Goal: Task Accomplishment & Management: Use online tool/utility

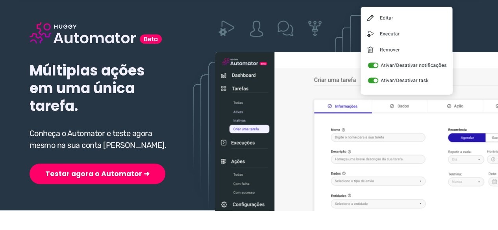
scroll to position [79, 0]
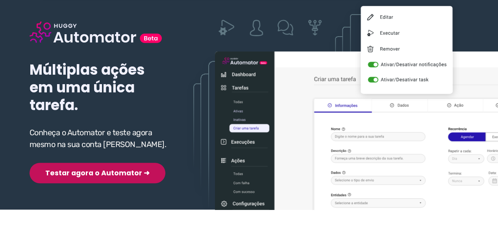
click at [87, 163] on button "Testar agora o Automator ➜" at bounding box center [98, 173] width 136 height 20
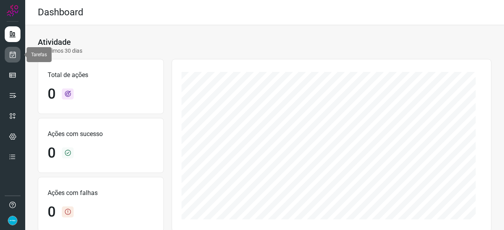
click at [13, 55] on icon at bounding box center [13, 55] width 8 height 8
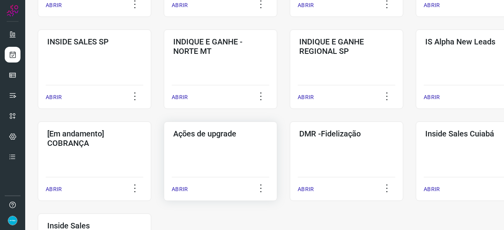
scroll to position [354, 0]
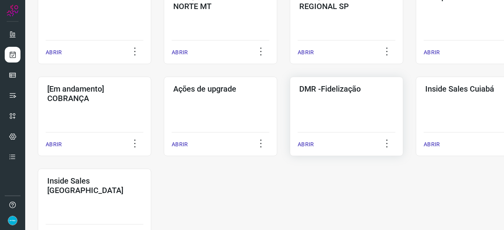
click at [310, 142] on p "ABRIR" at bounding box center [306, 145] width 16 height 8
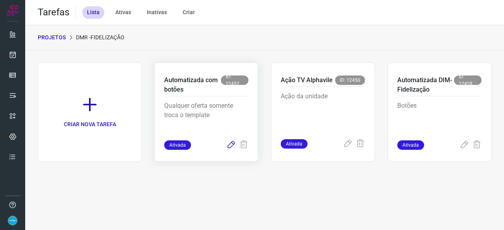
click at [229, 147] on icon at bounding box center [230, 145] width 9 height 9
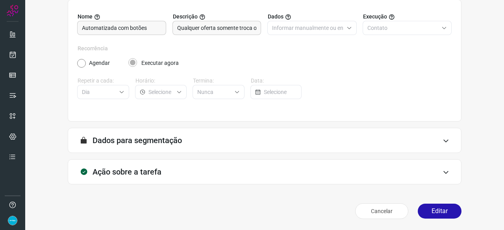
scroll to position [77, 0]
click at [431, 214] on button "Editar" at bounding box center [440, 211] width 44 height 15
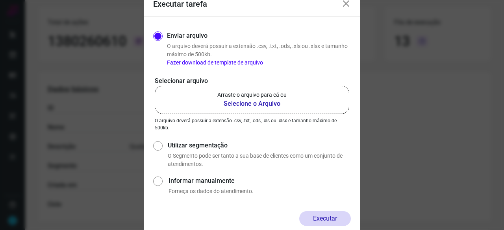
click at [231, 104] on b "Selecione o Arquivo" at bounding box center [251, 103] width 69 height 9
click at [0, 0] on input "Arraste o arquivo para cá ou Selecione o Arquivo" at bounding box center [0, 0] width 0 height 0
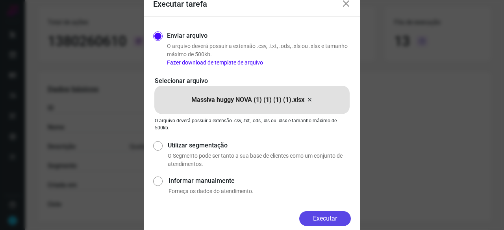
click at [328, 219] on button "Executar" at bounding box center [325, 218] width 52 height 15
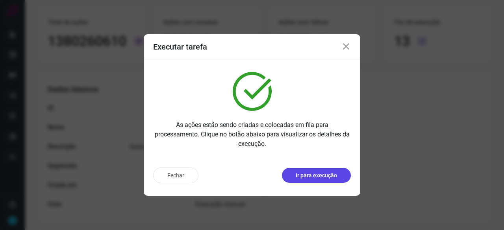
click at [315, 178] on p "Ir para execução" at bounding box center [316, 176] width 41 height 8
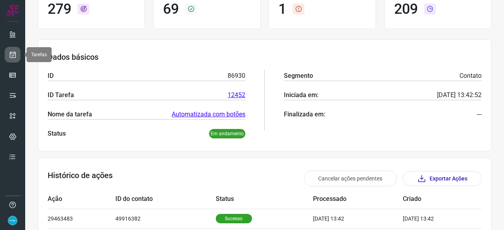
click at [12, 55] on icon at bounding box center [13, 55] width 8 height 8
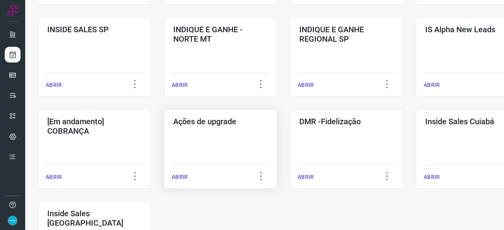
scroll to position [378, 0]
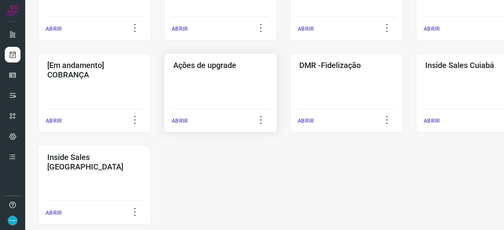
click at [182, 119] on p "ABRIR" at bounding box center [180, 121] width 16 height 8
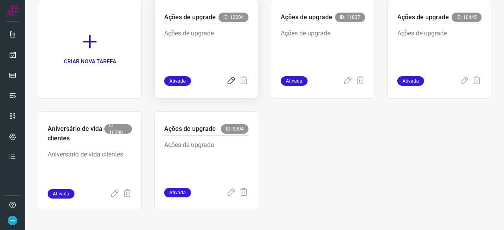
click at [228, 82] on icon at bounding box center [230, 80] width 9 height 9
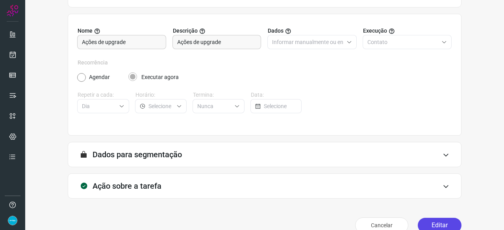
click at [444, 222] on button "Editar" at bounding box center [440, 225] width 44 height 15
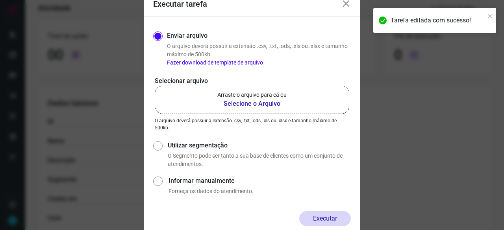
scroll to position [62, 0]
click at [256, 104] on b "Selecione o Arquivo" at bounding box center [251, 103] width 69 height 9
click at [0, 0] on input "Arraste o arquivo para cá ou Selecione o Arquivo" at bounding box center [0, 0] width 0 height 0
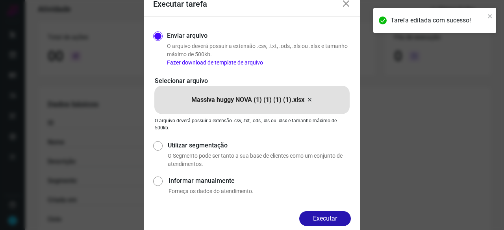
click at [317, 221] on button "Executar" at bounding box center [325, 218] width 52 height 15
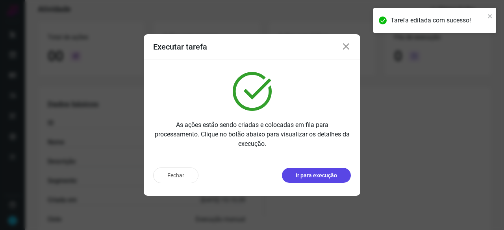
click at [321, 176] on p "Ir para execução" at bounding box center [316, 176] width 41 height 8
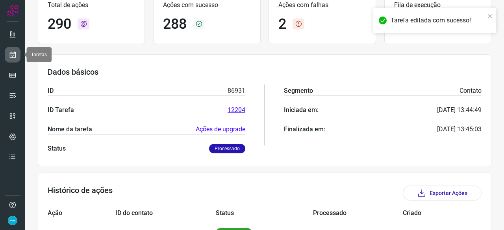
click at [15, 53] on icon at bounding box center [13, 55] width 8 height 8
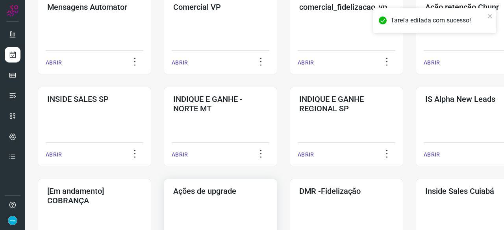
scroll to position [299, 0]
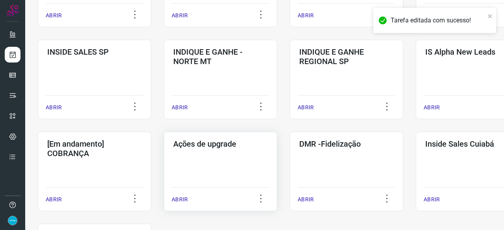
click at [184, 198] on p "ABRIR" at bounding box center [180, 200] width 16 height 8
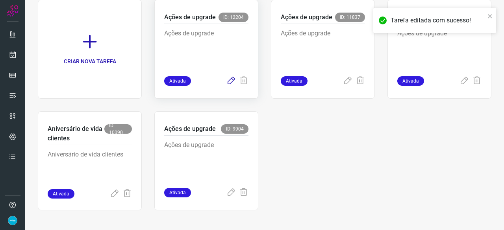
click at [227, 82] on icon at bounding box center [230, 80] width 9 height 9
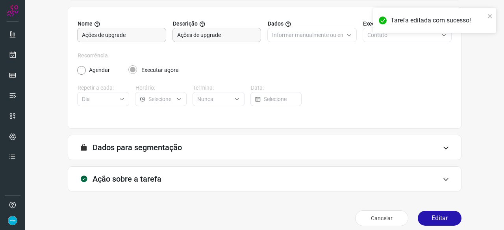
scroll to position [77, 0]
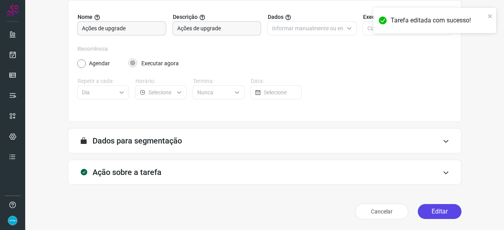
click at [443, 208] on button "Editar" at bounding box center [440, 211] width 44 height 15
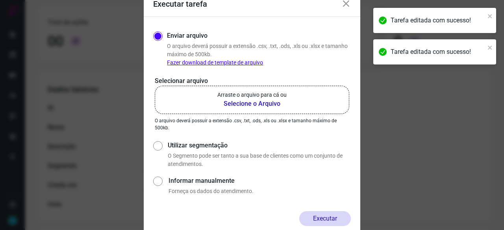
click at [268, 103] on b "Selecione o Arquivo" at bounding box center [251, 103] width 69 height 9
click at [0, 0] on input "Arraste o arquivo para cá ou Selecione o Arquivo" at bounding box center [0, 0] width 0 height 0
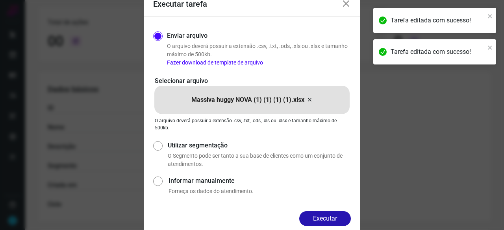
click at [318, 215] on button "Executar" at bounding box center [325, 218] width 52 height 15
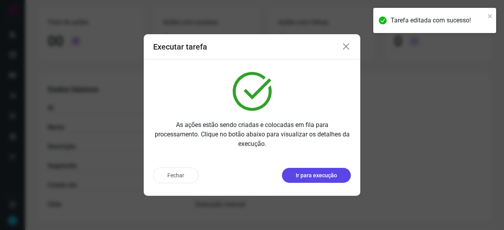
click at [327, 177] on p "Ir para execução" at bounding box center [316, 176] width 41 height 8
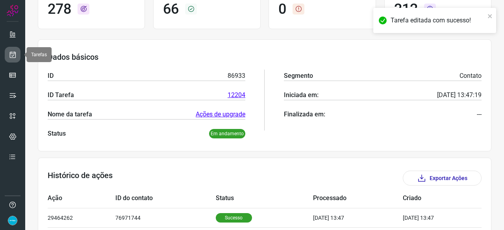
click at [14, 54] on icon at bounding box center [13, 55] width 8 height 8
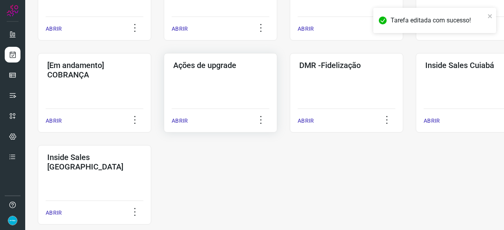
click at [180, 122] on p "ABRIR" at bounding box center [180, 121] width 16 height 8
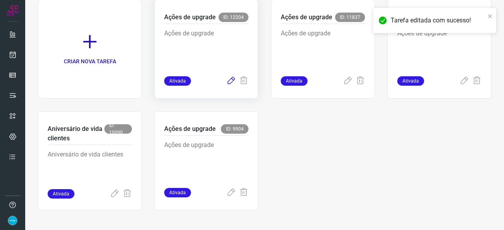
click at [228, 81] on icon at bounding box center [230, 80] width 9 height 9
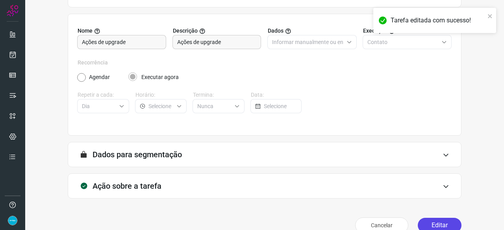
click at [430, 223] on button "Editar" at bounding box center [440, 225] width 44 height 15
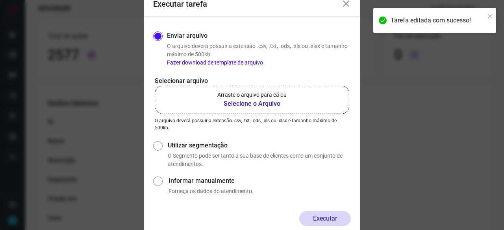
scroll to position [62, 0]
click at [236, 103] on b "Selecione o Arquivo" at bounding box center [251, 103] width 69 height 9
click at [0, 0] on input "Arraste o arquivo para cá ou Selecione o Arquivo" at bounding box center [0, 0] width 0 height 0
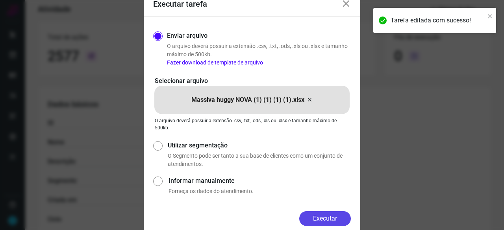
click at [338, 220] on button "Executar" at bounding box center [325, 218] width 52 height 15
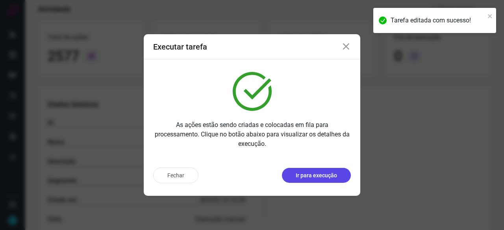
click at [305, 179] on p "Ir para execução" at bounding box center [316, 176] width 41 height 8
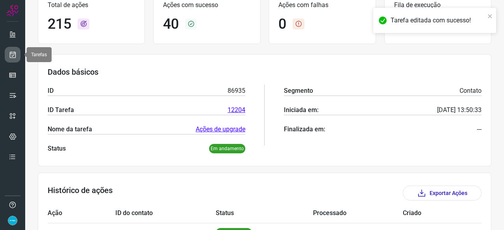
click at [17, 58] on link at bounding box center [13, 55] width 16 height 16
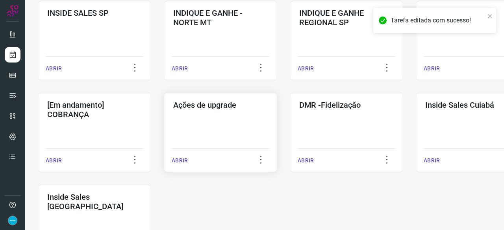
scroll to position [339, 0]
click at [309, 160] on p "ABRIR" at bounding box center [306, 160] width 16 height 8
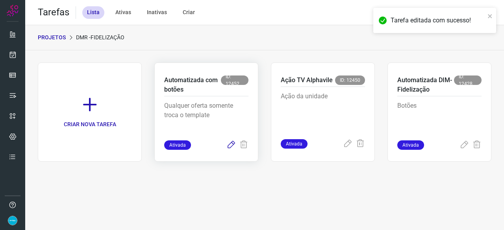
click at [232, 146] on icon at bounding box center [230, 145] width 9 height 9
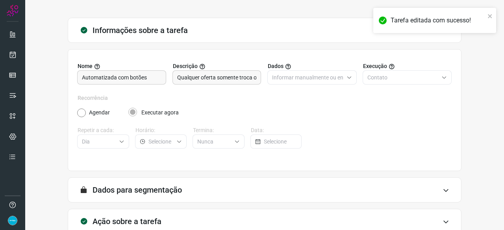
scroll to position [77, 0]
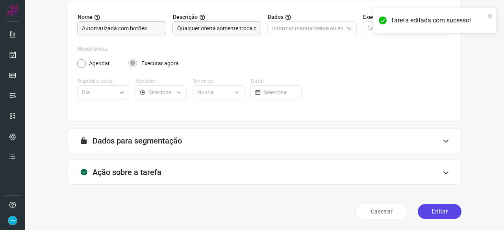
click at [438, 211] on button "Editar" at bounding box center [440, 211] width 44 height 15
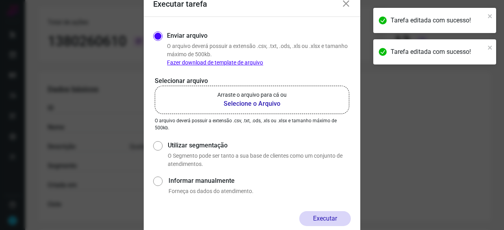
click at [267, 104] on b "Selecione o Arquivo" at bounding box center [251, 103] width 69 height 9
click at [0, 0] on input "Arraste o arquivo para cá ou Selecione o Arquivo" at bounding box center [0, 0] width 0 height 0
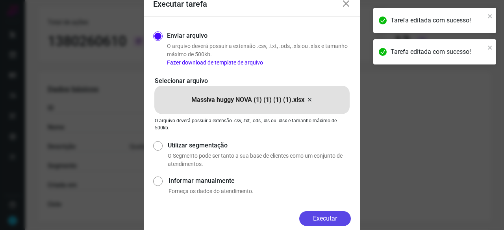
click at [325, 214] on button "Executar" at bounding box center [325, 218] width 52 height 15
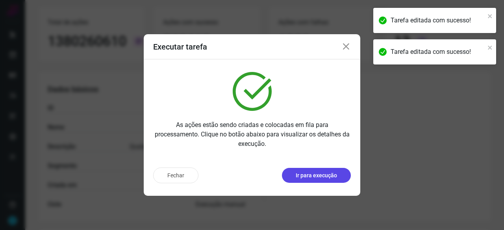
click at [310, 175] on p "Ir para execução" at bounding box center [316, 176] width 41 height 8
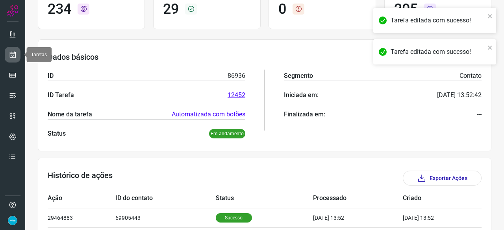
click at [12, 54] on icon at bounding box center [13, 55] width 8 height 8
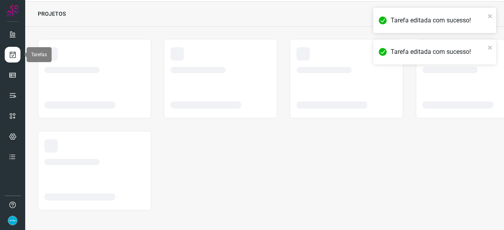
scroll to position [24, 0]
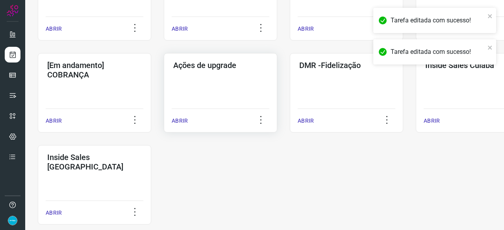
click at [184, 120] on p "ABRIR" at bounding box center [180, 121] width 16 height 8
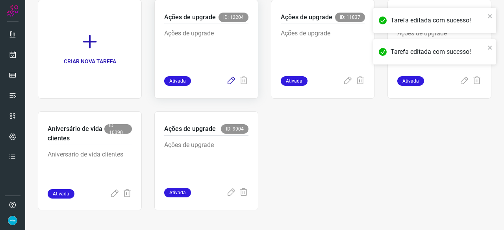
click at [228, 82] on icon at bounding box center [230, 80] width 9 height 9
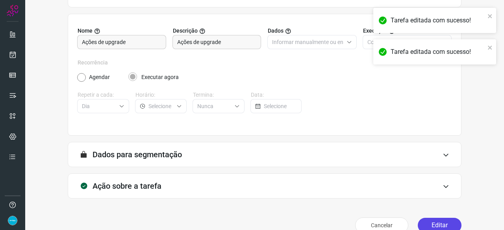
click at [440, 220] on button "Editar" at bounding box center [440, 225] width 44 height 15
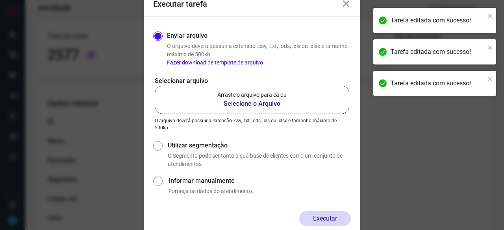
scroll to position [62, 0]
click at [252, 105] on b "Selecione o Arquivo" at bounding box center [251, 103] width 69 height 9
click at [0, 0] on input "Arraste o arquivo para cá ou Selecione o Arquivo" at bounding box center [0, 0] width 0 height 0
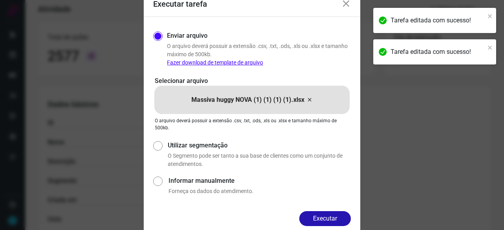
click at [321, 214] on button "Executar" at bounding box center [325, 218] width 52 height 15
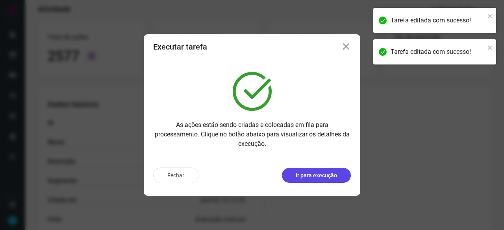
click at [290, 178] on button "Ir para execução" at bounding box center [316, 175] width 69 height 15
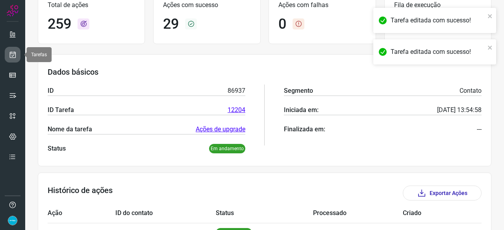
click at [15, 54] on icon at bounding box center [13, 55] width 8 height 8
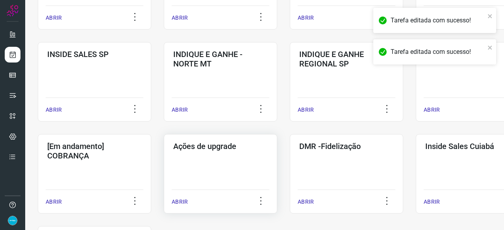
scroll to position [378, 0]
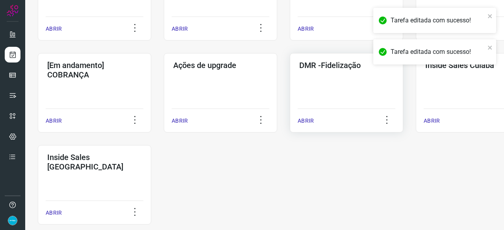
click at [303, 121] on p "ABRIR" at bounding box center [306, 121] width 16 height 8
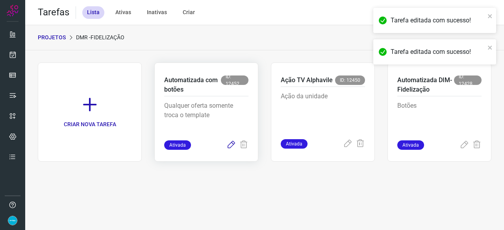
click at [233, 145] on icon at bounding box center [230, 145] width 9 height 9
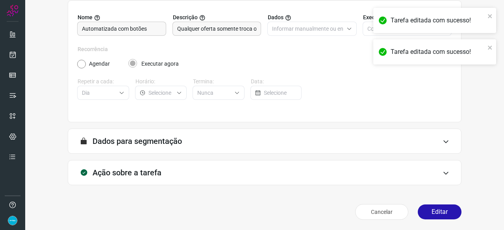
scroll to position [77, 0]
click at [433, 215] on button "Editar" at bounding box center [440, 211] width 44 height 15
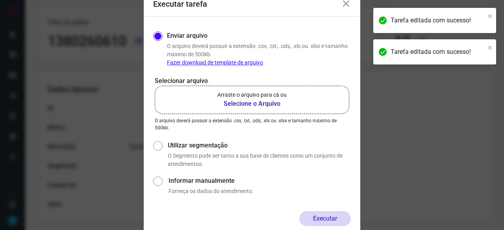
click at [247, 104] on b "Selecione o Arquivo" at bounding box center [251, 103] width 69 height 9
click at [0, 0] on input "Arraste o arquivo para cá ou Selecione o Arquivo" at bounding box center [0, 0] width 0 height 0
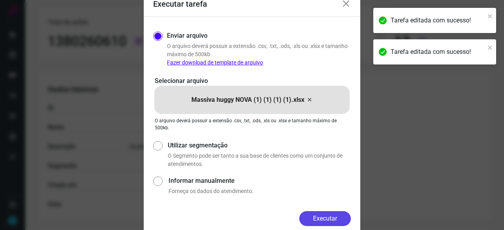
click at [321, 219] on button "Executar" at bounding box center [325, 218] width 52 height 15
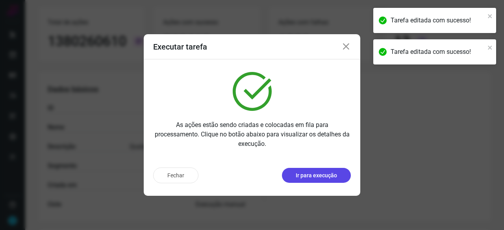
click at [325, 175] on p "Ir para execução" at bounding box center [316, 176] width 41 height 8
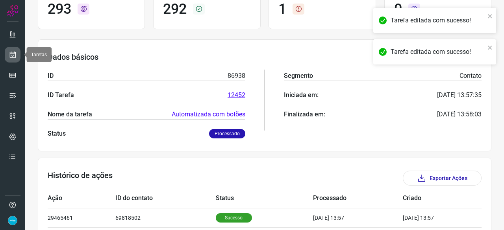
click at [14, 52] on icon at bounding box center [13, 55] width 8 height 8
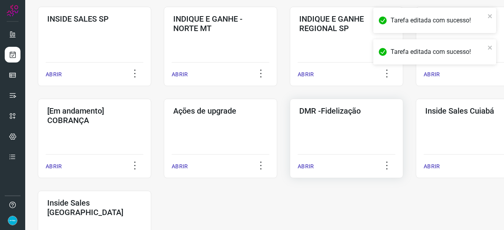
click at [306, 164] on p "ABRIR" at bounding box center [306, 167] width 16 height 8
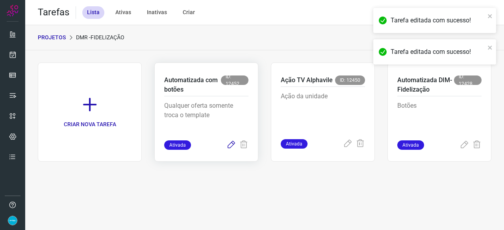
click at [228, 141] on icon at bounding box center [230, 145] width 9 height 9
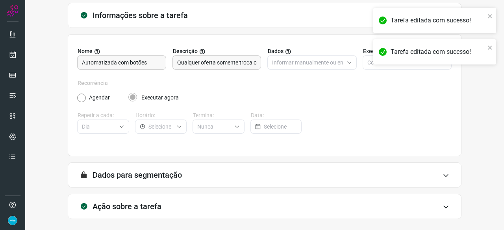
scroll to position [77, 0]
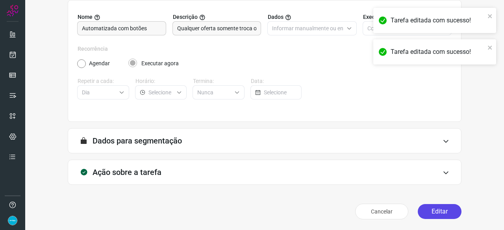
click at [447, 213] on button "Editar" at bounding box center [440, 211] width 44 height 15
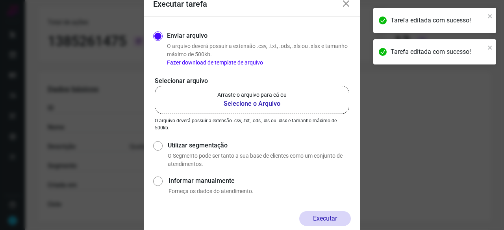
click at [258, 104] on b "Selecione o Arquivo" at bounding box center [251, 103] width 69 height 9
click at [0, 0] on input "Arraste o arquivo para cá ou Selecione o Arquivo" at bounding box center [0, 0] width 0 height 0
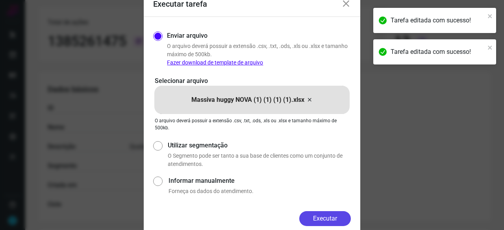
click at [333, 221] on button "Executar" at bounding box center [325, 218] width 52 height 15
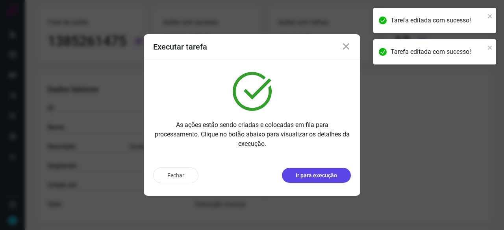
click at [304, 176] on p "Ir para execução" at bounding box center [316, 176] width 41 height 8
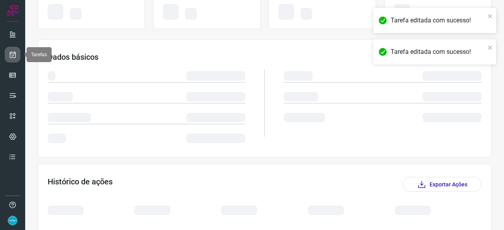
click at [12, 52] on icon at bounding box center [13, 55] width 8 height 8
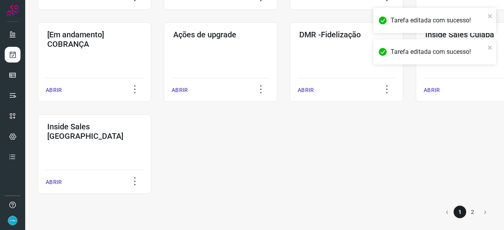
scroll to position [411, 0]
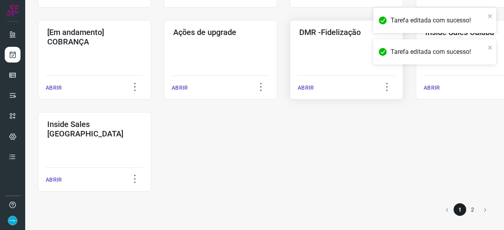
click at [308, 90] on p "ABRIR" at bounding box center [306, 88] width 16 height 8
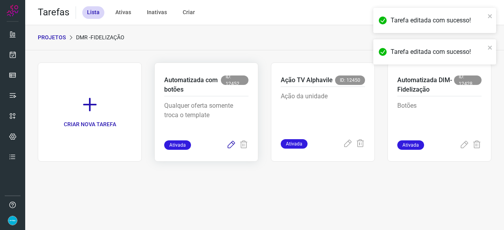
click at [231, 144] on icon at bounding box center [230, 145] width 9 height 9
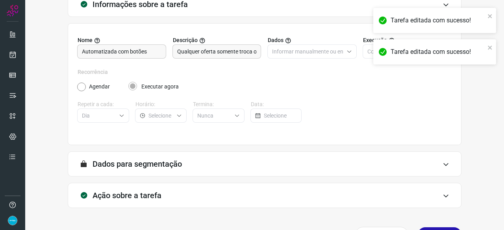
scroll to position [77, 0]
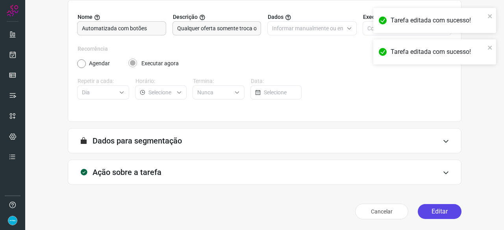
click at [422, 210] on button "Editar" at bounding box center [440, 211] width 44 height 15
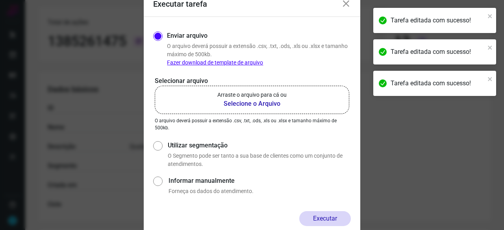
click at [233, 104] on b "Selecione o Arquivo" at bounding box center [251, 103] width 69 height 9
click at [0, 0] on input "Arraste o arquivo para cá ou Selecione o Arquivo" at bounding box center [0, 0] width 0 height 0
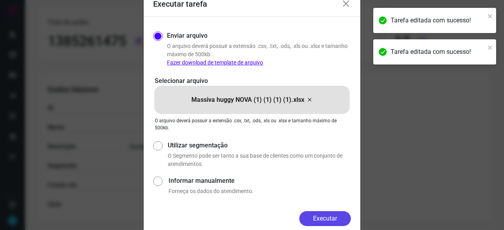
click at [319, 217] on button "Executar" at bounding box center [325, 218] width 52 height 15
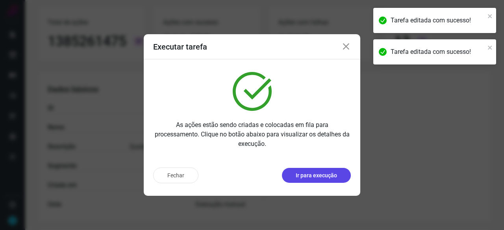
click at [330, 179] on p "Ir para execução" at bounding box center [316, 176] width 41 height 8
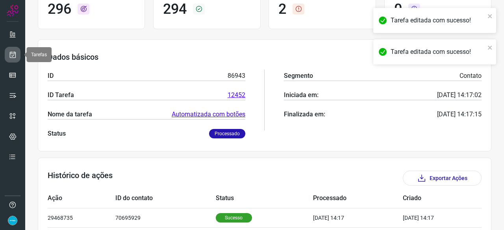
click at [11, 57] on icon at bounding box center [13, 55] width 8 height 8
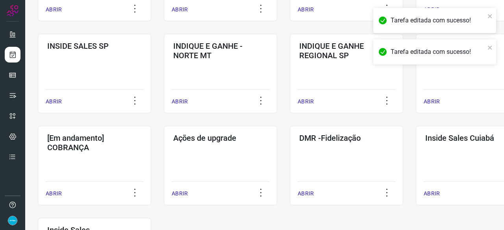
scroll to position [339, 0]
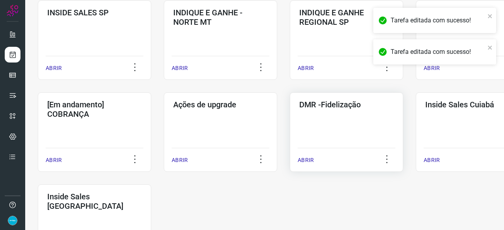
click at [306, 162] on p "ABRIR" at bounding box center [306, 160] width 16 height 8
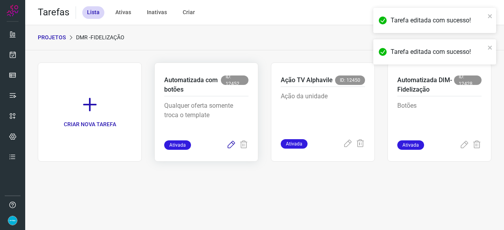
click at [231, 145] on icon at bounding box center [230, 145] width 9 height 9
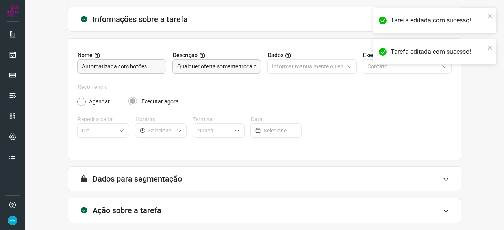
scroll to position [77, 0]
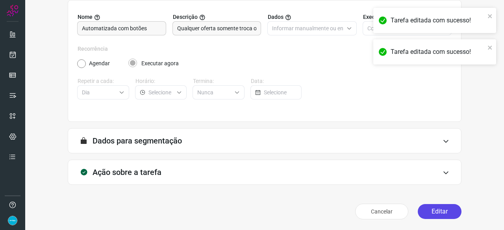
click at [438, 215] on button "Editar" at bounding box center [440, 211] width 44 height 15
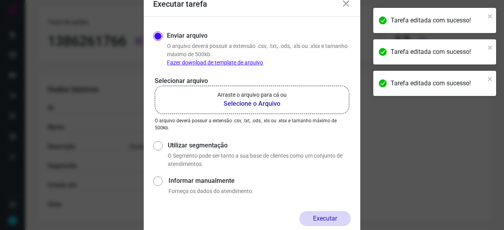
click at [245, 104] on b "Selecione o Arquivo" at bounding box center [251, 103] width 69 height 9
click at [0, 0] on input "Arraste o arquivo para cá ou Selecione o Arquivo" at bounding box center [0, 0] width 0 height 0
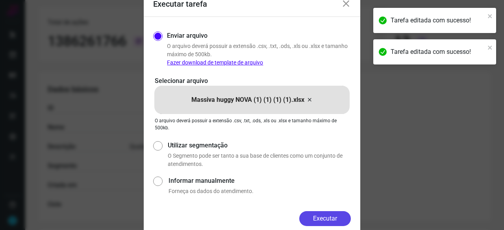
click at [325, 219] on button "Executar" at bounding box center [325, 218] width 52 height 15
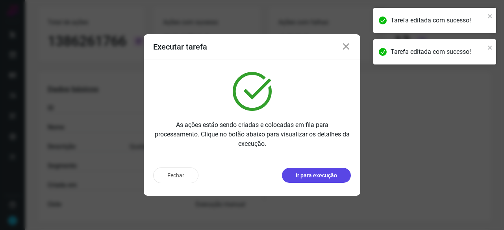
click at [315, 180] on button "Ir para execução" at bounding box center [316, 175] width 69 height 15
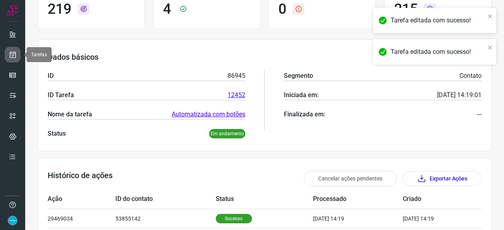
click at [9, 52] on icon at bounding box center [13, 55] width 8 height 8
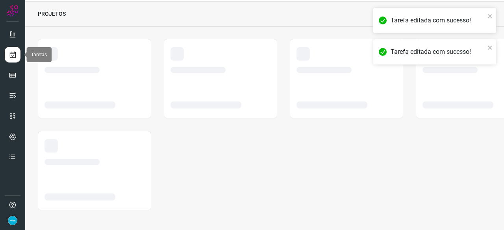
scroll to position [24, 0]
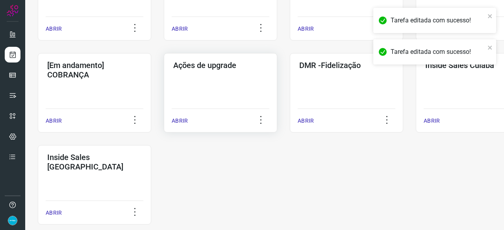
click at [179, 122] on p "ABRIR" at bounding box center [180, 121] width 16 height 8
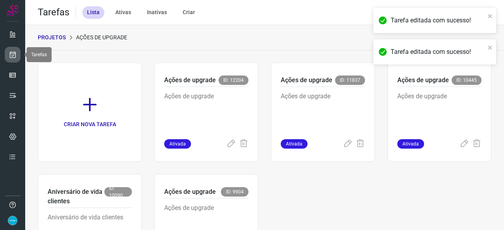
click at [11, 52] on icon at bounding box center [13, 55] width 8 height 8
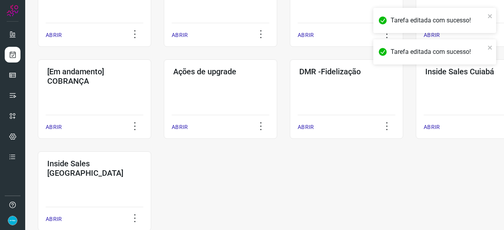
scroll to position [411, 0]
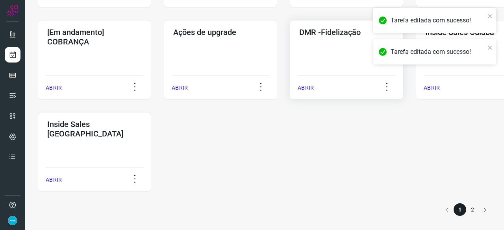
click at [312, 83] on div "ABRIR" at bounding box center [347, 86] width 98 height 20
click at [303, 85] on p "ABRIR" at bounding box center [306, 88] width 16 height 8
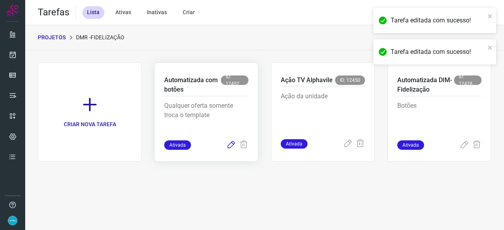
click at [230, 146] on icon at bounding box center [230, 145] width 9 height 9
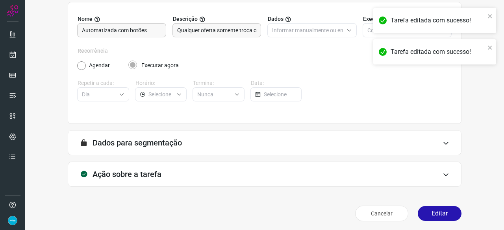
scroll to position [77, 0]
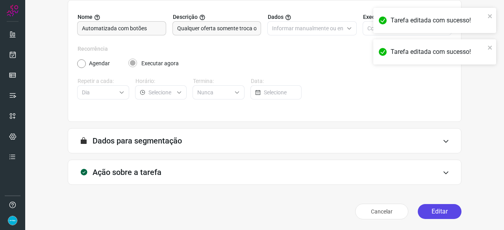
click at [434, 213] on button "Editar" at bounding box center [440, 211] width 44 height 15
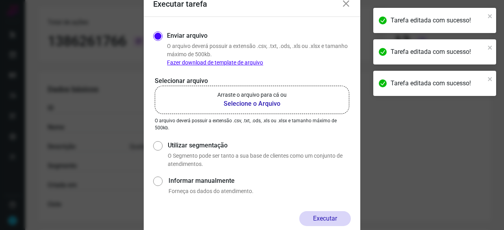
click at [255, 102] on b "Selecione o Arquivo" at bounding box center [251, 103] width 69 height 9
click at [0, 0] on input "Arraste o arquivo para cá ou Selecione o Arquivo" at bounding box center [0, 0] width 0 height 0
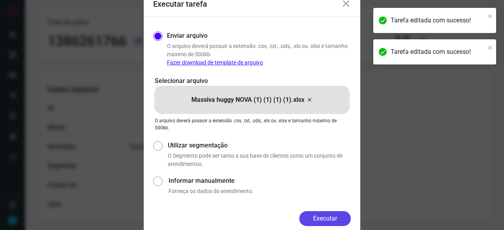
click at [320, 221] on button "Executar" at bounding box center [325, 218] width 52 height 15
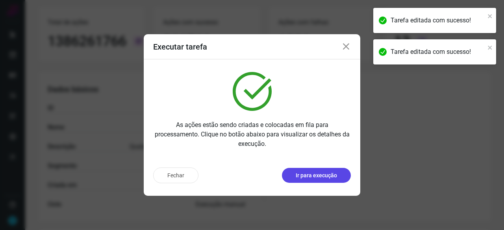
click at [316, 179] on p "Ir para execução" at bounding box center [316, 176] width 41 height 8
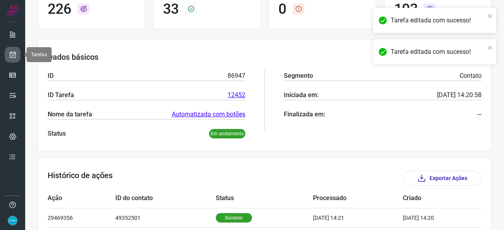
click at [13, 54] on icon at bounding box center [13, 55] width 8 height 8
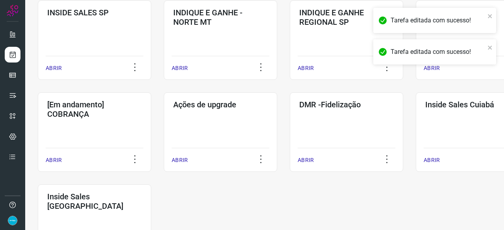
scroll to position [378, 0]
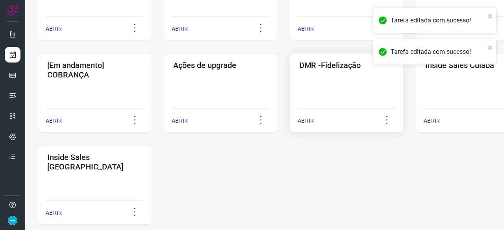
click at [301, 119] on p "ABRIR" at bounding box center [306, 121] width 16 height 8
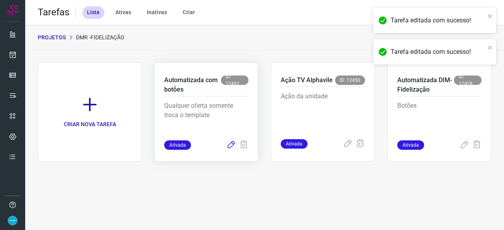
click at [231, 142] on icon at bounding box center [230, 145] width 9 height 9
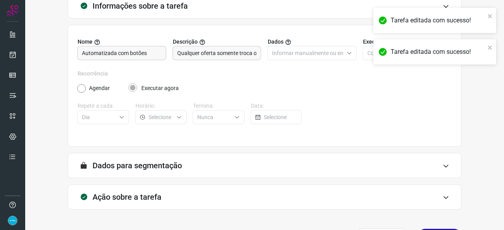
scroll to position [77, 0]
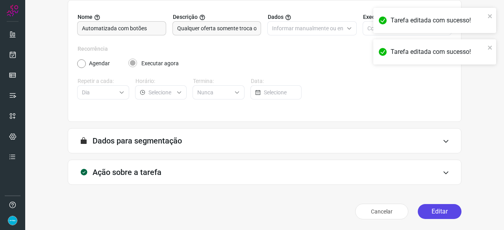
click at [426, 212] on button "Editar" at bounding box center [440, 211] width 44 height 15
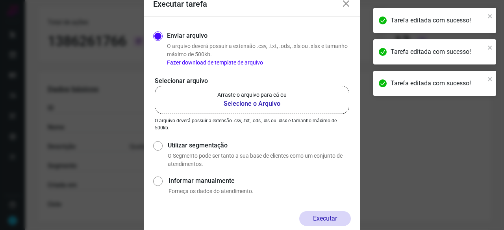
click at [232, 105] on b "Selecione o Arquivo" at bounding box center [251, 103] width 69 height 9
click at [0, 0] on input "Arraste o arquivo para cá ou Selecione o Arquivo" at bounding box center [0, 0] width 0 height 0
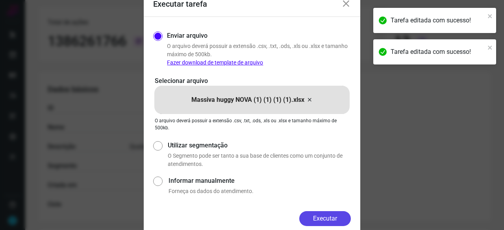
click at [335, 217] on button "Executar" at bounding box center [325, 218] width 52 height 15
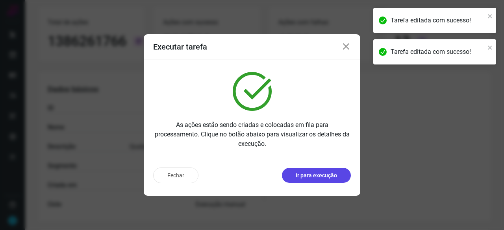
click at [325, 178] on p "Ir para execução" at bounding box center [316, 176] width 41 height 8
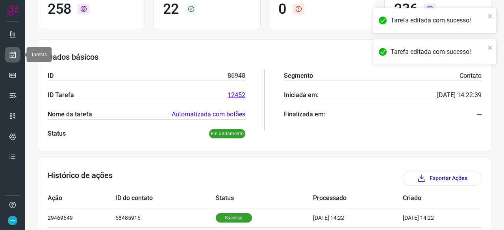
click at [12, 54] on icon at bounding box center [13, 55] width 8 height 8
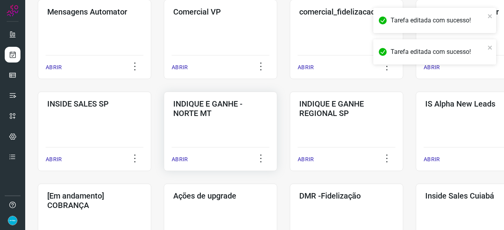
scroll to position [260, 0]
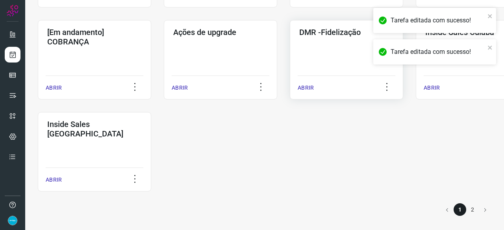
click at [306, 89] on p "ABRIR" at bounding box center [306, 88] width 16 height 8
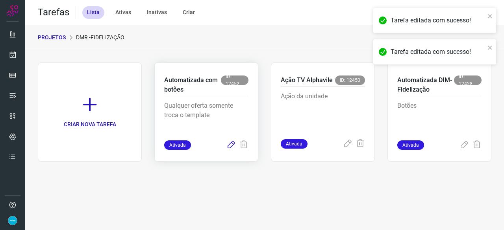
click at [232, 147] on icon at bounding box center [230, 145] width 9 height 9
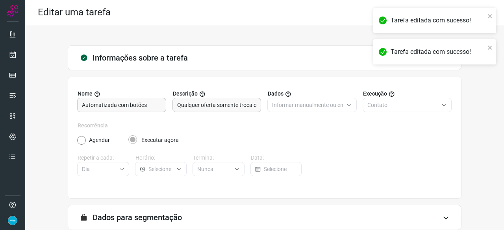
scroll to position [77, 0]
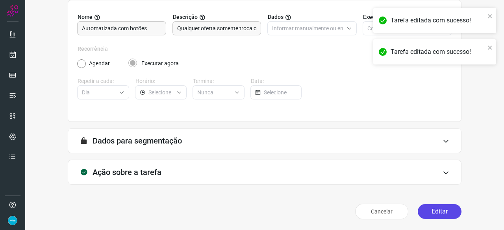
click at [440, 211] on button "Editar" at bounding box center [440, 211] width 44 height 15
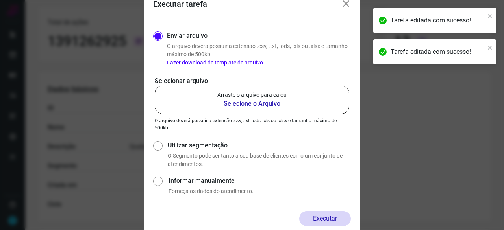
click at [239, 104] on b "Selecione o Arquivo" at bounding box center [251, 103] width 69 height 9
click at [0, 0] on input "Arraste o arquivo para cá ou Selecione o Arquivo" at bounding box center [0, 0] width 0 height 0
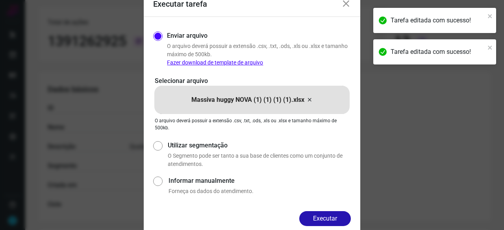
click at [328, 215] on button "Executar" at bounding box center [325, 218] width 52 height 15
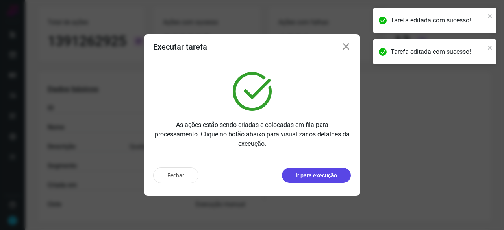
click at [315, 174] on p "Ir para execução" at bounding box center [316, 176] width 41 height 8
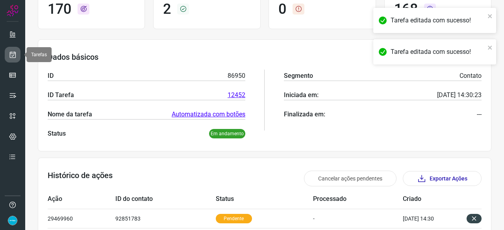
click at [15, 55] on icon at bounding box center [13, 55] width 8 height 8
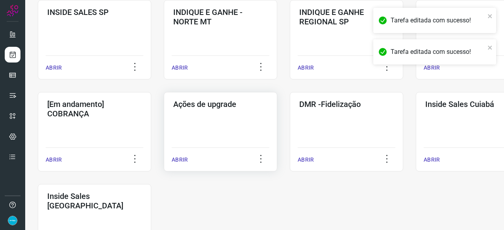
scroll to position [378, 0]
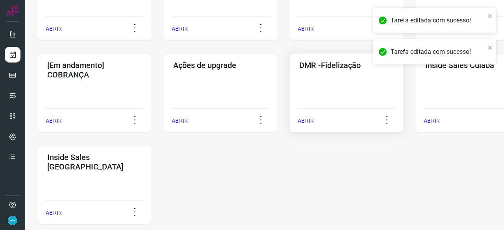
click at [302, 124] on p "ABRIR" at bounding box center [306, 121] width 16 height 8
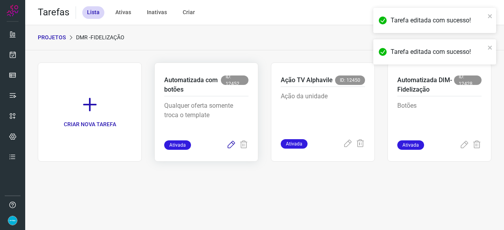
click at [229, 145] on icon at bounding box center [230, 145] width 9 height 9
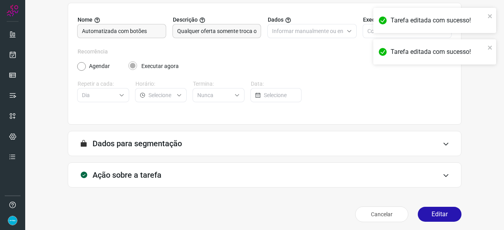
scroll to position [77, 0]
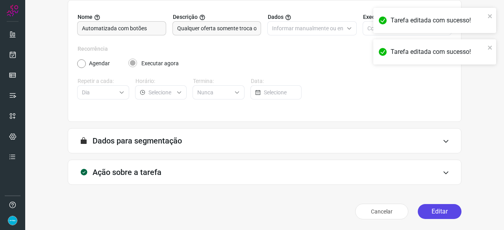
click at [430, 209] on button "Editar" at bounding box center [440, 211] width 44 height 15
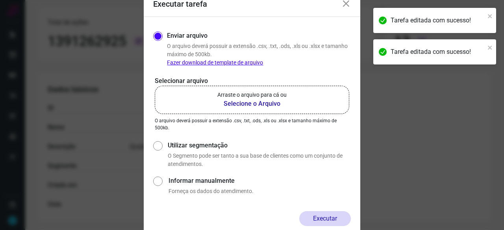
click at [242, 103] on b "Selecione o Arquivo" at bounding box center [251, 103] width 69 height 9
click at [0, 0] on input "Arraste o arquivo para cá ou Selecione o Arquivo" at bounding box center [0, 0] width 0 height 0
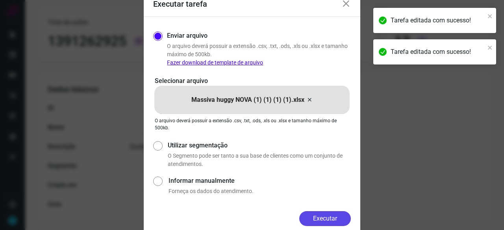
click at [337, 215] on button "Executar" at bounding box center [325, 218] width 52 height 15
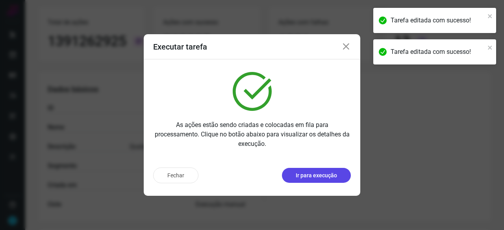
click at [321, 175] on p "Ir para execução" at bounding box center [316, 176] width 41 height 8
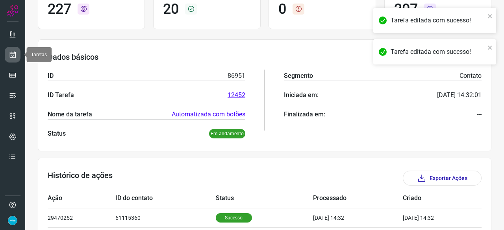
click at [10, 53] on icon at bounding box center [13, 55] width 8 height 8
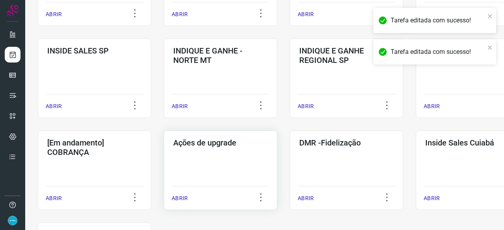
scroll to position [339, 0]
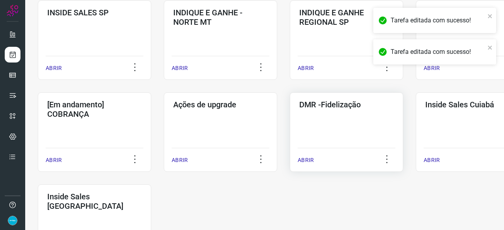
click at [304, 161] on p "ABRIR" at bounding box center [306, 160] width 16 height 8
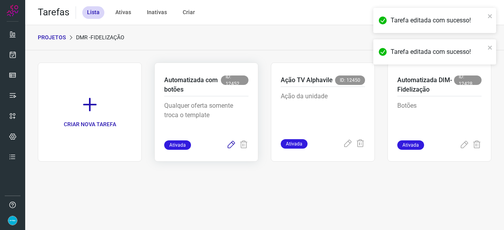
click at [232, 145] on icon at bounding box center [230, 145] width 9 height 9
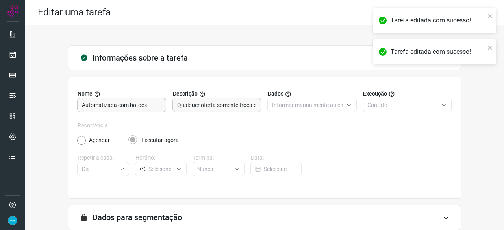
scroll to position [77, 0]
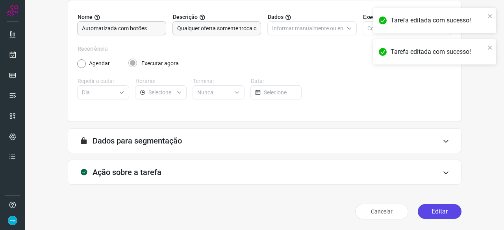
click at [437, 211] on button "Editar" at bounding box center [440, 211] width 44 height 15
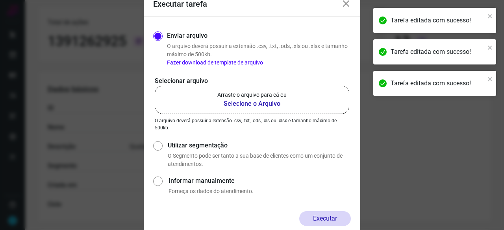
click at [246, 102] on b "Selecione o Arquivo" at bounding box center [251, 103] width 69 height 9
click at [0, 0] on input "Arraste o arquivo para cá ou Selecione o Arquivo" at bounding box center [0, 0] width 0 height 0
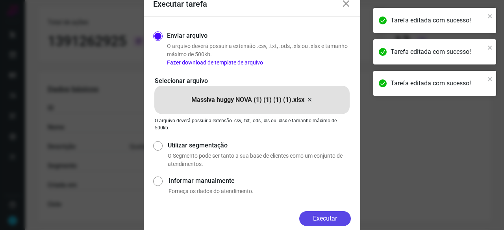
click at [339, 219] on button "Executar" at bounding box center [325, 218] width 52 height 15
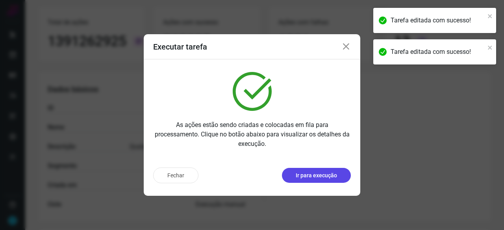
click at [310, 176] on p "Ir para execução" at bounding box center [316, 176] width 41 height 8
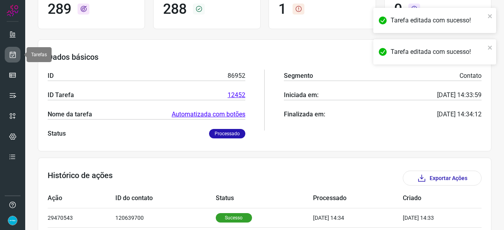
click at [10, 55] on icon at bounding box center [13, 55] width 8 height 8
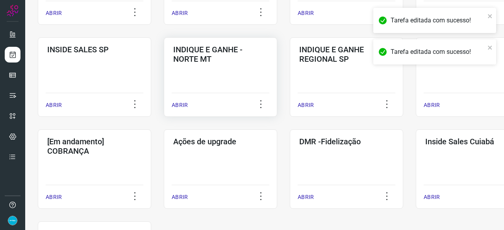
scroll to position [339, 0]
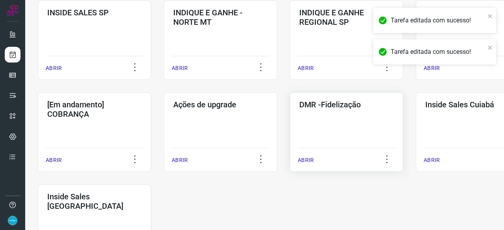
click at [303, 158] on p "ABRIR" at bounding box center [306, 160] width 16 height 8
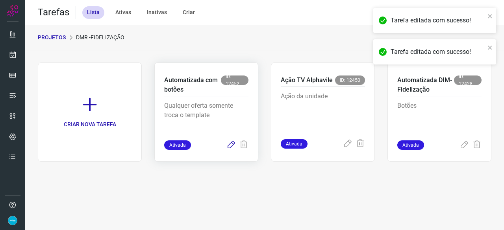
click at [232, 143] on icon at bounding box center [230, 145] width 9 height 9
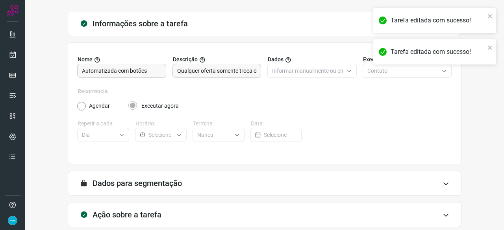
scroll to position [77, 0]
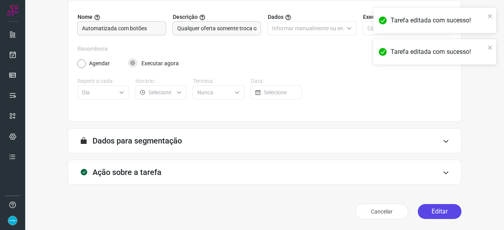
click at [438, 211] on button "Editar" at bounding box center [440, 211] width 44 height 15
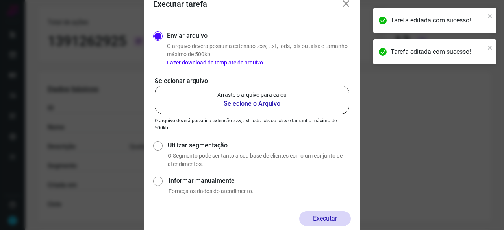
click at [232, 104] on b "Selecione o Arquivo" at bounding box center [251, 103] width 69 height 9
click at [0, 0] on input "Arraste o arquivo para cá ou Selecione o Arquivo" at bounding box center [0, 0] width 0 height 0
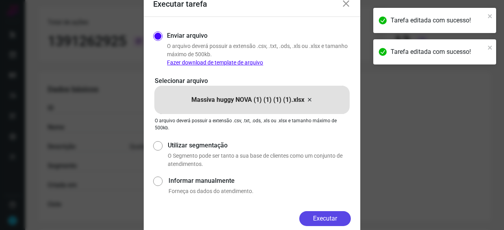
click at [326, 217] on button "Executar" at bounding box center [325, 218] width 52 height 15
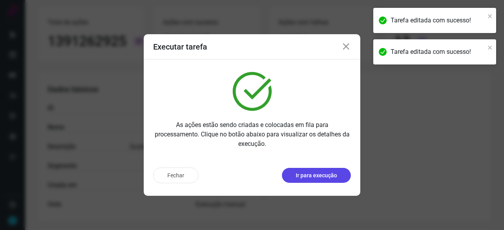
click at [321, 178] on p "Ir para execução" at bounding box center [316, 176] width 41 height 8
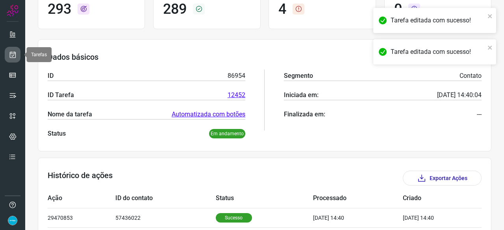
click at [16, 51] on icon at bounding box center [13, 55] width 8 height 8
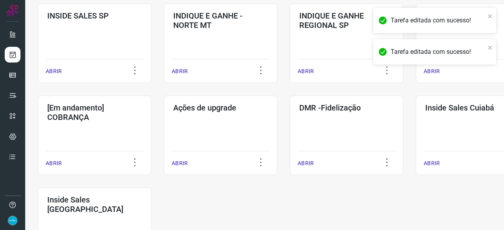
scroll to position [339, 0]
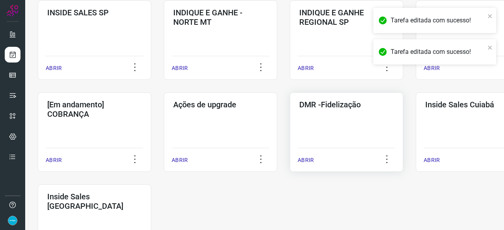
click at [309, 158] on p "ABRIR" at bounding box center [306, 160] width 16 height 8
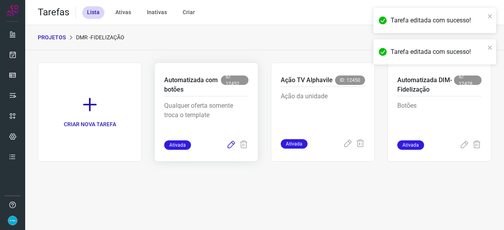
click at [232, 143] on icon at bounding box center [230, 145] width 9 height 9
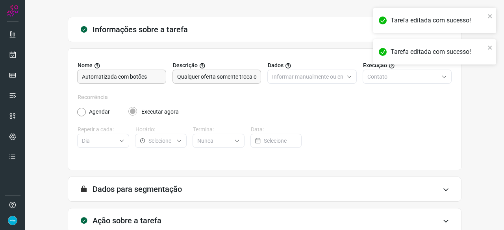
scroll to position [77, 0]
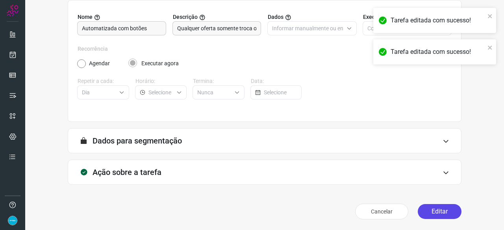
click at [438, 210] on button "Editar" at bounding box center [440, 211] width 44 height 15
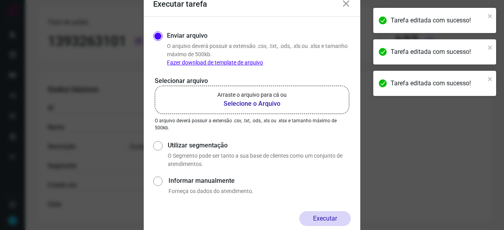
click at [236, 105] on b "Selecione o Arquivo" at bounding box center [251, 103] width 69 height 9
click at [0, 0] on input "Arraste o arquivo para cá ou Selecione o Arquivo" at bounding box center [0, 0] width 0 height 0
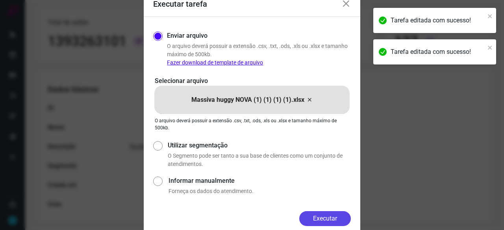
click at [321, 220] on button "Executar" at bounding box center [325, 218] width 52 height 15
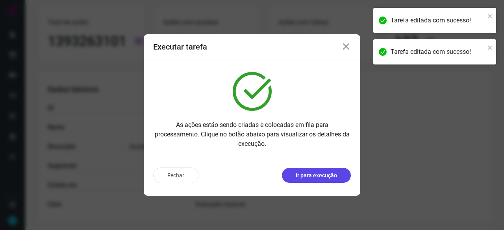
click at [318, 178] on p "Ir para execução" at bounding box center [316, 176] width 41 height 8
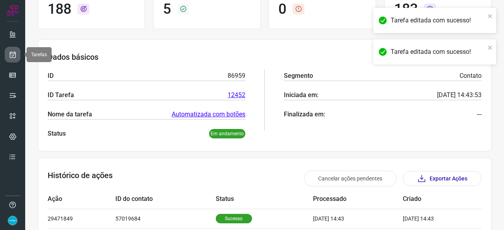
click at [15, 54] on icon at bounding box center [13, 55] width 8 height 8
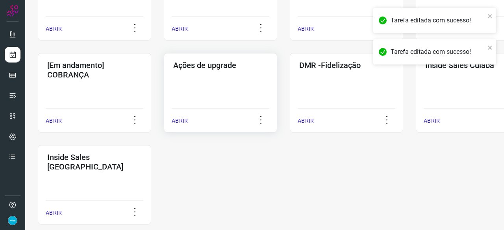
click at [182, 119] on p "ABRIR" at bounding box center [180, 121] width 16 height 8
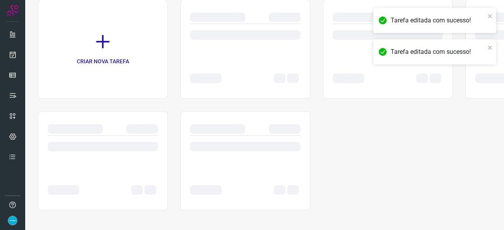
scroll to position [63, 0]
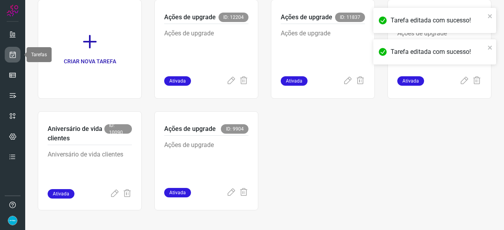
click at [12, 51] on icon at bounding box center [13, 55] width 8 height 8
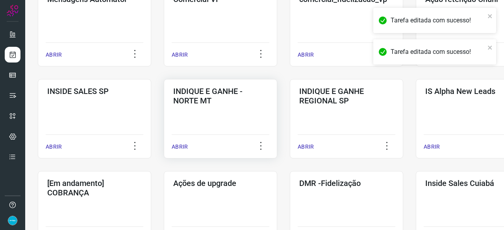
scroll to position [339, 0]
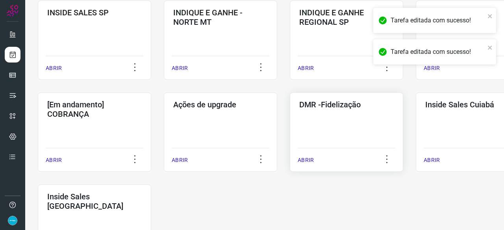
click at [304, 160] on p "ABRIR" at bounding box center [306, 160] width 16 height 8
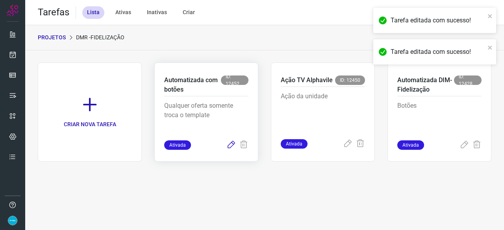
click at [229, 144] on icon at bounding box center [230, 145] width 9 height 9
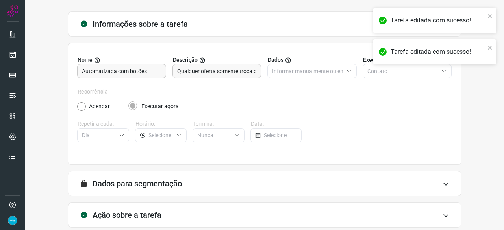
scroll to position [77, 0]
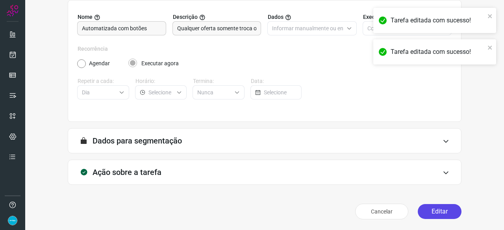
click at [440, 213] on button "Editar" at bounding box center [440, 211] width 44 height 15
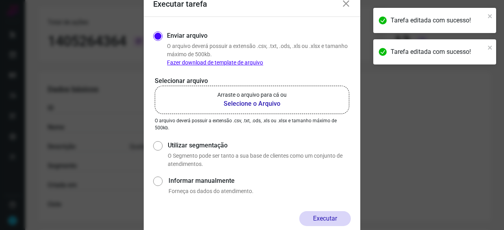
click at [235, 103] on b "Selecione o Arquivo" at bounding box center [251, 103] width 69 height 9
click at [0, 0] on input "Arraste o arquivo para cá ou Selecione o Arquivo" at bounding box center [0, 0] width 0 height 0
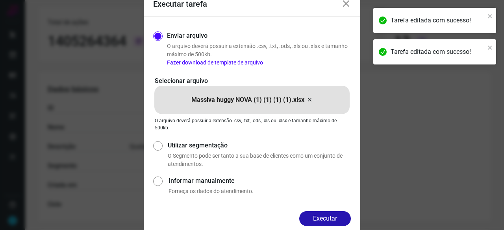
click at [329, 218] on button "Executar" at bounding box center [325, 218] width 52 height 15
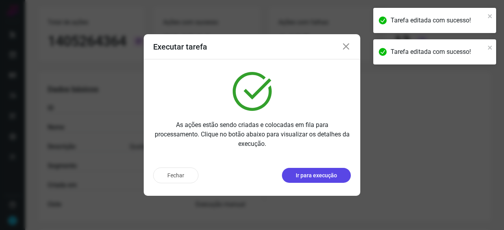
click at [308, 178] on p "Ir para execução" at bounding box center [316, 176] width 41 height 8
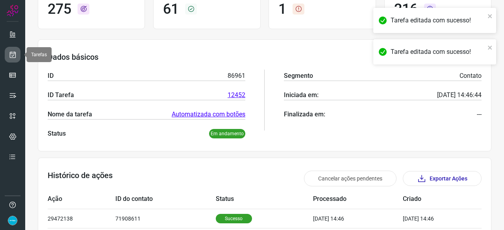
click at [13, 52] on icon at bounding box center [13, 55] width 8 height 8
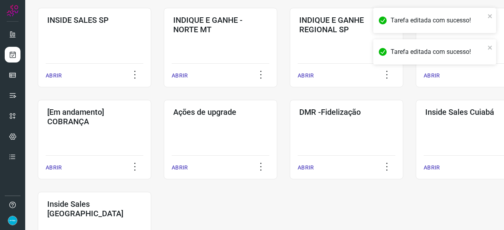
scroll to position [339, 0]
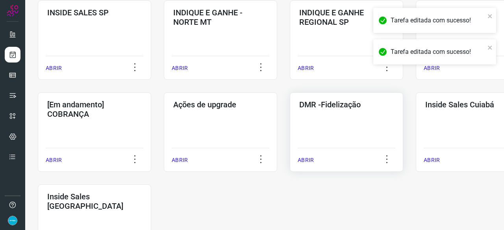
click at [312, 161] on p "ABRIR" at bounding box center [306, 160] width 16 height 8
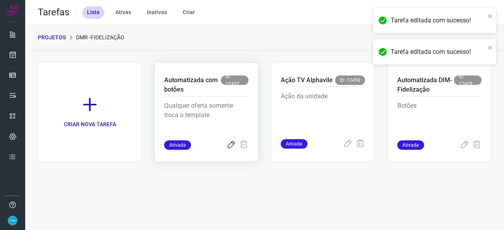
click at [231, 145] on icon at bounding box center [230, 145] width 9 height 9
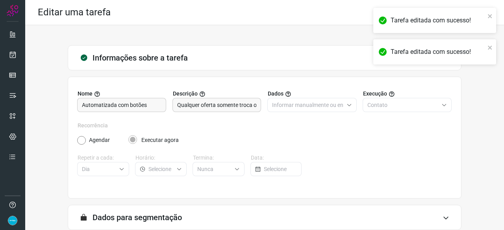
scroll to position [77, 0]
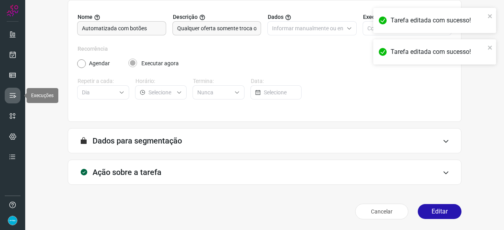
click at [11, 97] on icon at bounding box center [13, 96] width 8 height 8
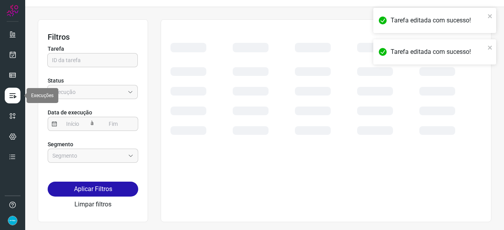
scroll to position [18, 0]
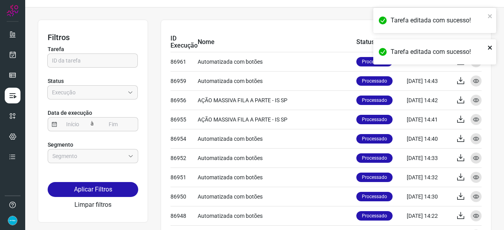
click at [492, 47] on icon "close" at bounding box center [490, 48] width 4 height 4
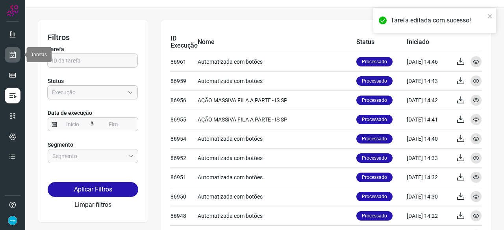
click at [17, 54] on link at bounding box center [13, 55] width 16 height 16
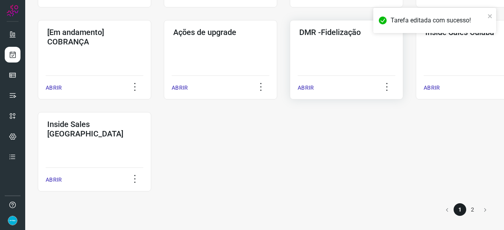
click at [306, 88] on p "ABRIR" at bounding box center [306, 88] width 16 height 8
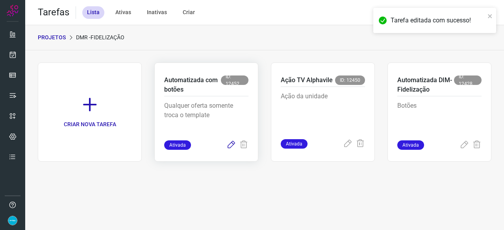
click at [230, 144] on icon at bounding box center [230, 145] width 9 height 9
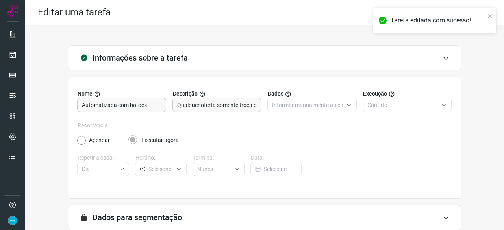
scroll to position [77, 0]
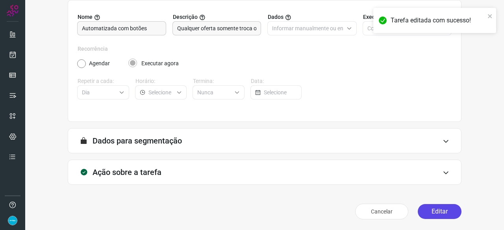
click at [427, 213] on button "Editar" at bounding box center [440, 211] width 44 height 15
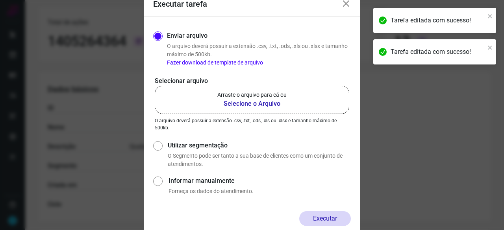
click at [240, 104] on b "Selecione o Arquivo" at bounding box center [251, 103] width 69 height 9
click at [0, 0] on input "Arraste o arquivo para cá ou Selecione o Arquivo" at bounding box center [0, 0] width 0 height 0
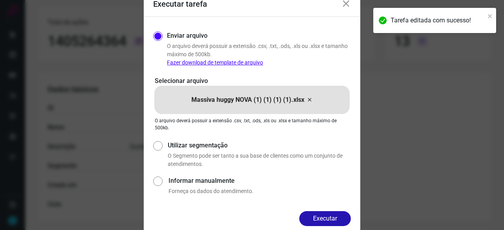
click at [333, 218] on button "Executar" at bounding box center [325, 218] width 52 height 15
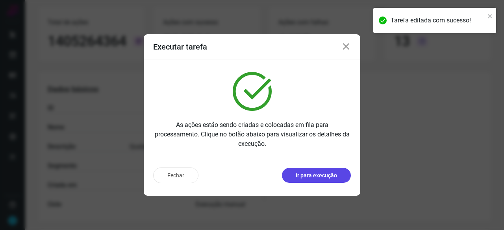
click at [339, 172] on button "Ir para execução" at bounding box center [316, 175] width 69 height 15
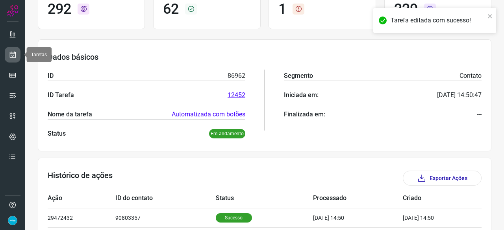
click at [13, 53] on icon at bounding box center [13, 55] width 8 height 8
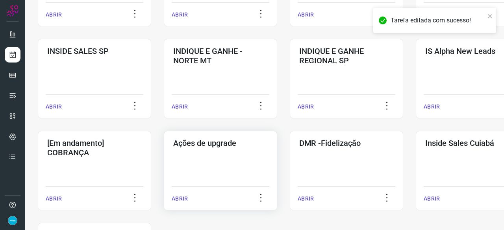
scroll to position [299, 0]
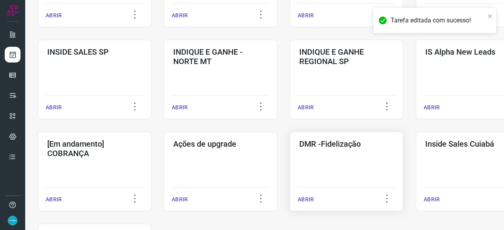
click at [311, 199] on p "ABRIR" at bounding box center [306, 200] width 16 height 8
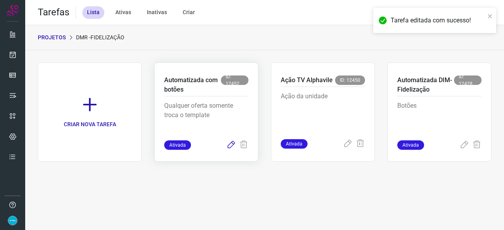
click at [233, 145] on icon at bounding box center [230, 145] width 9 height 9
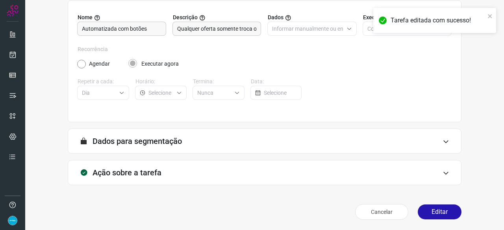
scroll to position [77, 0]
click at [430, 210] on button "Editar" at bounding box center [440, 211] width 44 height 15
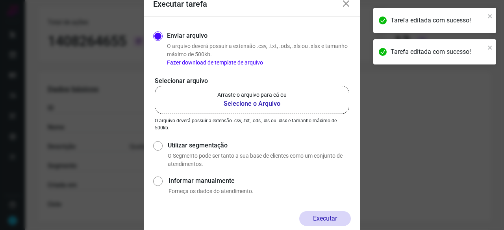
click at [233, 103] on b "Selecione o Arquivo" at bounding box center [251, 103] width 69 height 9
click at [0, 0] on input "Arraste o arquivo para cá ou Selecione o Arquivo" at bounding box center [0, 0] width 0 height 0
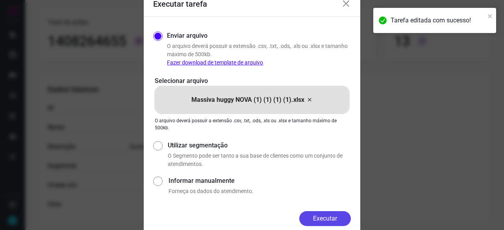
click at [338, 218] on button "Executar" at bounding box center [325, 218] width 52 height 15
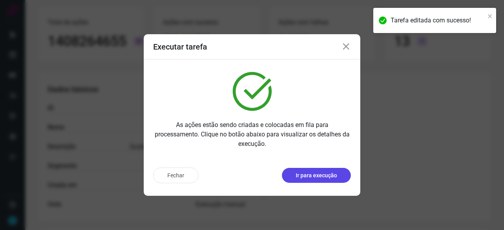
click at [317, 177] on p "Ir para execução" at bounding box center [316, 176] width 41 height 8
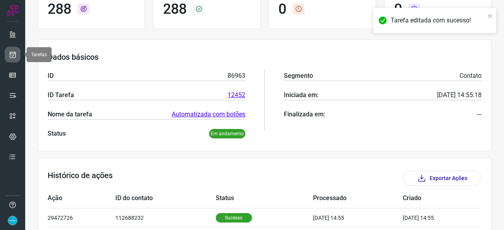
click at [11, 56] on icon at bounding box center [13, 55] width 8 height 8
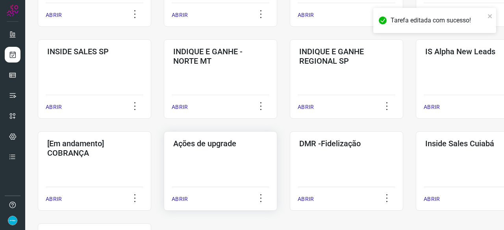
scroll to position [339, 0]
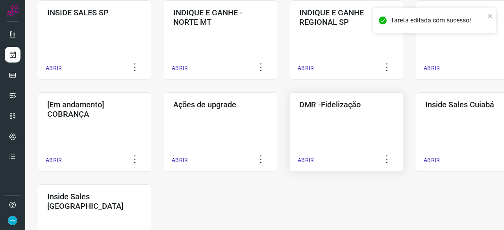
click at [306, 160] on p "ABRIR" at bounding box center [306, 160] width 16 height 8
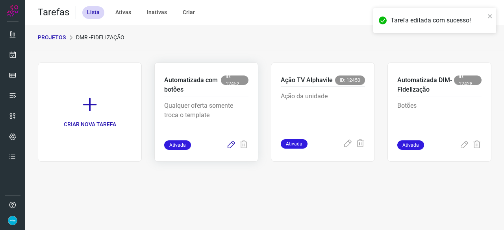
click at [232, 145] on icon at bounding box center [230, 145] width 9 height 9
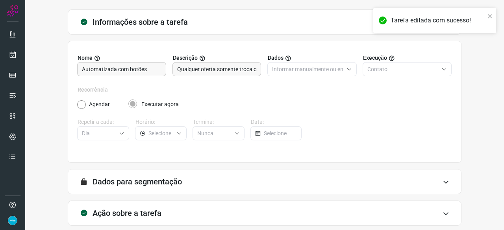
scroll to position [77, 0]
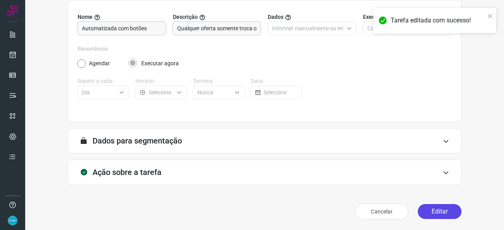
click at [427, 208] on button "Editar" at bounding box center [440, 211] width 44 height 15
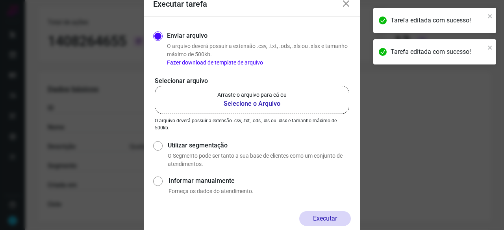
click at [258, 104] on b "Selecione o Arquivo" at bounding box center [251, 103] width 69 height 9
click at [0, 0] on input "Arraste o arquivo para cá ou Selecione o Arquivo" at bounding box center [0, 0] width 0 height 0
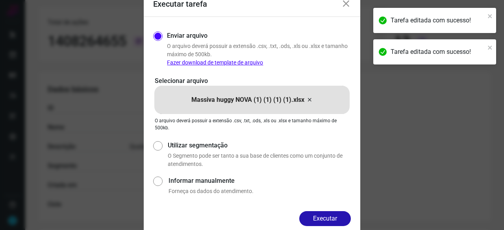
drag, startPoint x: 320, startPoint y: 215, endPoint x: 323, endPoint y: 218, distance: 4.7
click at [321, 215] on button "Executar" at bounding box center [325, 218] width 52 height 15
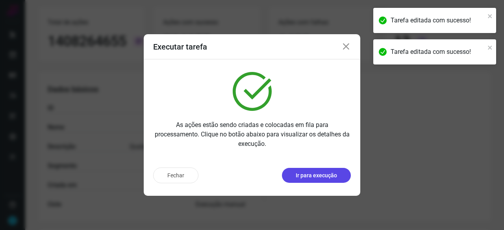
click at [311, 180] on button "Ir para execução" at bounding box center [316, 175] width 69 height 15
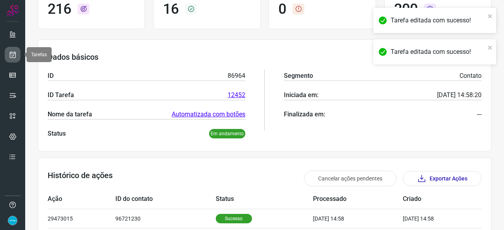
click at [12, 54] on icon at bounding box center [13, 55] width 8 height 8
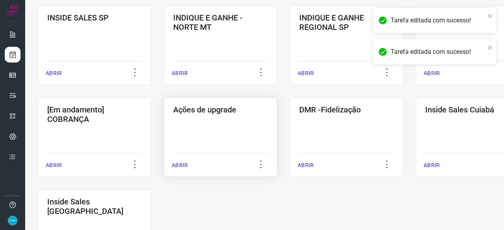
scroll to position [339, 0]
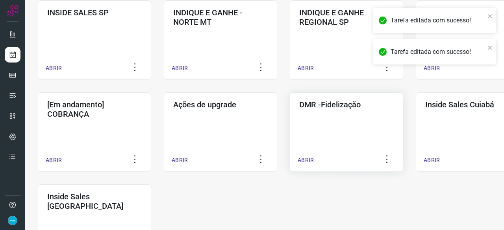
click at [311, 161] on p "ABRIR" at bounding box center [306, 160] width 16 height 8
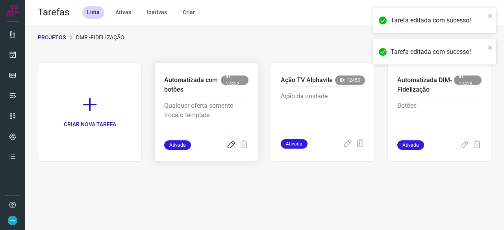
click at [232, 145] on icon at bounding box center [230, 145] width 9 height 9
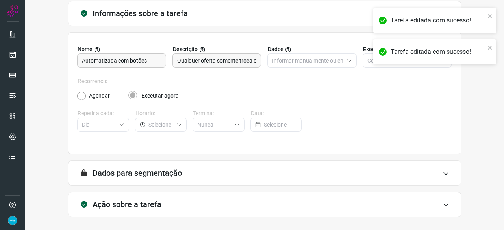
scroll to position [77, 0]
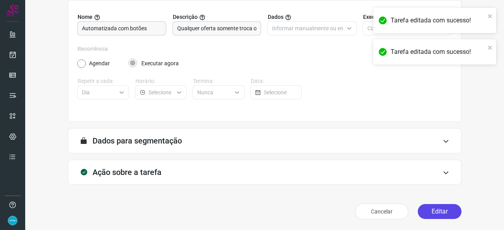
click at [442, 215] on button "Editar" at bounding box center [440, 211] width 44 height 15
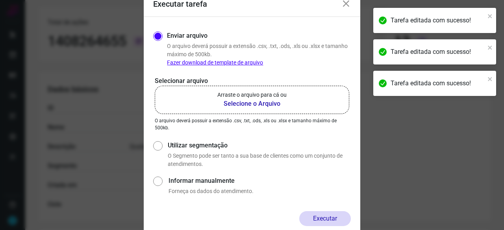
click at [242, 104] on b "Selecione o Arquivo" at bounding box center [251, 103] width 69 height 9
click at [0, 0] on input "Arraste o arquivo para cá ou Selecione o Arquivo" at bounding box center [0, 0] width 0 height 0
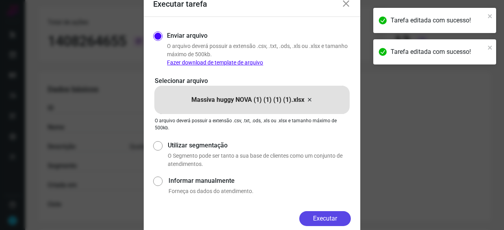
click at [332, 221] on button "Executar" at bounding box center [325, 218] width 52 height 15
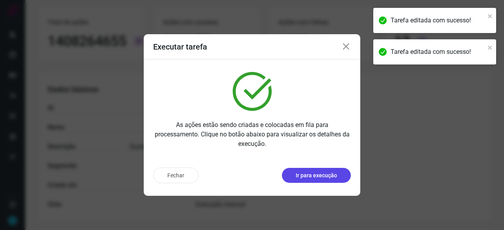
click at [321, 170] on button "Ir para execução" at bounding box center [316, 175] width 69 height 15
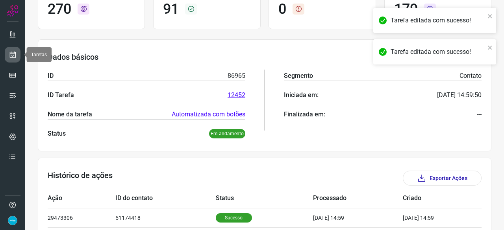
click at [13, 55] on icon at bounding box center [13, 55] width 8 height 8
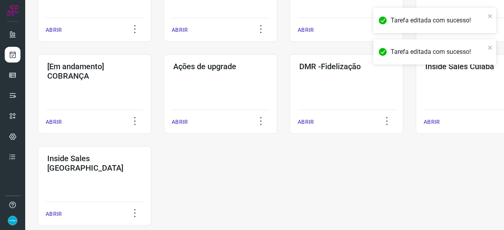
scroll to position [378, 0]
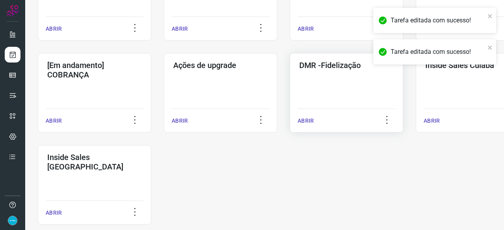
click at [308, 122] on p "ABRIR" at bounding box center [306, 121] width 16 height 8
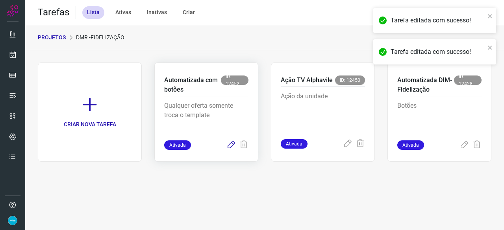
click at [232, 143] on icon at bounding box center [230, 145] width 9 height 9
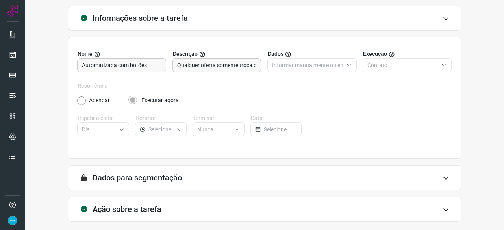
scroll to position [77, 0]
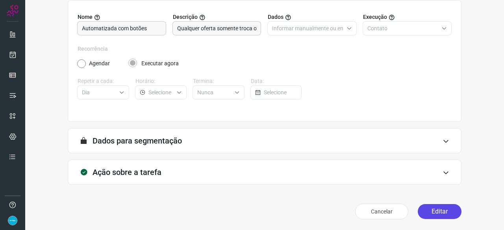
click at [430, 213] on button "Editar" at bounding box center [440, 211] width 44 height 15
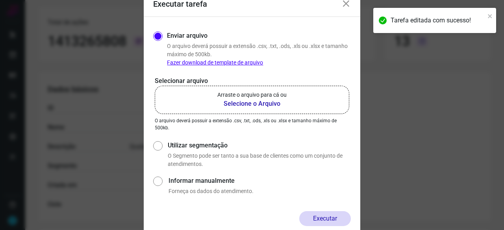
click at [230, 103] on b "Selecione o Arquivo" at bounding box center [251, 103] width 69 height 9
click at [0, 0] on input "Arraste o arquivo para cá ou Selecione o Arquivo" at bounding box center [0, 0] width 0 height 0
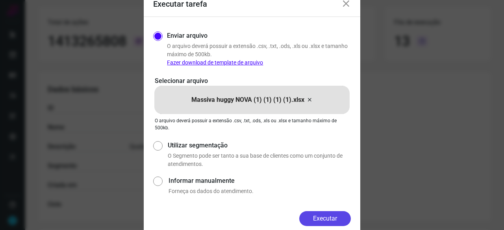
click at [336, 216] on button "Executar" at bounding box center [325, 218] width 52 height 15
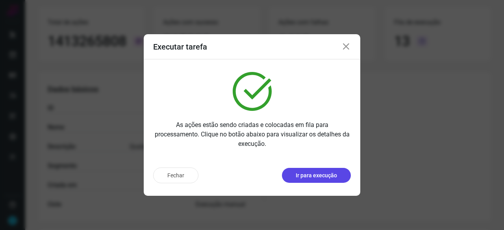
click at [313, 177] on p "Ir para execução" at bounding box center [316, 176] width 41 height 8
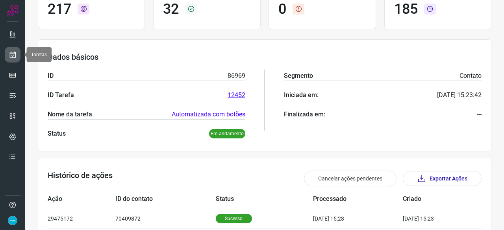
click at [16, 53] on icon at bounding box center [13, 55] width 8 height 8
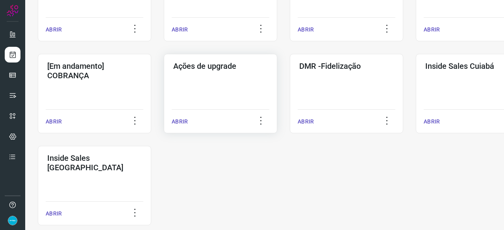
scroll to position [411, 0]
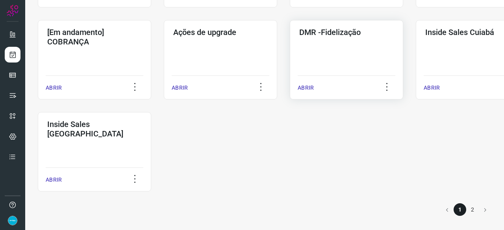
click at [308, 88] on p "ABRIR" at bounding box center [306, 88] width 16 height 8
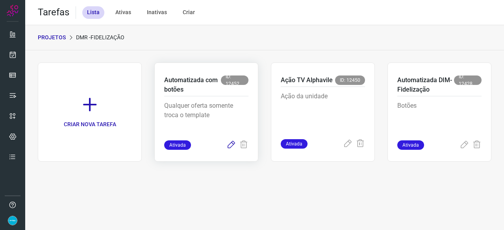
click at [233, 146] on icon at bounding box center [230, 145] width 9 height 9
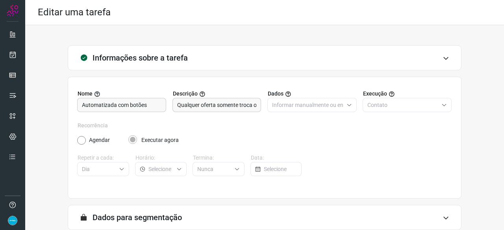
scroll to position [77, 0]
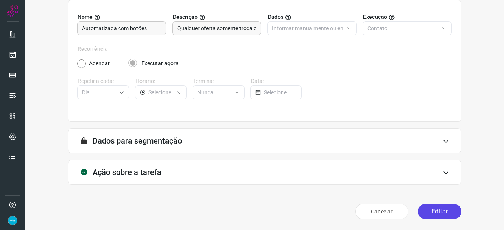
click at [438, 214] on button "Editar" at bounding box center [440, 211] width 44 height 15
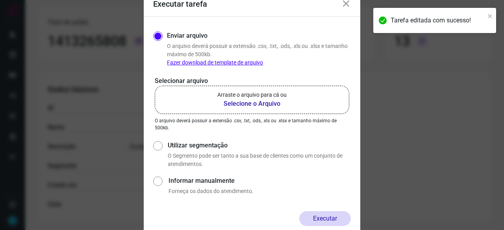
click at [230, 104] on b "Selecione o Arquivo" at bounding box center [251, 103] width 69 height 9
click at [0, 0] on input "Arraste o arquivo para cá ou Selecione o Arquivo" at bounding box center [0, 0] width 0 height 0
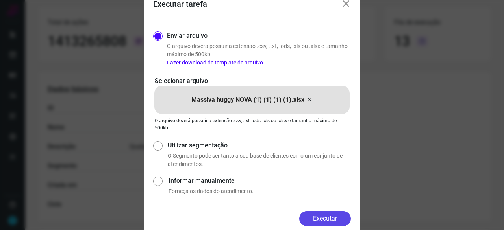
click at [342, 215] on button "Executar" at bounding box center [325, 218] width 52 height 15
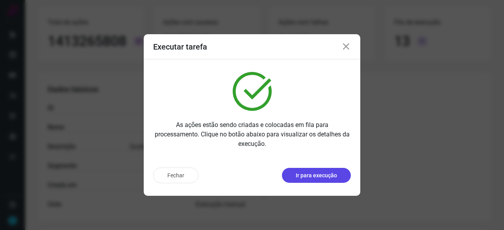
click at [330, 178] on p "Ir para execução" at bounding box center [316, 176] width 41 height 8
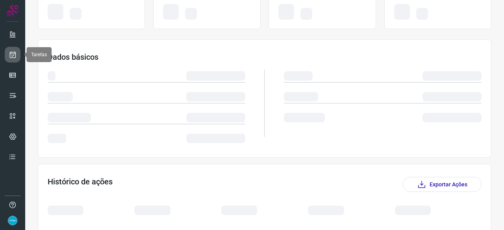
click at [13, 52] on icon at bounding box center [13, 55] width 8 height 8
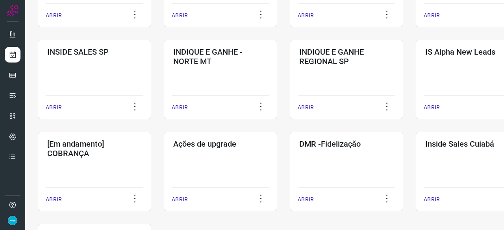
scroll to position [339, 0]
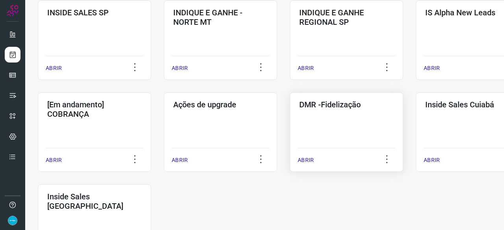
click at [310, 159] on p "ABRIR" at bounding box center [306, 160] width 16 height 8
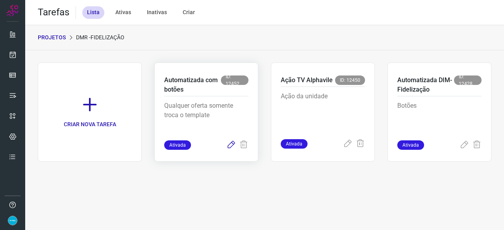
click at [232, 144] on icon at bounding box center [230, 145] width 9 height 9
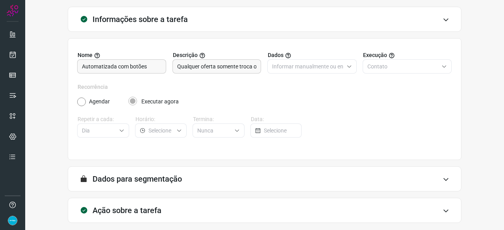
scroll to position [77, 0]
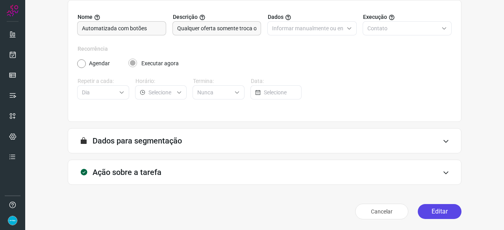
click at [429, 212] on button "Editar" at bounding box center [440, 211] width 44 height 15
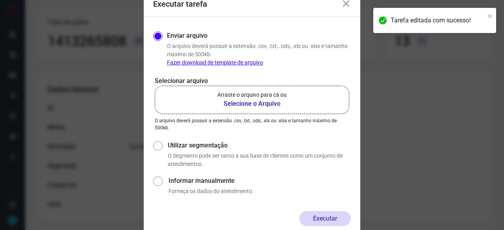
click at [233, 106] on b "Selecione o Arquivo" at bounding box center [251, 103] width 69 height 9
click at [0, 0] on input "Arraste o arquivo para cá ou Selecione o Arquivo" at bounding box center [0, 0] width 0 height 0
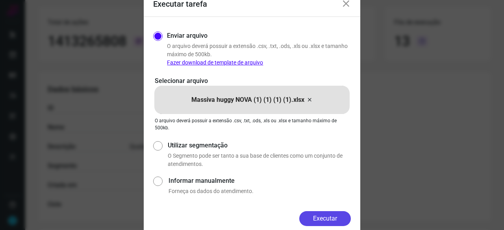
click at [338, 215] on button "Executar" at bounding box center [325, 218] width 52 height 15
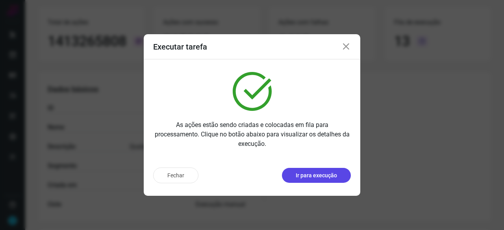
click at [308, 178] on p "Ir para execução" at bounding box center [316, 176] width 41 height 8
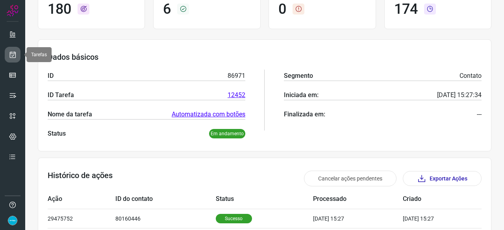
click at [11, 56] on icon at bounding box center [13, 55] width 8 height 8
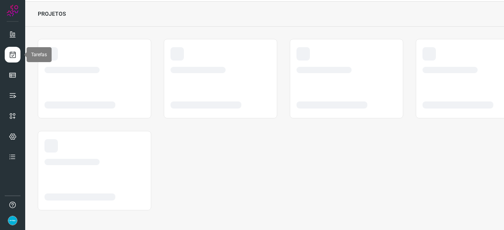
scroll to position [24, 0]
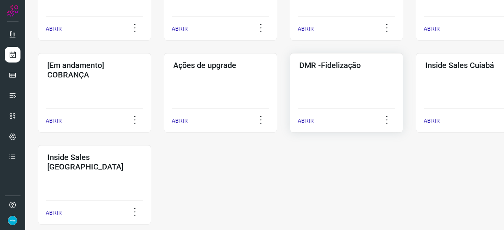
click at [302, 121] on p "ABRIR" at bounding box center [306, 121] width 16 height 8
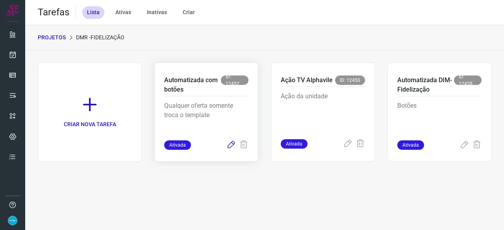
click at [231, 147] on icon at bounding box center [230, 145] width 9 height 9
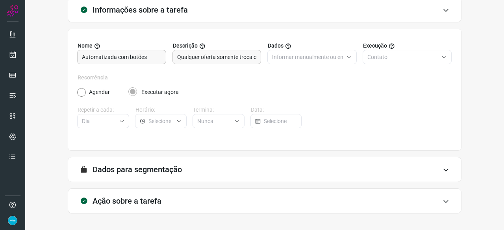
scroll to position [77, 0]
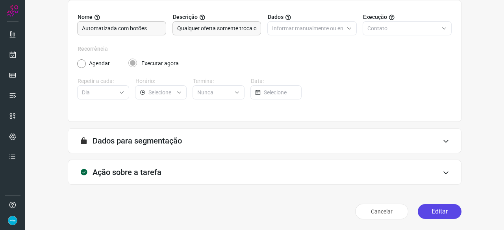
click at [451, 208] on button "Editar" at bounding box center [440, 211] width 44 height 15
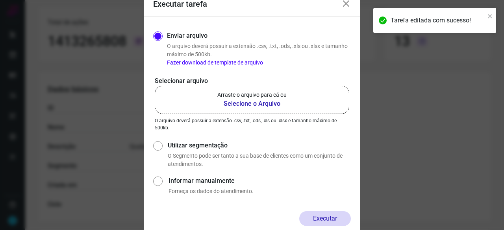
click at [240, 105] on b "Selecione o Arquivo" at bounding box center [251, 103] width 69 height 9
click at [0, 0] on input "Arraste o arquivo para cá ou Selecione o Arquivo" at bounding box center [0, 0] width 0 height 0
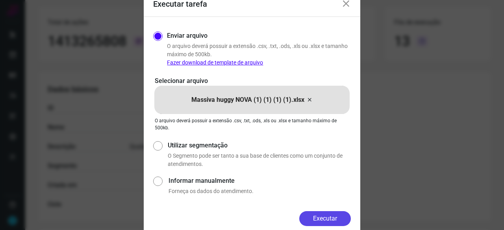
click at [338, 221] on button "Executar" at bounding box center [325, 218] width 52 height 15
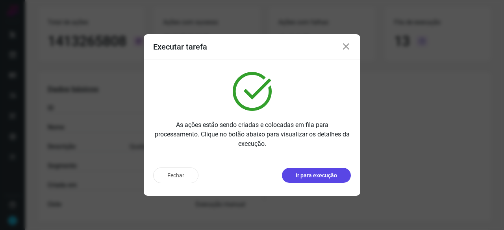
click at [323, 178] on p "Ir para execução" at bounding box center [316, 176] width 41 height 8
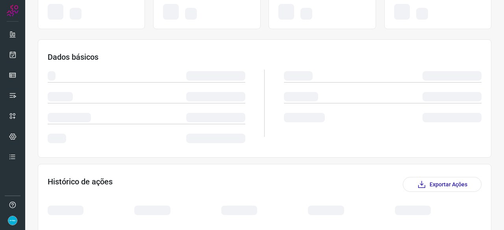
scroll to position [119, 0]
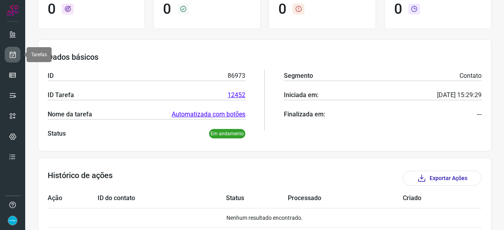
click at [13, 51] on icon at bounding box center [13, 55] width 8 height 8
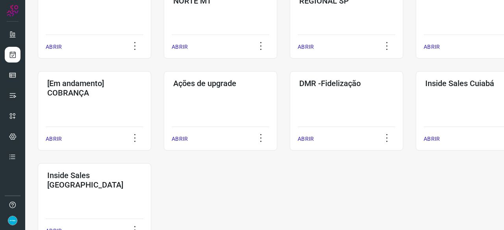
scroll to position [378, 0]
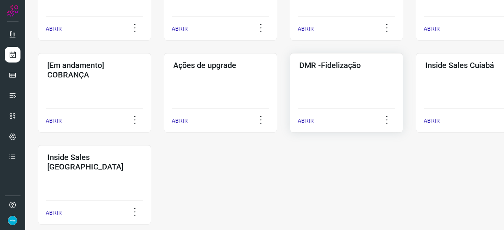
click at [306, 123] on p "ABRIR" at bounding box center [306, 121] width 16 height 8
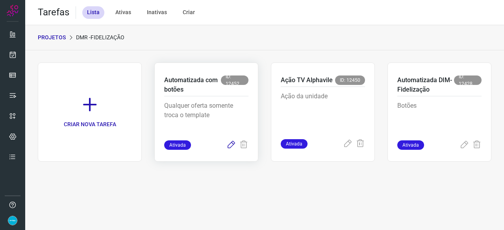
click at [231, 145] on icon at bounding box center [230, 145] width 9 height 9
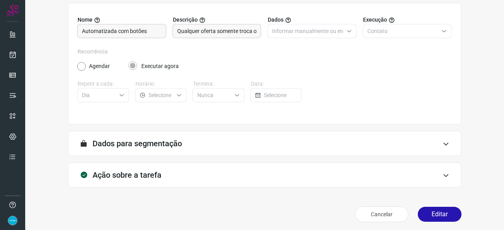
scroll to position [77, 0]
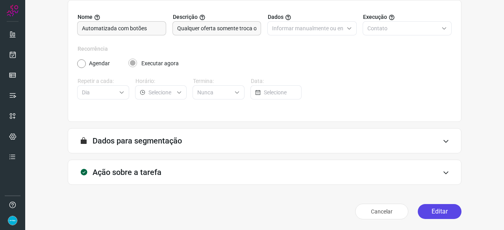
click at [437, 209] on button "Editar" at bounding box center [440, 211] width 44 height 15
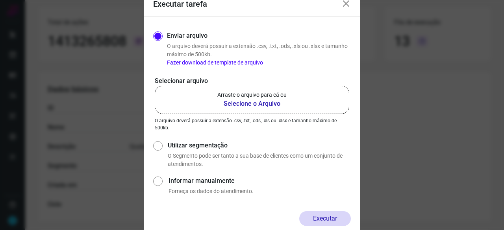
click at [231, 105] on b "Selecione o Arquivo" at bounding box center [251, 103] width 69 height 9
click at [0, 0] on input "Arraste o arquivo para cá ou Selecione o Arquivo" at bounding box center [0, 0] width 0 height 0
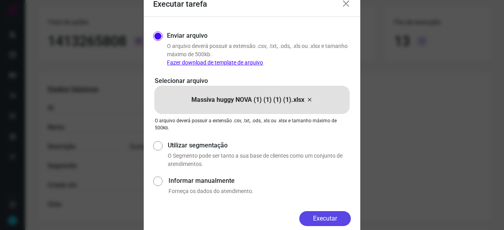
click at [346, 219] on button "Executar" at bounding box center [325, 218] width 52 height 15
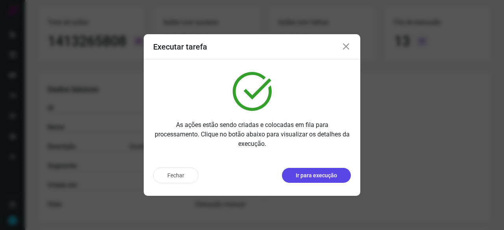
click at [311, 176] on p "Ir para execução" at bounding box center [316, 176] width 41 height 8
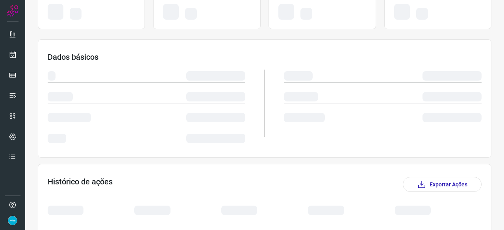
scroll to position [119, 0]
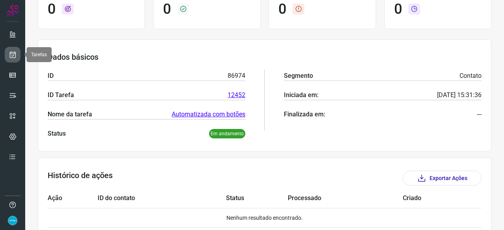
click at [12, 56] on icon at bounding box center [13, 55] width 8 height 8
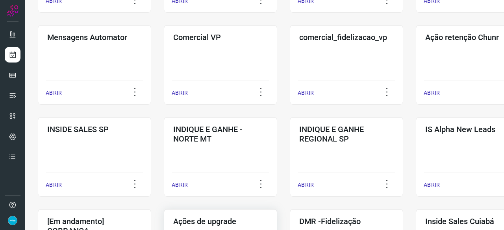
scroll to position [299, 0]
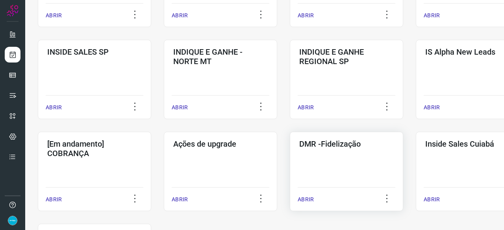
click at [309, 200] on p "ABRIR" at bounding box center [306, 200] width 16 height 8
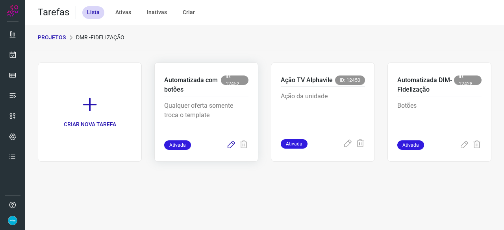
click at [229, 146] on icon at bounding box center [230, 145] width 9 height 9
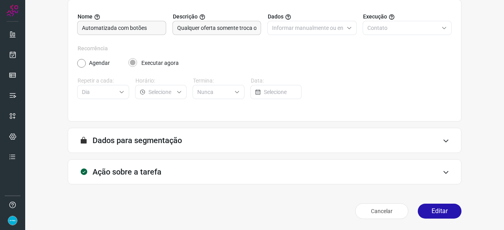
scroll to position [77, 0]
click at [436, 215] on button "Editar" at bounding box center [440, 211] width 44 height 15
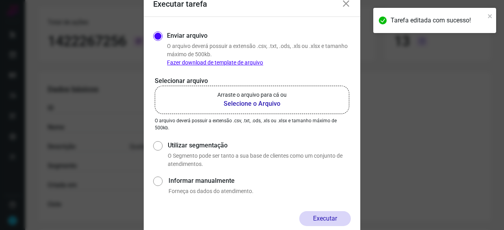
click at [240, 105] on b "Selecione o Arquivo" at bounding box center [251, 103] width 69 height 9
click at [0, 0] on input "Arraste o arquivo para cá ou Selecione o Arquivo" at bounding box center [0, 0] width 0 height 0
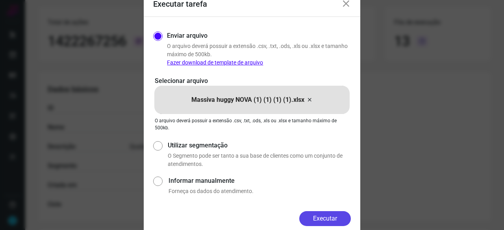
click at [329, 216] on button "Executar" at bounding box center [325, 218] width 52 height 15
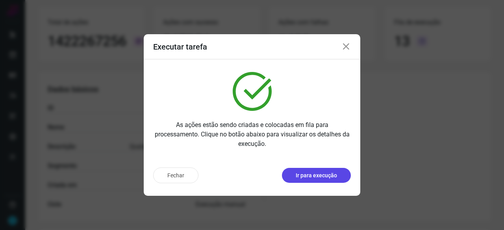
click at [301, 175] on p "Ir para execução" at bounding box center [316, 176] width 41 height 8
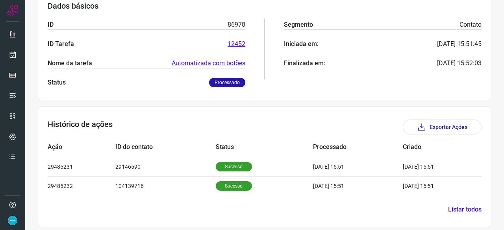
scroll to position [132, 0]
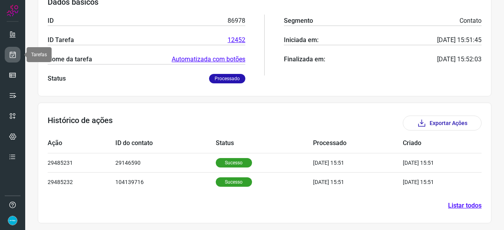
click at [14, 56] on icon at bounding box center [13, 55] width 8 height 8
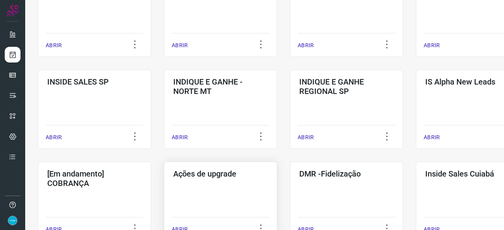
scroll to position [299, 0]
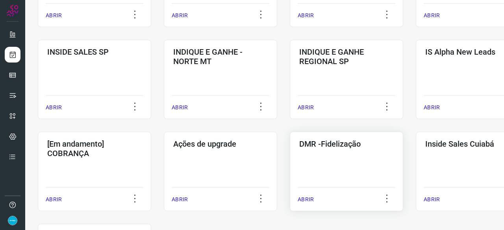
click at [308, 198] on p "ABRIR" at bounding box center [306, 200] width 16 height 8
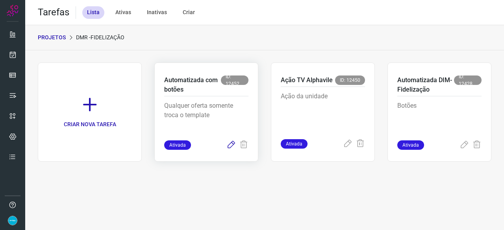
click at [232, 145] on icon at bounding box center [230, 145] width 9 height 9
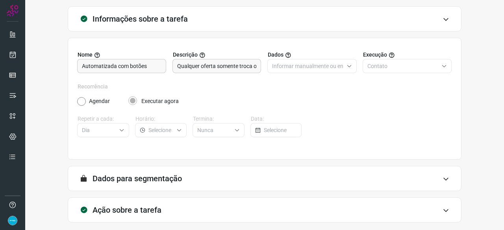
scroll to position [77, 0]
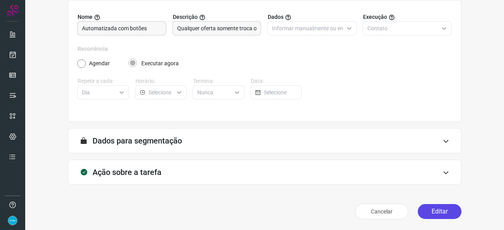
click at [438, 211] on button "Editar" at bounding box center [440, 211] width 44 height 15
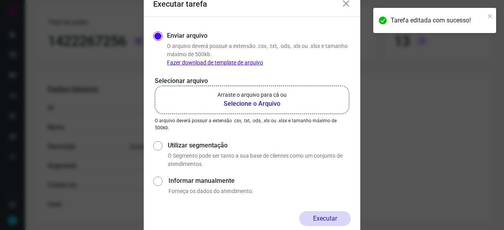
click at [241, 104] on b "Selecione o Arquivo" at bounding box center [251, 103] width 69 height 9
click at [0, 0] on input "Arraste o arquivo para cá ou Selecione o Arquivo" at bounding box center [0, 0] width 0 height 0
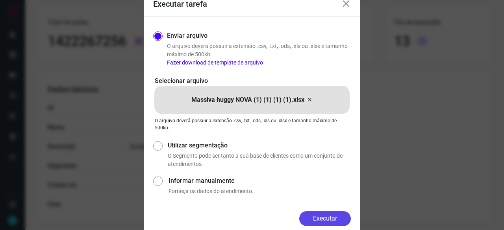
click at [331, 217] on button "Executar" at bounding box center [325, 218] width 52 height 15
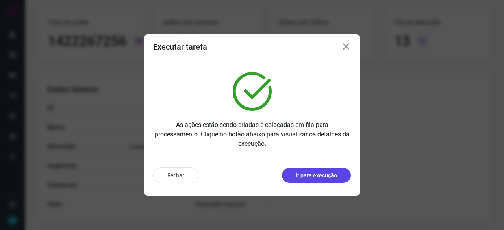
click at [318, 174] on p "Ir para execução" at bounding box center [316, 176] width 41 height 8
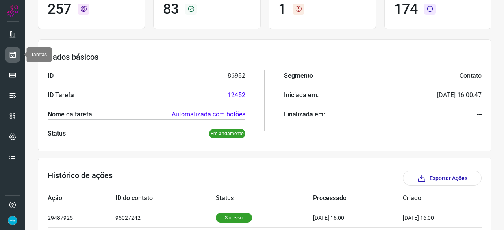
click at [15, 52] on icon at bounding box center [13, 55] width 8 height 8
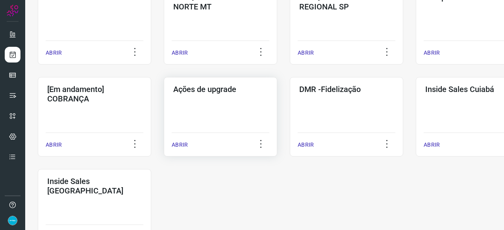
scroll to position [378, 0]
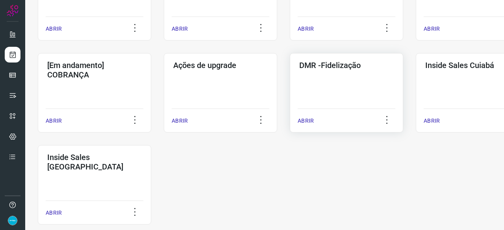
click at [309, 119] on p "ABRIR" at bounding box center [306, 121] width 16 height 8
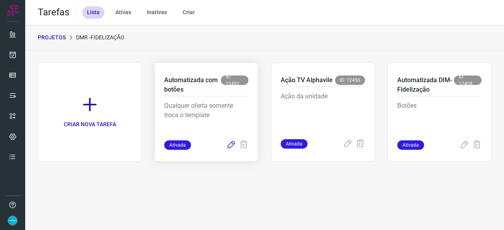
click at [230, 147] on icon at bounding box center [230, 145] width 9 height 9
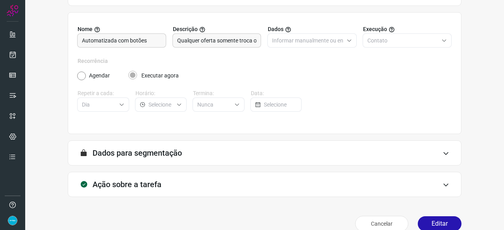
scroll to position [77, 0]
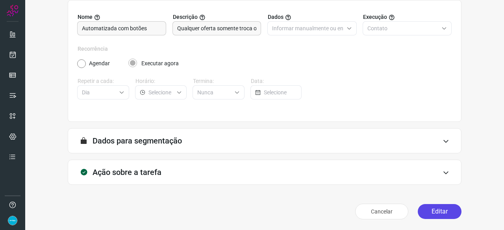
click at [427, 210] on button "Editar" at bounding box center [440, 211] width 44 height 15
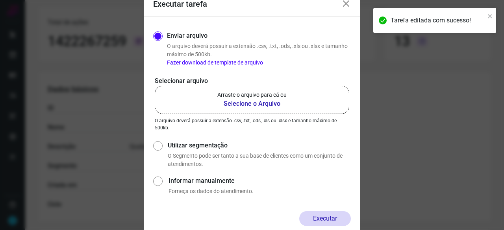
click at [244, 104] on b "Selecione o Arquivo" at bounding box center [251, 103] width 69 height 9
click at [0, 0] on input "Arraste o arquivo para cá ou Selecione o Arquivo" at bounding box center [0, 0] width 0 height 0
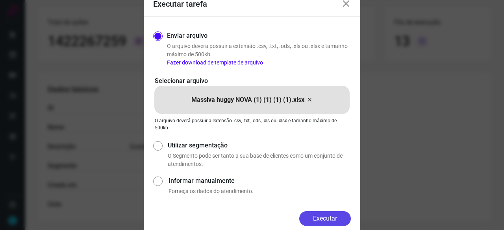
click at [346, 219] on button "Executar" at bounding box center [325, 218] width 52 height 15
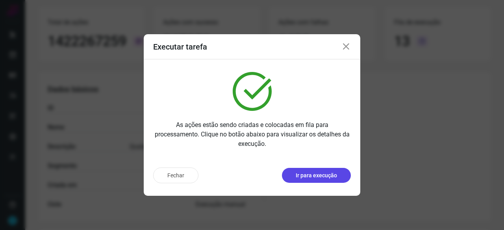
click at [313, 173] on p "Ir para execução" at bounding box center [316, 176] width 41 height 8
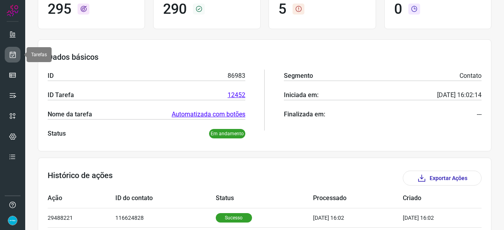
click at [14, 50] on link at bounding box center [13, 55] width 16 height 16
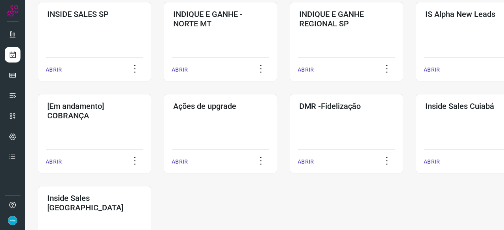
scroll to position [339, 0]
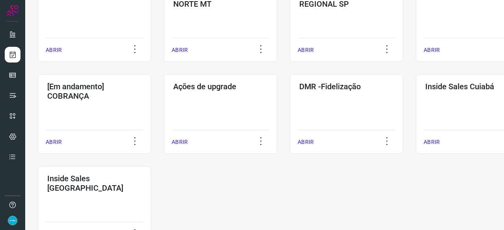
scroll to position [394, 0]
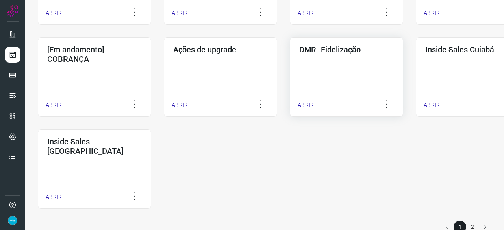
click at [312, 105] on p "ABRIR" at bounding box center [306, 105] width 16 height 8
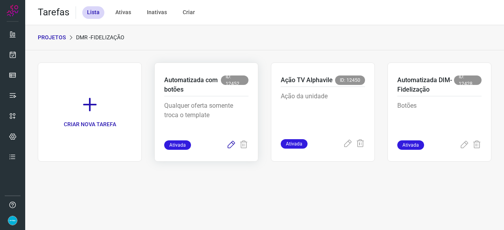
click at [232, 145] on icon at bounding box center [230, 145] width 9 height 9
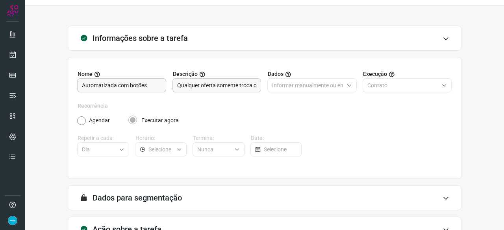
scroll to position [77, 0]
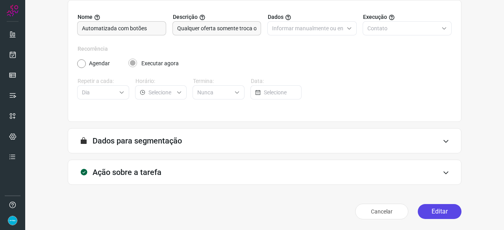
click at [436, 215] on button "Editar" at bounding box center [440, 211] width 44 height 15
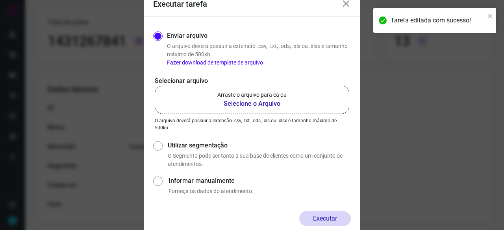
click at [243, 103] on b "Selecione o Arquivo" at bounding box center [251, 103] width 69 height 9
click at [0, 0] on input "Arraste o arquivo para cá ou Selecione o Arquivo" at bounding box center [0, 0] width 0 height 0
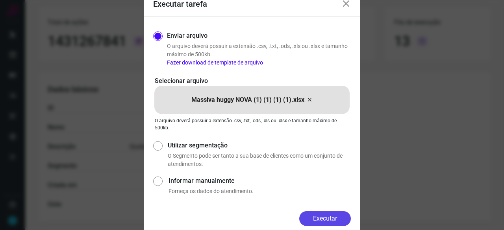
click at [343, 217] on button "Executar" at bounding box center [325, 218] width 52 height 15
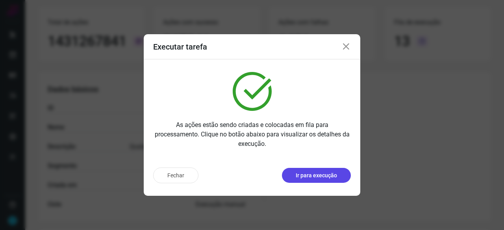
click at [301, 173] on p "Ir para execução" at bounding box center [316, 176] width 41 height 8
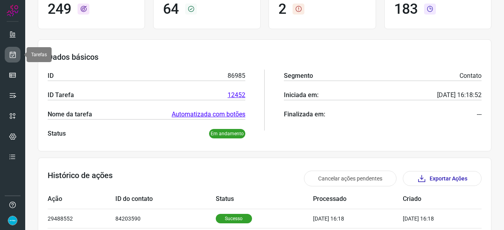
click at [10, 53] on icon at bounding box center [13, 55] width 8 height 8
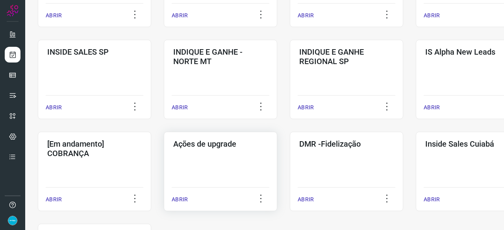
scroll to position [339, 0]
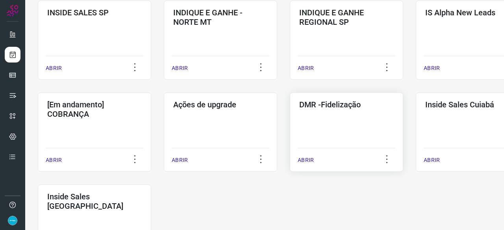
click at [303, 160] on p "ABRIR" at bounding box center [306, 160] width 16 height 8
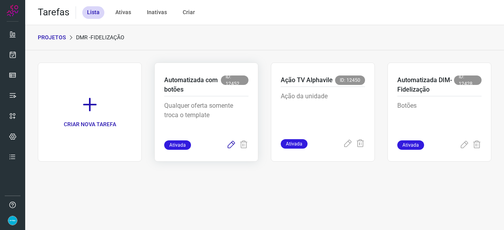
click at [230, 143] on icon at bounding box center [230, 145] width 9 height 9
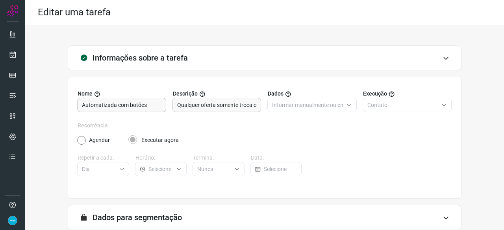
scroll to position [77, 0]
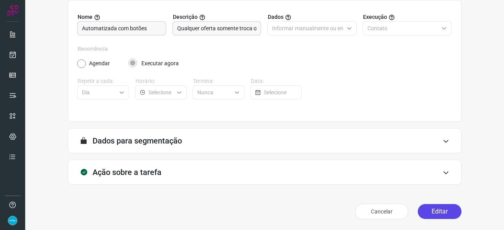
click at [430, 209] on button "Editar" at bounding box center [440, 211] width 44 height 15
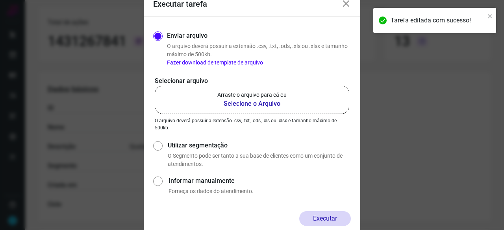
click at [233, 106] on b "Selecione o Arquivo" at bounding box center [251, 103] width 69 height 9
click at [0, 0] on input "Arraste o arquivo para cá ou Selecione o Arquivo" at bounding box center [0, 0] width 0 height 0
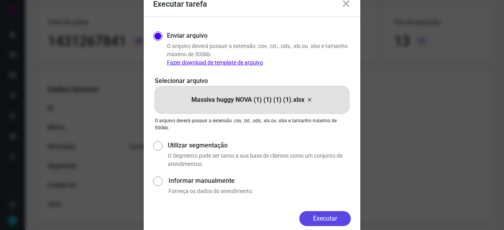
click at [331, 222] on button "Executar" at bounding box center [325, 218] width 52 height 15
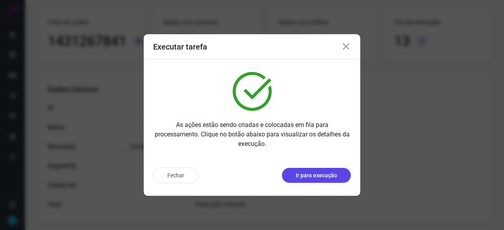
click at [325, 175] on p "Ir para execução" at bounding box center [316, 176] width 41 height 8
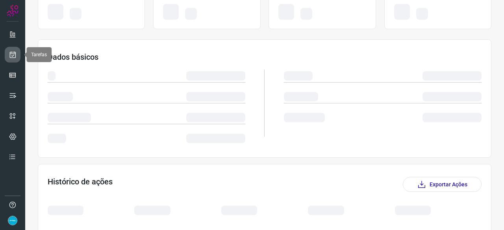
click at [17, 55] on link at bounding box center [13, 55] width 16 height 16
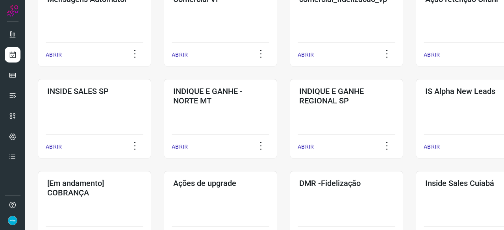
scroll to position [339, 0]
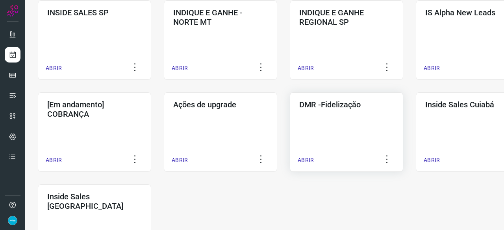
click at [309, 162] on p "ABRIR" at bounding box center [306, 160] width 16 height 8
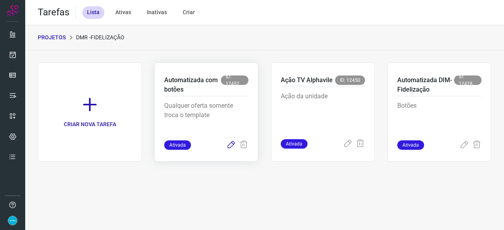
click at [231, 145] on icon at bounding box center [230, 145] width 9 height 9
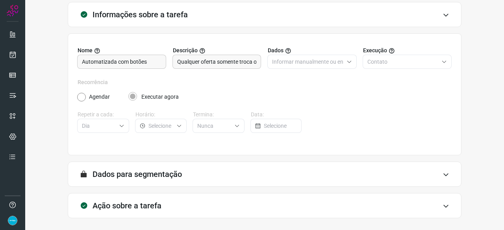
scroll to position [77, 0]
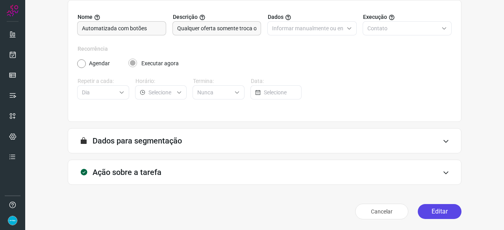
click at [437, 208] on button "Editar" at bounding box center [440, 211] width 44 height 15
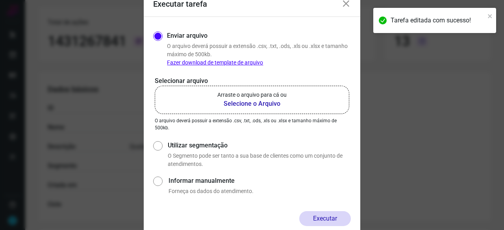
click at [242, 103] on b "Selecione o Arquivo" at bounding box center [251, 103] width 69 height 9
click at [0, 0] on input "Arraste o arquivo para cá ou Selecione o Arquivo" at bounding box center [0, 0] width 0 height 0
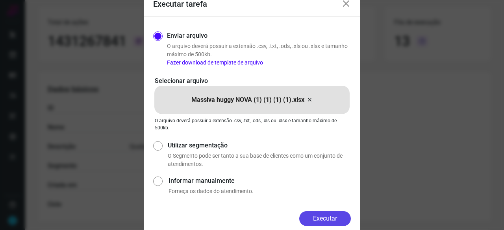
click at [331, 223] on button "Executar" at bounding box center [325, 218] width 52 height 15
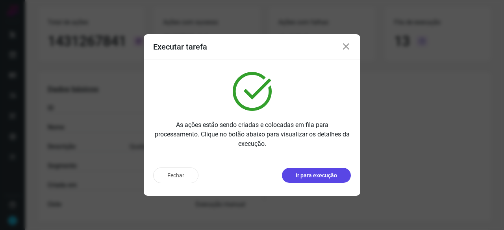
click at [308, 181] on button "Ir para execução" at bounding box center [316, 175] width 69 height 15
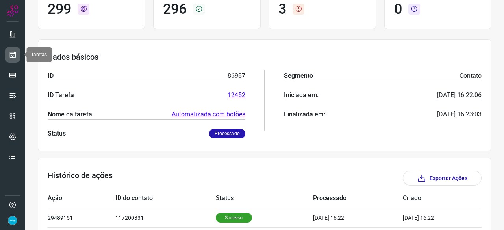
click at [13, 55] on icon at bounding box center [13, 55] width 8 height 8
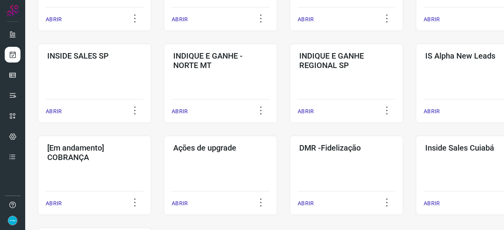
scroll to position [339, 0]
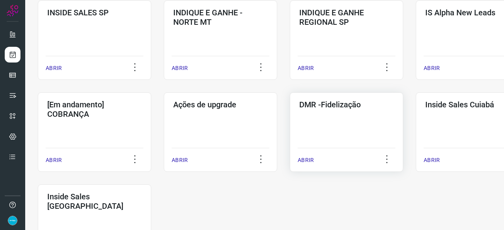
click at [306, 158] on p "ABRIR" at bounding box center [306, 160] width 16 height 8
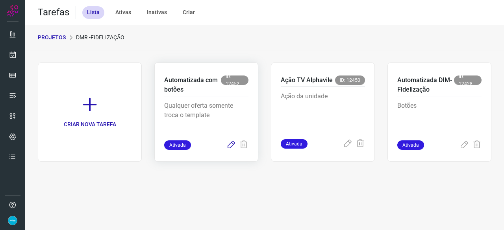
click at [230, 144] on icon at bounding box center [230, 145] width 9 height 9
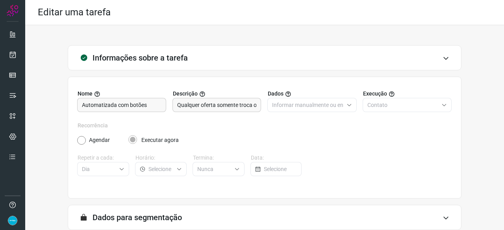
scroll to position [77, 0]
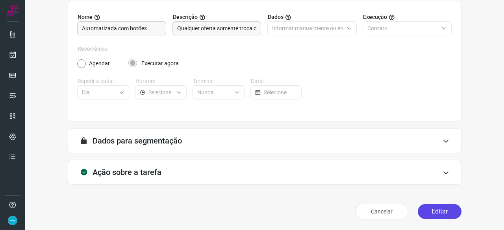
click at [424, 213] on button "Editar" at bounding box center [440, 211] width 44 height 15
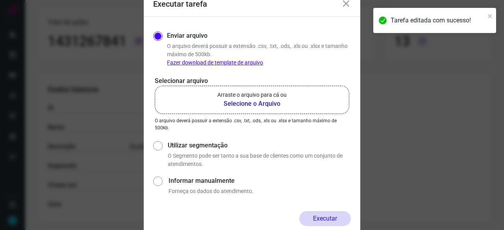
click at [239, 105] on b "Selecione o Arquivo" at bounding box center [251, 103] width 69 height 9
click at [0, 0] on input "Arraste o arquivo para cá ou Selecione o Arquivo" at bounding box center [0, 0] width 0 height 0
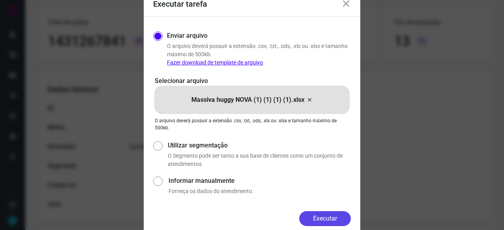
click at [328, 218] on button "Executar" at bounding box center [325, 218] width 52 height 15
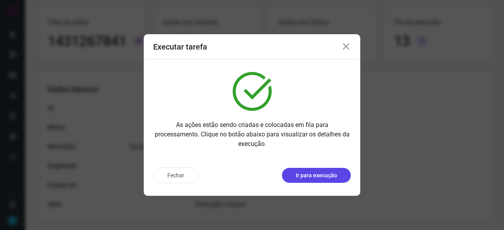
click at [314, 175] on p "Ir para execução" at bounding box center [316, 176] width 41 height 8
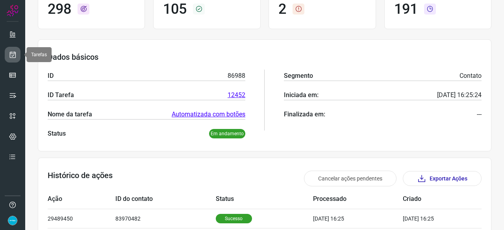
click at [13, 51] on icon at bounding box center [13, 55] width 8 height 8
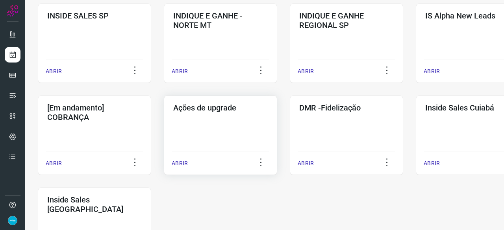
scroll to position [378, 0]
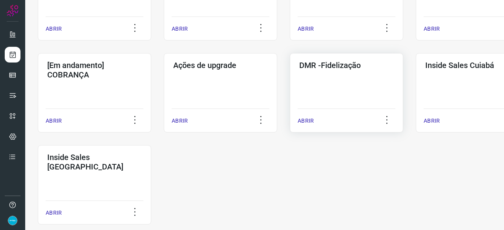
click at [310, 122] on p "ABRIR" at bounding box center [306, 121] width 16 height 8
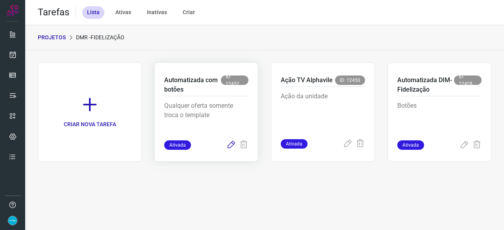
click at [232, 145] on icon at bounding box center [230, 145] width 9 height 9
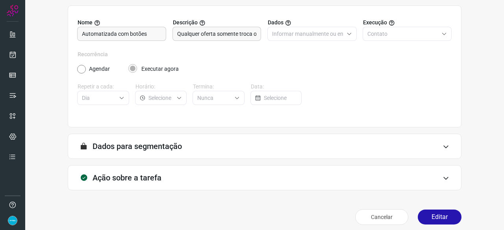
scroll to position [77, 0]
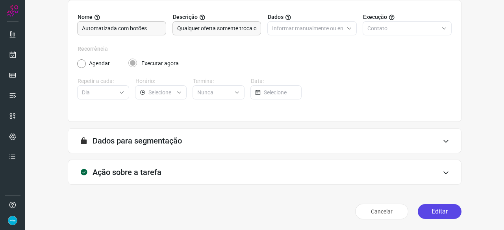
click at [432, 212] on button "Editar" at bounding box center [440, 211] width 44 height 15
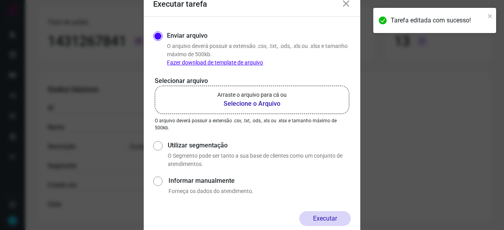
click at [248, 104] on b "Selecione o Arquivo" at bounding box center [251, 103] width 69 height 9
click at [0, 0] on input "Arraste o arquivo para cá ou Selecione o Arquivo" at bounding box center [0, 0] width 0 height 0
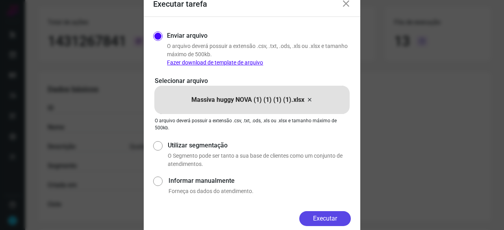
click at [320, 217] on button "Executar" at bounding box center [325, 218] width 52 height 15
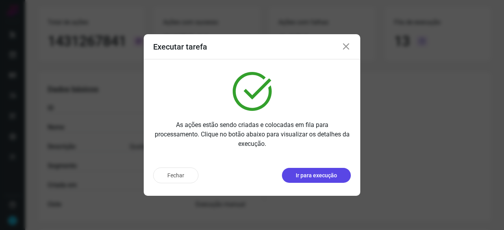
click at [331, 173] on p "Ir para execução" at bounding box center [316, 176] width 41 height 8
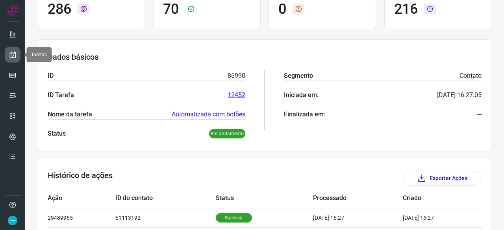
click at [13, 54] on icon at bounding box center [13, 55] width 8 height 8
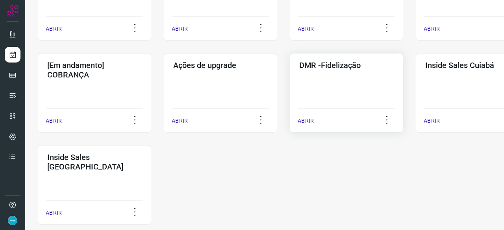
click at [309, 121] on p "ABRIR" at bounding box center [306, 121] width 16 height 8
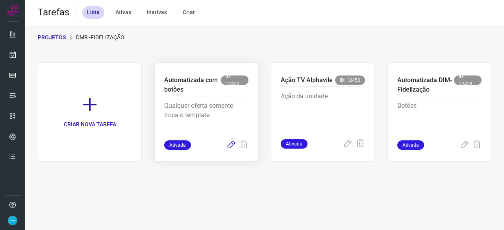
click at [232, 143] on icon at bounding box center [230, 145] width 9 height 9
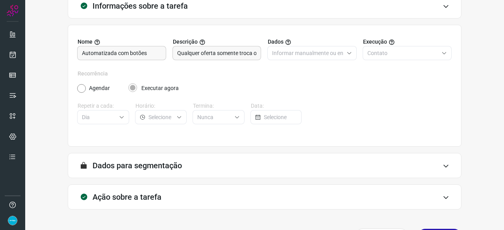
scroll to position [77, 0]
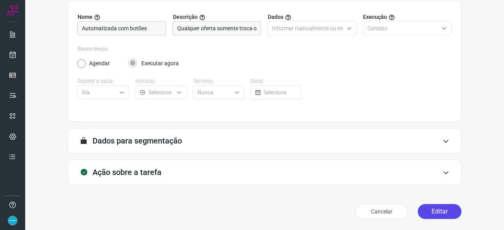
drag, startPoint x: 438, startPoint y: 211, endPoint x: 427, endPoint y: 209, distance: 11.1
click at [438, 211] on button "Editar" at bounding box center [440, 211] width 44 height 15
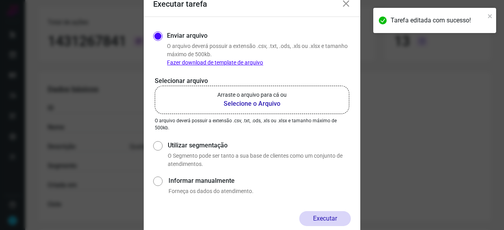
click at [233, 103] on b "Selecione o Arquivo" at bounding box center [251, 103] width 69 height 9
click at [0, 0] on input "Arraste o arquivo para cá ou Selecione o Arquivo" at bounding box center [0, 0] width 0 height 0
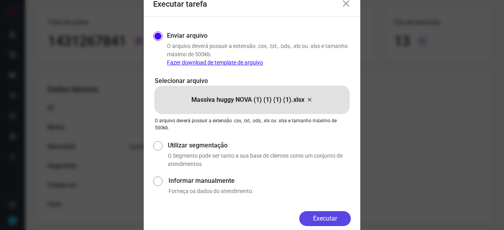
click at [332, 216] on button "Executar" at bounding box center [325, 218] width 52 height 15
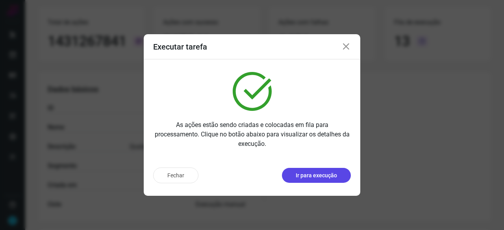
click at [304, 181] on button "Ir para execução" at bounding box center [316, 175] width 69 height 15
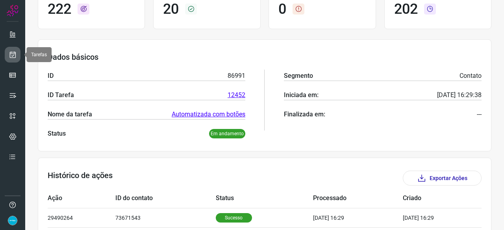
click at [18, 54] on link at bounding box center [13, 55] width 16 height 16
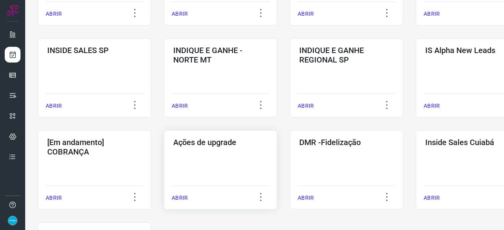
scroll to position [339, 0]
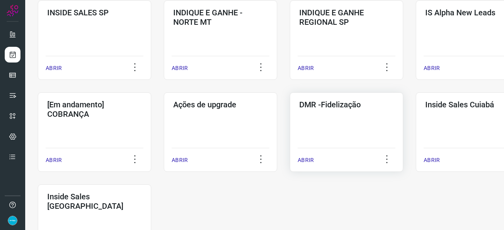
click at [306, 163] on p "ABRIR" at bounding box center [306, 160] width 16 height 8
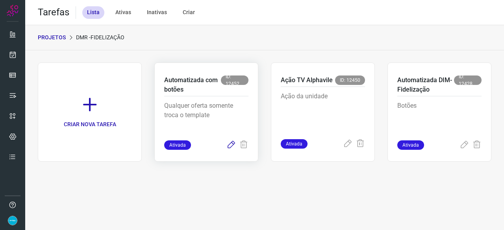
click at [233, 144] on icon at bounding box center [230, 145] width 9 height 9
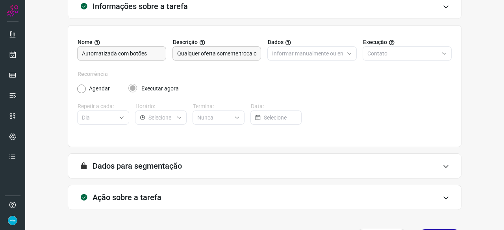
scroll to position [77, 0]
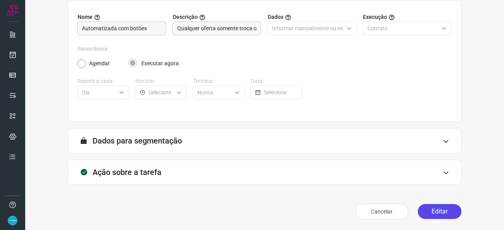
click at [432, 217] on button "Editar" at bounding box center [440, 211] width 44 height 15
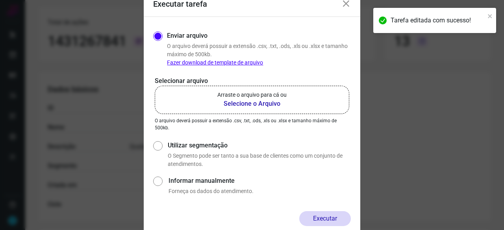
click at [258, 103] on b "Selecione o Arquivo" at bounding box center [251, 103] width 69 height 9
click at [0, 0] on input "Arraste o arquivo para cá ou Selecione o Arquivo" at bounding box center [0, 0] width 0 height 0
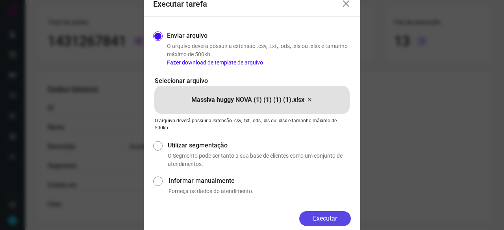
click at [334, 219] on button "Executar" at bounding box center [325, 218] width 52 height 15
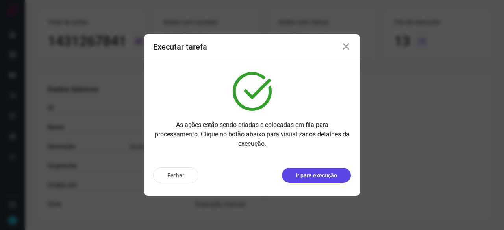
click at [325, 176] on p "Ir para execução" at bounding box center [316, 176] width 41 height 8
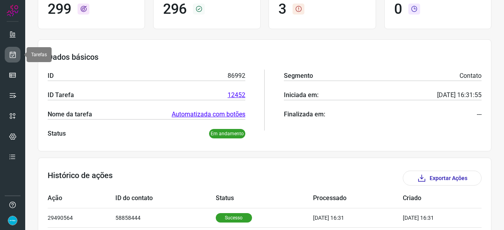
click at [16, 52] on icon at bounding box center [13, 55] width 8 height 8
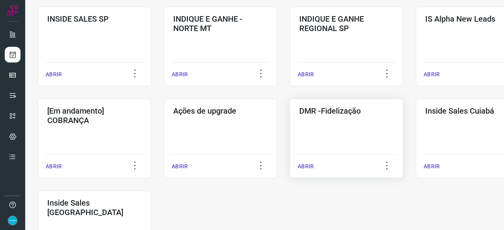
click at [312, 163] on p "ABRIR" at bounding box center [306, 167] width 16 height 8
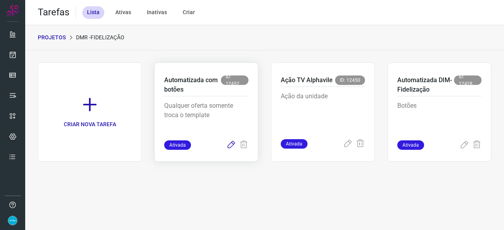
click at [232, 143] on icon at bounding box center [230, 145] width 9 height 9
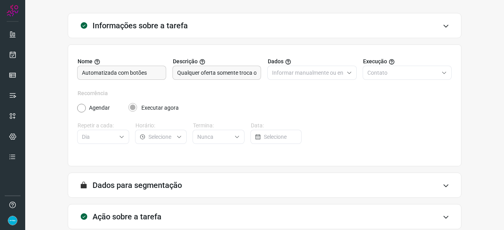
scroll to position [77, 0]
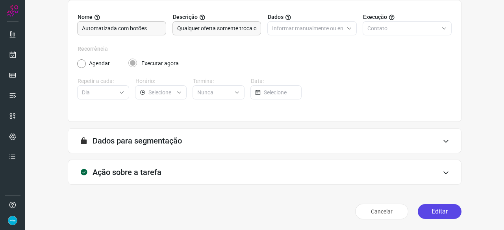
click at [432, 207] on button "Editar" at bounding box center [440, 211] width 44 height 15
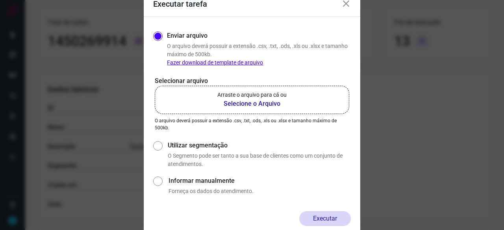
click at [247, 104] on b "Selecione o Arquivo" at bounding box center [251, 103] width 69 height 9
click at [0, 0] on input "Arraste o arquivo para cá ou Selecione o Arquivo" at bounding box center [0, 0] width 0 height 0
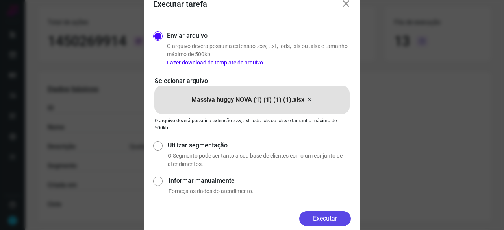
click at [332, 218] on button "Executar" at bounding box center [325, 218] width 52 height 15
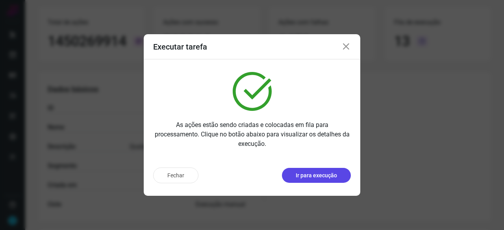
click at [325, 175] on p "Ir para execução" at bounding box center [316, 176] width 41 height 8
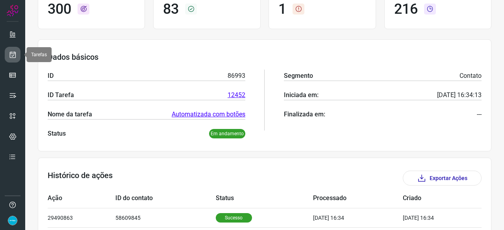
click at [9, 52] on icon at bounding box center [13, 55] width 8 height 8
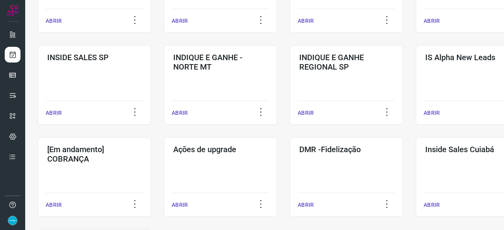
scroll to position [339, 0]
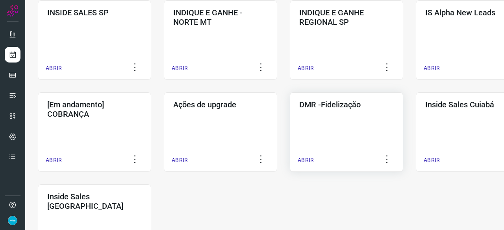
click at [312, 160] on p "ABRIR" at bounding box center [306, 160] width 16 height 8
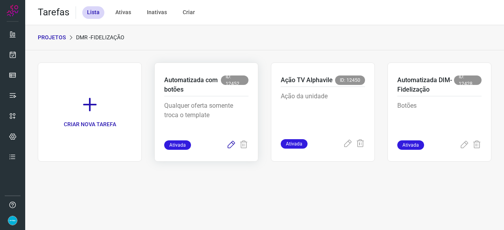
click at [231, 144] on icon at bounding box center [230, 145] width 9 height 9
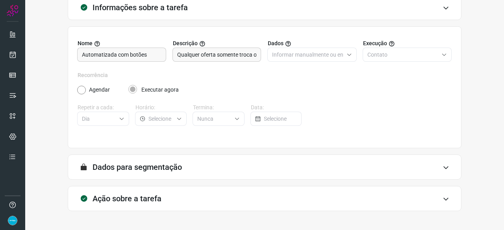
scroll to position [77, 0]
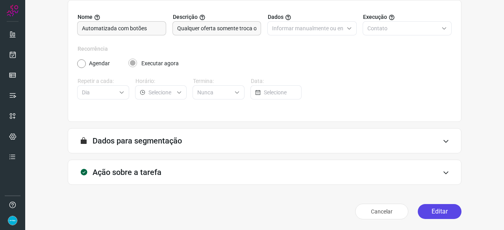
click at [434, 211] on button "Editar" at bounding box center [440, 211] width 44 height 15
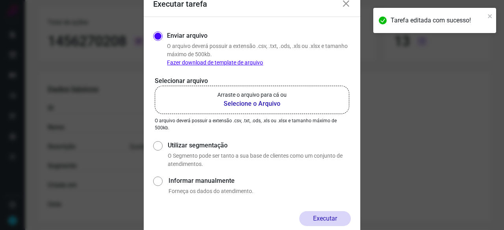
click at [247, 105] on b "Selecione o Arquivo" at bounding box center [251, 103] width 69 height 9
click at [0, 0] on input "Arraste o arquivo para cá ou Selecione o Arquivo" at bounding box center [0, 0] width 0 height 0
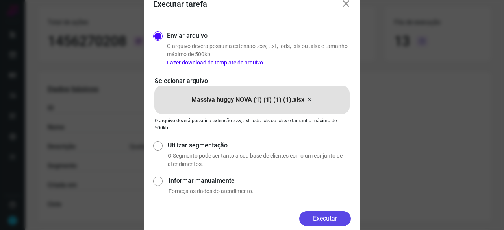
click at [332, 219] on button "Executar" at bounding box center [325, 218] width 52 height 15
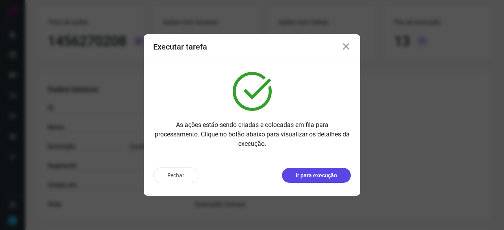
click at [317, 176] on p "Ir para execução" at bounding box center [316, 176] width 41 height 8
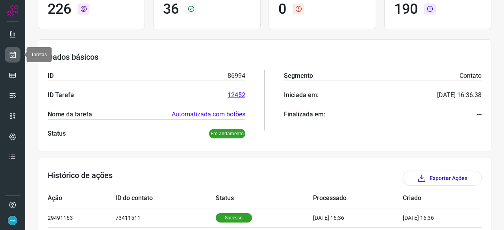
click at [15, 56] on icon at bounding box center [13, 55] width 8 height 8
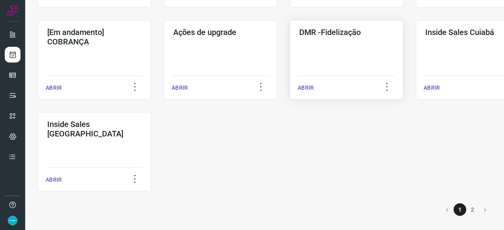
click at [307, 86] on p "ABRIR" at bounding box center [306, 88] width 16 height 8
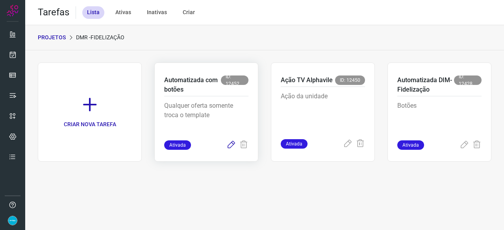
click at [232, 144] on icon at bounding box center [230, 145] width 9 height 9
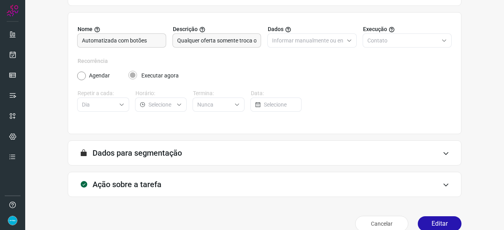
scroll to position [77, 0]
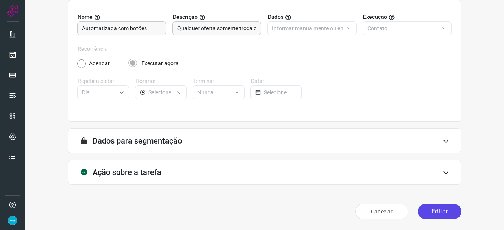
click at [438, 211] on button "Editar" at bounding box center [440, 211] width 44 height 15
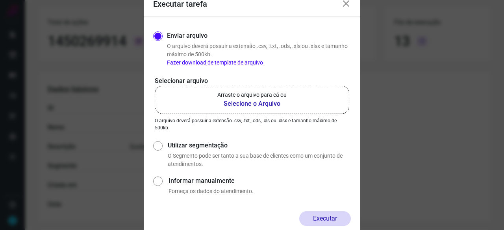
click at [243, 104] on b "Selecione o Arquivo" at bounding box center [251, 103] width 69 height 9
click at [0, 0] on input "Arraste o arquivo para cá ou Selecione o Arquivo" at bounding box center [0, 0] width 0 height 0
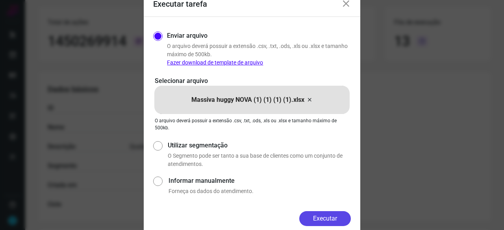
click at [327, 217] on button "Executar" at bounding box center [325, 218] width 52 height 15
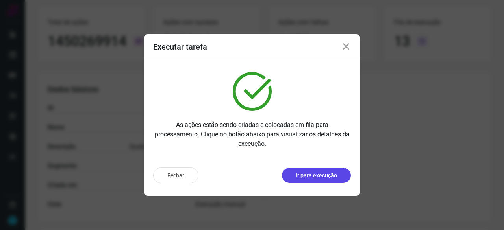
click at [333, 179] on p "Ir para execução" at bounding box center [316, 176] width 41 height 8
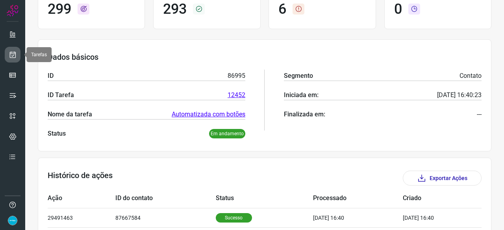
click at [13, 54] on icon at bounding box center [13, 55] width 8 height 8
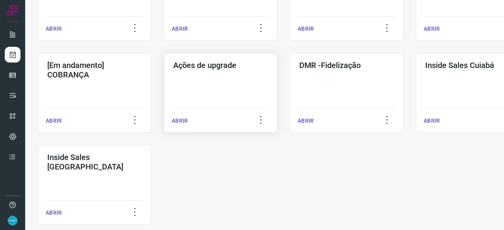
click at [184, 121] on p "ABRIR" at bounding box center [180, 121] width 16 height 8
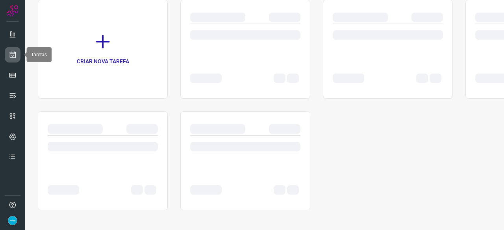
click at [9, 56] on icon at bounding box center [13, 55] width 8 height 8
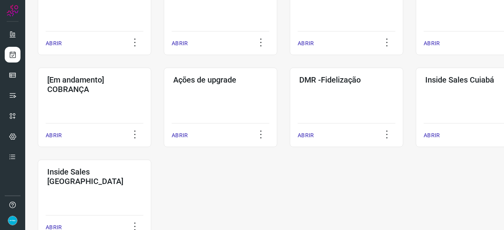
scroll to position [411, 0]
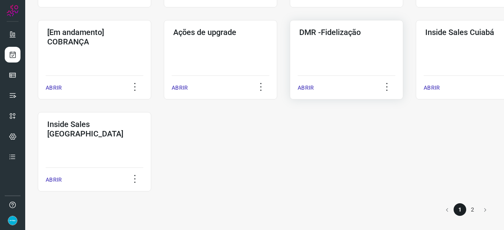
click at [302, 89] on p "ABRIR" at bounding box center [306, 88] width 16 height 8
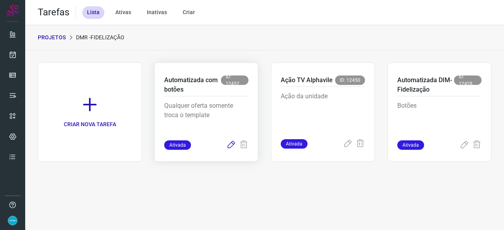
click at [229, 145] on icon at bounding box center [230, 145] width 9 height 9
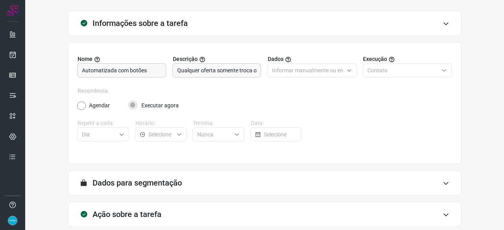
scroll to position [77, 0]
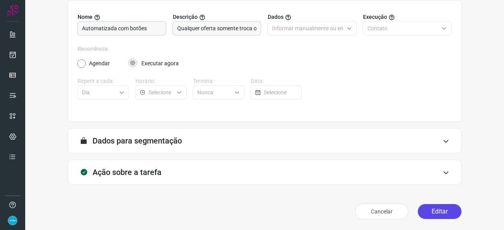
click at [447, 208] on button "Editar" at bounding box center [440, 211] width 44 height 15
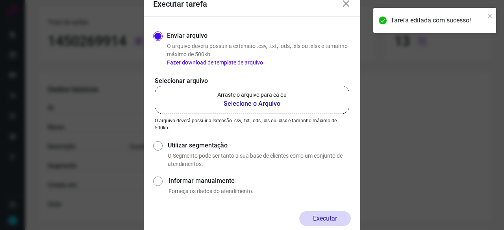
click at [241, 105] on b "Selecione o Arquivo" at bounding box center [251, 103] width 69 height 9
click at [0, 0] on input "Arraste o arquivo para cá ou Selecione o Arquivo" at bounding box center [0, 0] width 0 height 0
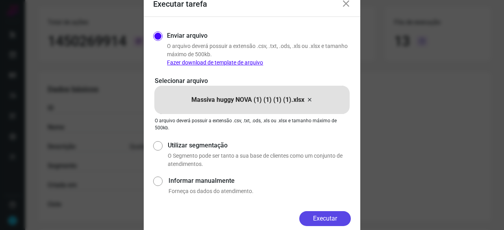
click at [330, 217] on button "Executar" at bounding box center [325, 218] width 52 height 15
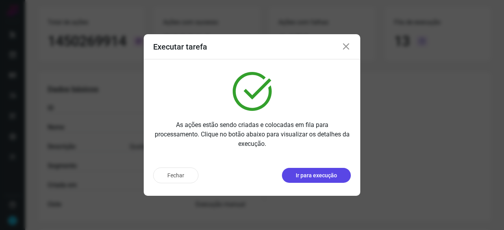
click at [311, 180] on p "Ir para execução" at bounding box center [316, 176] width 41 height 8
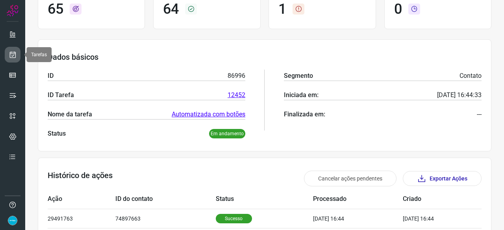
click at [11, 54] on icon at bounding box center [13, 55] width 8 height 8
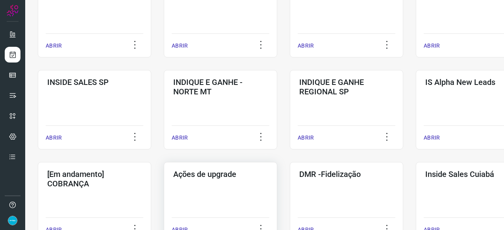
scroll to position [315, 0]
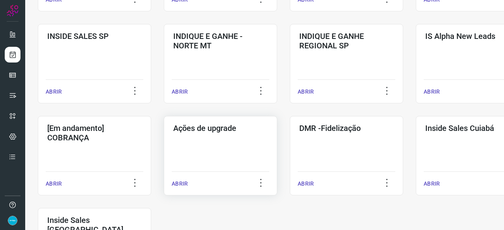
click at [174, 184] on p "ABRIR" at bounding box center [180, 184] width 16 height 8
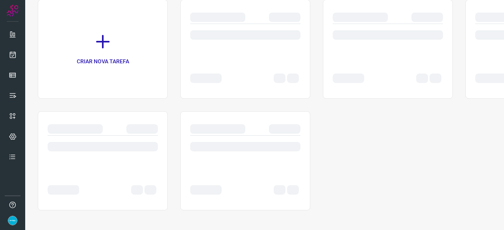
scroll to position [63, 0]
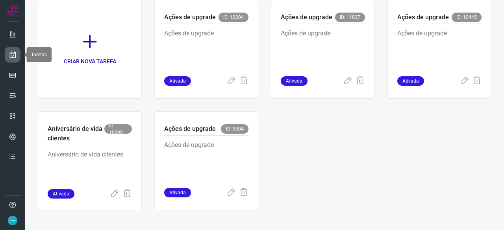
click at [16, 54] on icon at bounding box center [13, 55] width 8 height 8
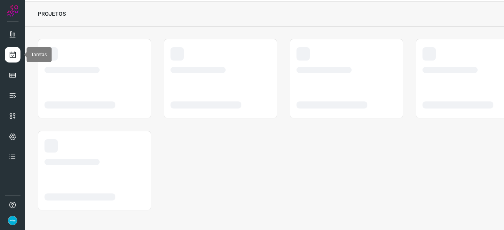
scroll to position [24, 0]
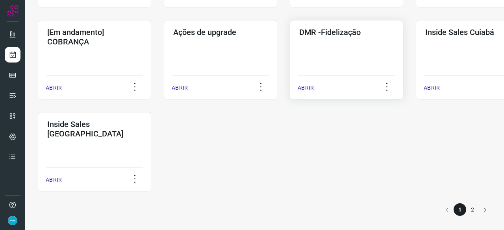
click at [302, 87] on p "ABRIR" at bounding box center [306, 88] width 16 height 8
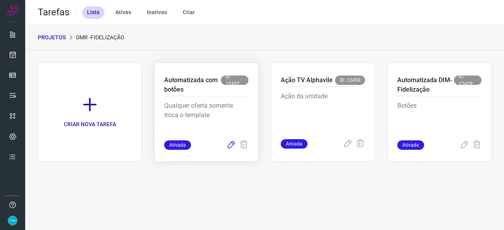
click at [228, 145] on icon at bounding box center [230, 145] width 9 height 9
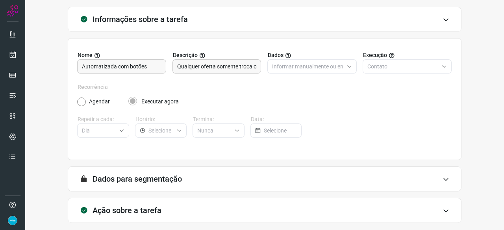
scroll to position [77, 0]
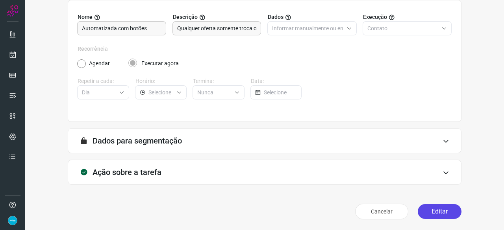
click at [428, 211] on button "Editar" at bounding box center [440, 211] width 44 height 15
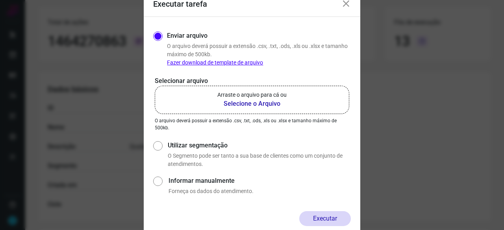
click at [236, 106] on b "Selecione o Arquivo" at bounding box center [251, 103] width 69 height 9
click at [0, 0] on input "Arraste o arquivo para cá ou Selecione o Arquivo" at bounding box center [0, 0] width 0 height 0
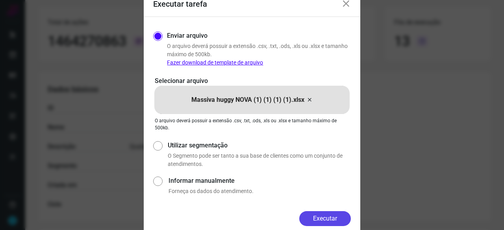
click at [320, 215] on button "Executar" at bounding box center [325, 218] width 52 height 15
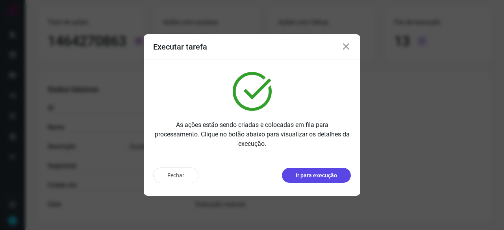
click at [320, 178] on p "Ir para execução" at bounding box center [316, 176] width 41 height 8
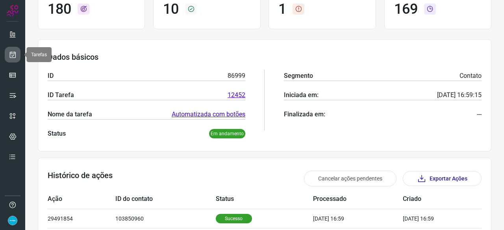
click at [14, 53] on icon at bounding box center [13, 55] width 8 height 8
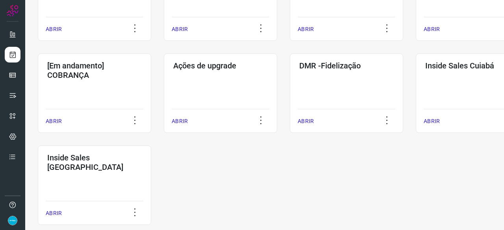
scroll to position [411, 0]
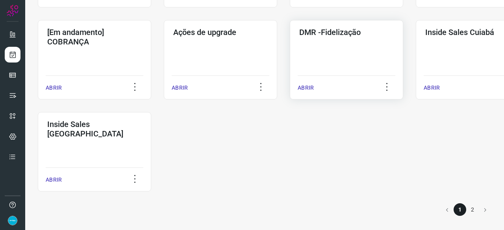
click at [310, 87] on p "ABRIR" at bounding box center [306, 88] width 16 height 8
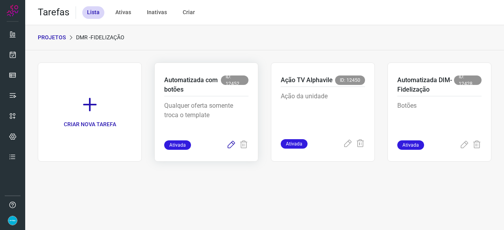
click at [230, 144] on icon at bounding box center [230, 145] width 9 height 9
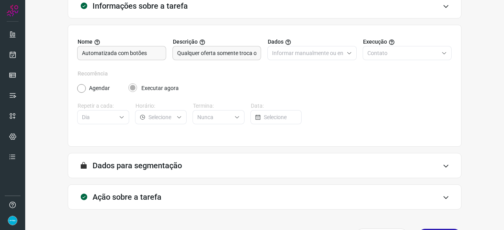
scroll to position [77, 0]
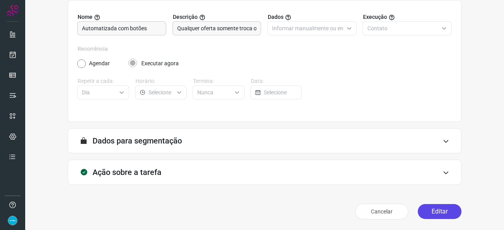
click at [432, 209] on button "Editar" at bounding box center [440, 211] width 44 height 15
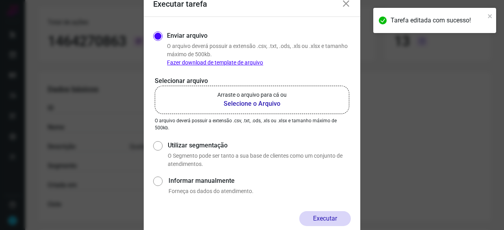
click at [249, 104] on b "Selecione o Arquivo" at bounding box center [251, 103] width 69 height 9
click at [0, 0] on input "Arraste o arquivo para cá ou Selecione o Arquivo" at bounding box center [0, 0] width 0 height 0
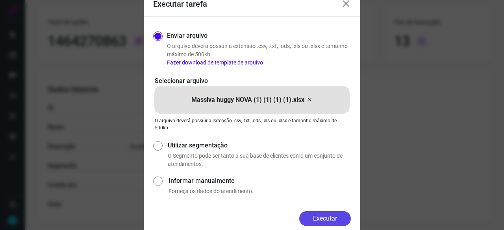
click at [337, 221] on button "Executar" at bounding box center [325, 218] width 52 height 15
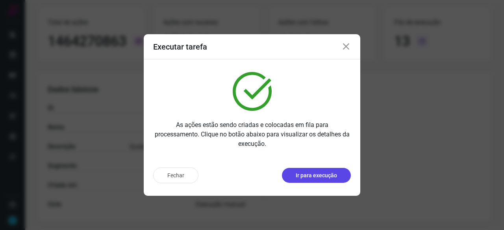
click at [312, 180] on button "Ir para execução" at bounding box center [316, 175] width 69 height 15
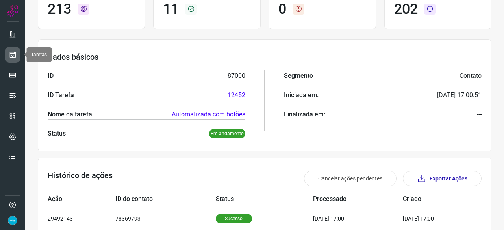
click at [15, 53] on icon at bounding box center [13, 55] width 8 height 8
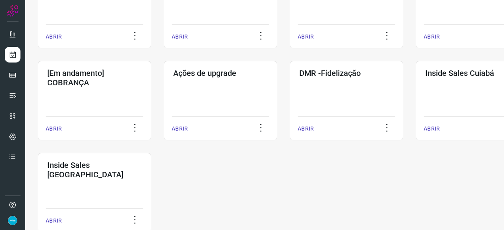
scroll to position [378, 0]
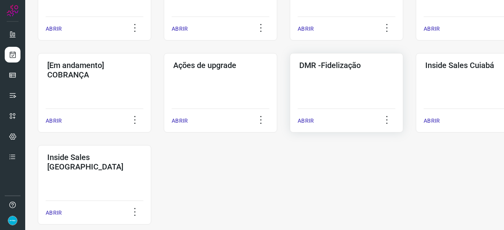
click at [308, 122] on p "ABRIR" at bounding box center [306, 121] width 16 height 8
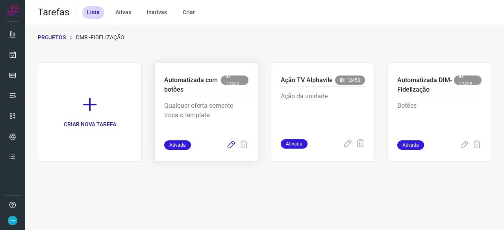
click at [231, 145] on icon at bounding box center [230, 145] width 9 height 9
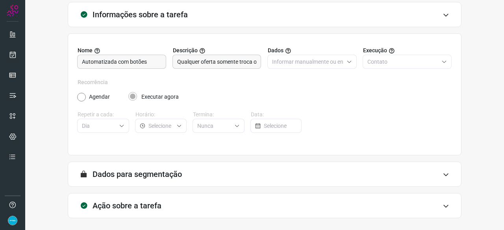
scroll to position [77, 0]
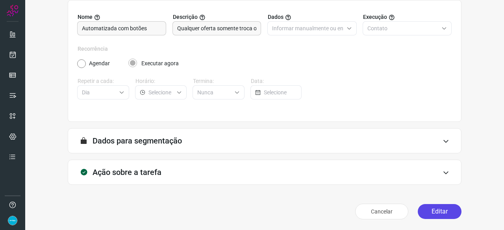
click at [425, 212] on button "Editar" at bounding box center [440, 211] width 44 height 15
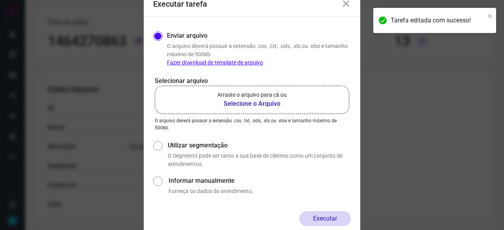
click at [246, 104] on b "Selecione o Arquivo" at bounding box center [251, 103] width 69 height 9
click at [0, 0] on input "Arraste o arquivo para cá ou Selecione o Arquivo" at bounding box center [0, 0] width 0 height 0
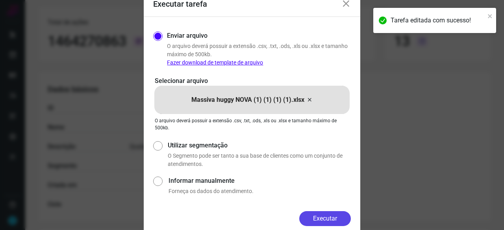
click at [333, 217] on button "Executar" at bounding box center [325, 218] width 52 height 15
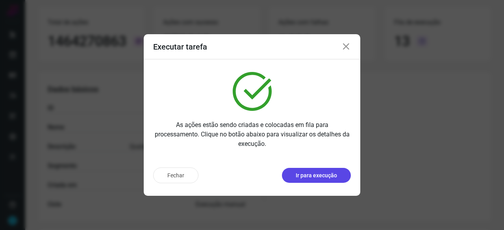
click at [318, 178] on p "Ir para execução" at bounding box center [316, 176] width 41 height 8
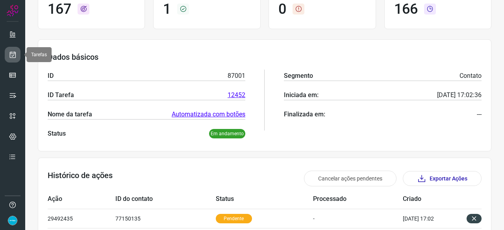
click at [13, 52] on icon at bounding box center [13, 55] width 8 height 8
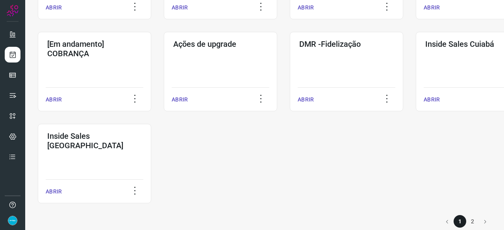
scroll to position [411, 0]
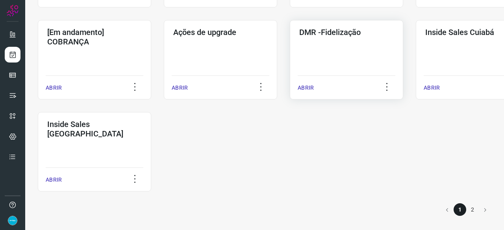
click at [304, 89] on p "ABRIR" at bounding box center [306, 88] width 16 height 8
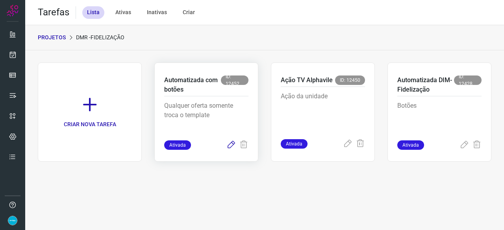
click at [230, 144] on icon at bounding box center [230, 145] width 9 height 9
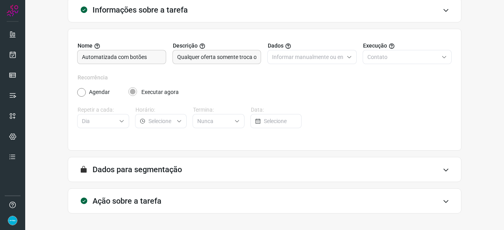
scroll to position [77, 0]
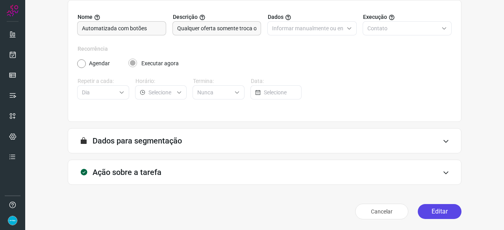
click at [426, 210] on button "Editar" at bounding box center [440, 211] width 44 height 15
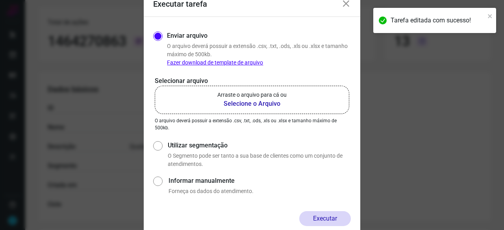
click at [256, 102] on b "Selecione o Arquivo" at bounding box center [251, 103] width 69 height 9
click at [0, 0] on input "Arraste o arquivo para cá ou Selecione o Arquivo" at bounding box center [0, 0] width 0 height 0
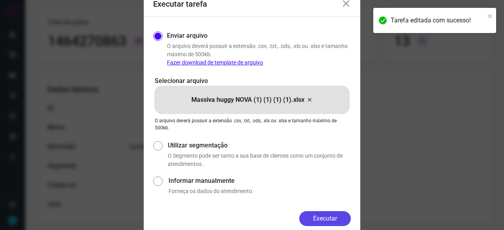
click at [313, 218] on button "Executar" at bounding box center [325, 218] width 52 height 15
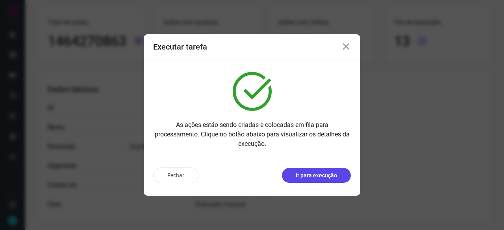
click at [322, 179] on p "Ir para execução" at bounding box center [316, 176] width 41 height 8
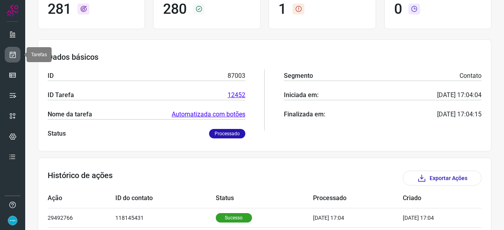
click at [16, 56] on icon at bounding box center [13, 55] width 8 height 8
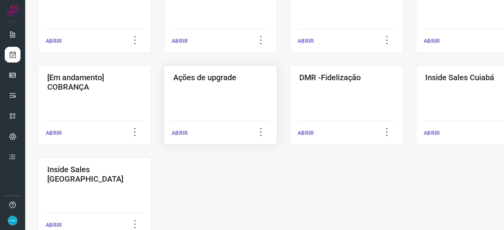
scroll to position [378, 0]
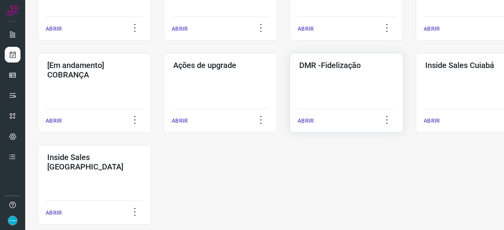
click at [304, 119] on p "ABRIR" at bounding box center [306, 121] width 16 height 8
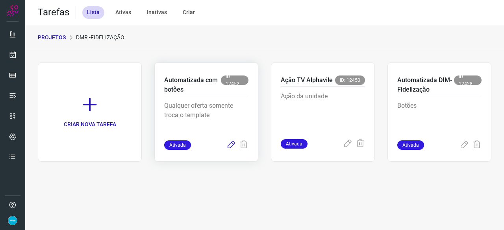
click at [229, 145] on icon at bounding box center [230, 145] width 9 height 9
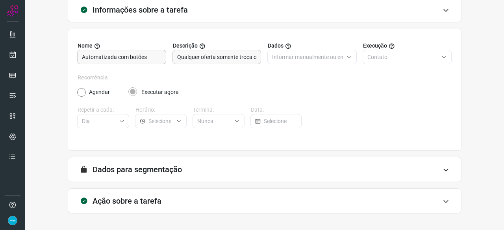
scroll to position [77, 0]
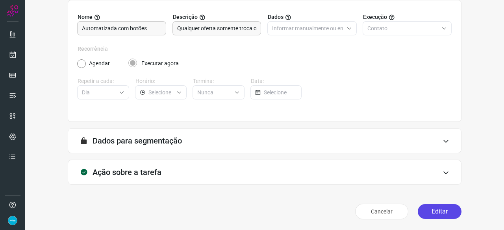
click at [420, 213] on button "Editar" at bounding box center [440, 211] width 44 height 15
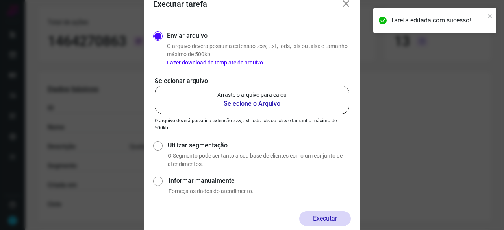
click at [239, 104] on b "Selecione o Arquivo" at bounding box center [251, 103] width 69 height 9
click at [0, 0] on input "Arraste o arquivo para cá ou Selecione o Arquivo" at bounding box center [0, 0] width 0 height 0
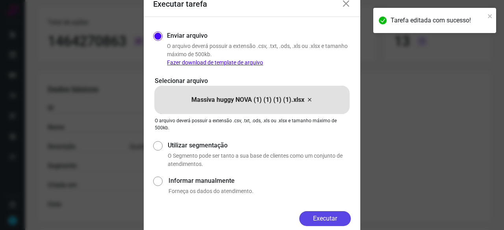
click at [337, 213] on button "Executar" at bounding box center [325, 218] width 52 height 15
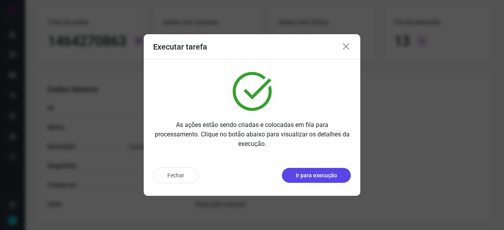
click at [334, 178] on p "Ir para execução" at bounding box center [316, 176] width 41 height 8
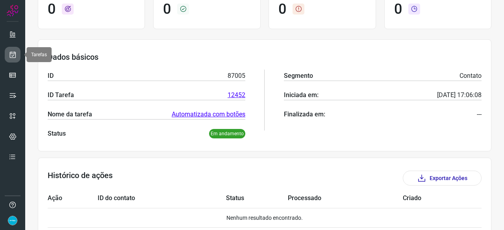
click at [11, 51] on icon at bounding box center [13, 55] width 8 height 8
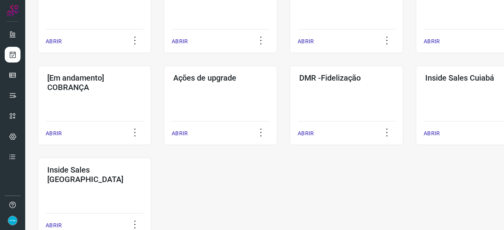
scroll to position [378, 0]
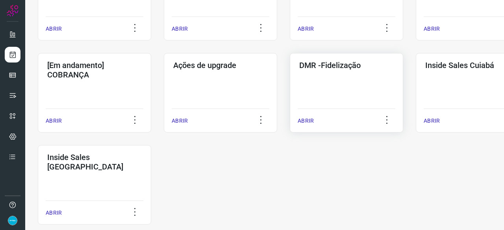
click at [313, 119] on div "ABRIR" at bounding box center [347, 119] width 98 height 20
click at [305, 121] on p "ABRIR" at bounding box center [306, 121] width 16 height 8
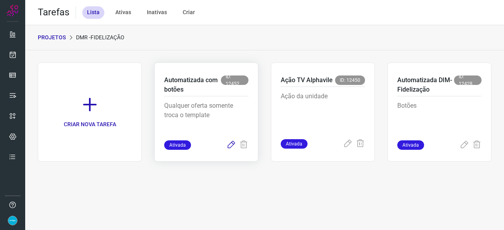
click at [233, 143] on icon at bounding box center [230, 145] width 9 height 9
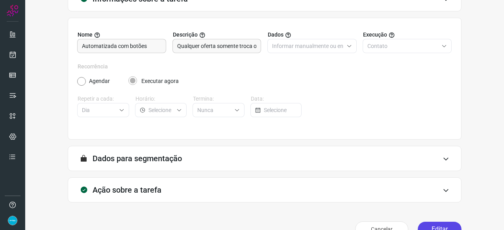
scroll to position [77, 0]
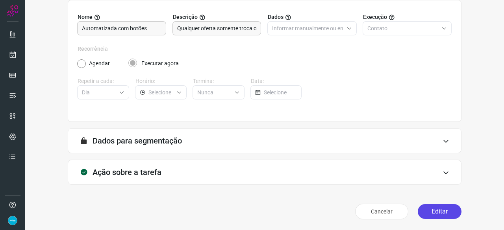
click at [432, 211] on button "Editar" at bounding box center [440, 211] width 44 height 15
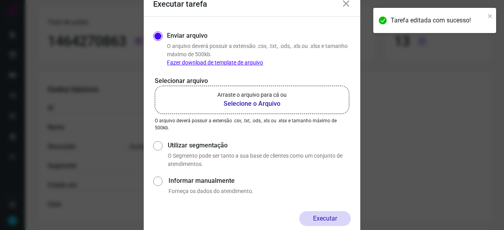
click at [242, 104] on b "Selecione o Arquivo" at bounding box center [251, 103] width 69 height 9
click at [0, 0] on input "Arraste o arquivo para cá ou Selecione o Arquivo" at bounding box center [0, 0] width 0 height 0
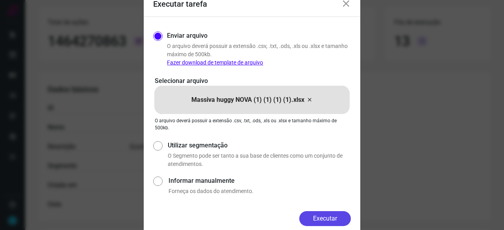
click at [330, 217] on button "Executar" at bounding box center [325, 218] width 52 height 15
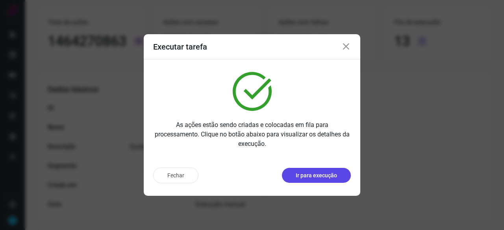
click at [308, 175] on p "Ir para execução" at bounding box center [316, 176] width 41 height 8
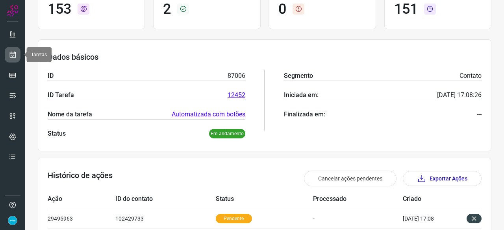
click at [15, 54] on icon at bounding box center [13, 55] width 8 height 8
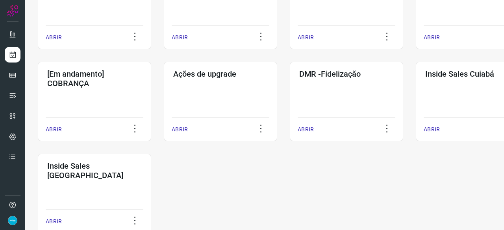
scroll to position [411, 0]
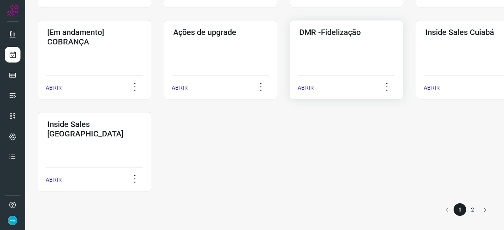
click at [307, 89] on p "ABRIR" at bounding box center [306, 88] width 16 height 8
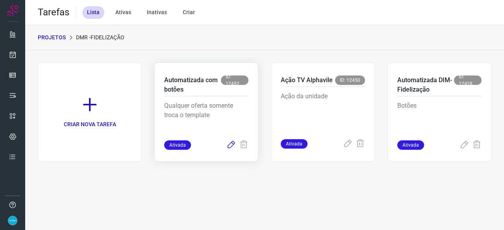
click at [231, 145] on icon at bounding box center [230, 145] width 9 height 9
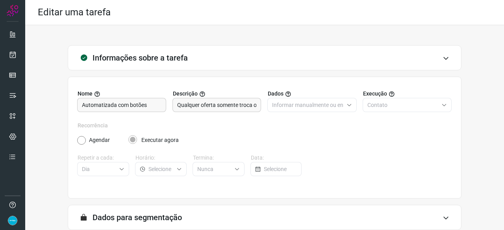
scroll to position [77, 0]
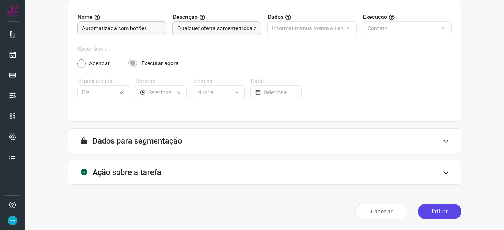
click at [435, 212] on button "Editar" at bounding box center [440, 211] width 44 height 15
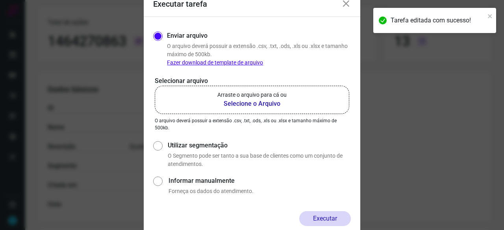
click at [242, 103] on b "Selecione o Arquivo" at bounding box center [251, 103] width 69 height 9
click at [0, 0] on input "Arraste o arquivo para cá ou Selecione o Arquivo" at bounding box center [0, 0] width 0 height 0
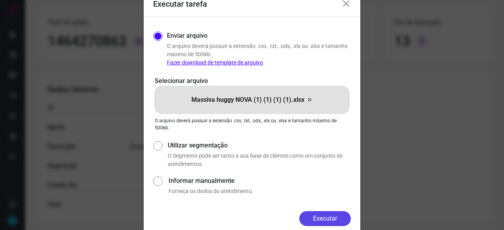
click at [329, 218] on button "Executar" at bounding box center [325, 218] width 52 height 15
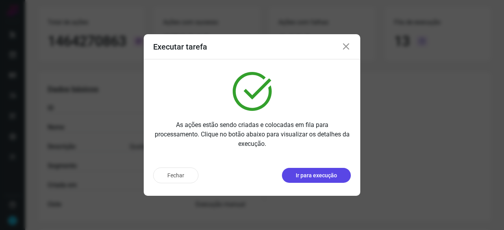
click at [313, 174] on p "Ir para execução" at bounding box center [316, 176] width 41 height 8
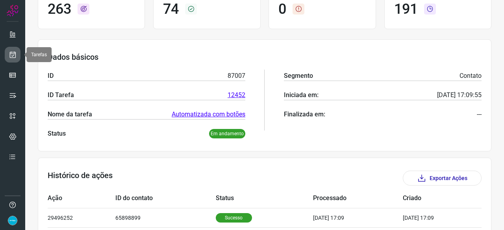
click at [12, 56] on icon at bounding box center [13, 55] width 8 height 8
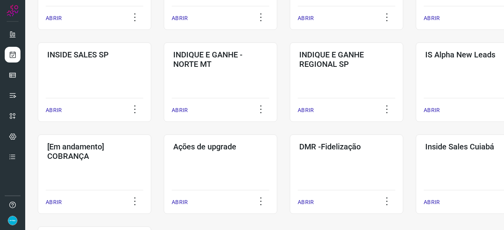
scroll to position [339, 0]
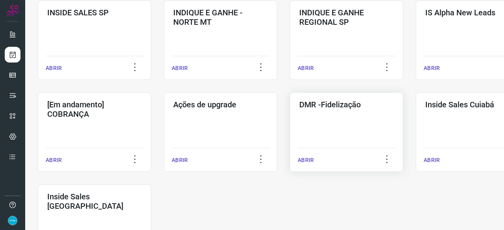
click at [306, 160] on p "ABRIR" at bounding box center [306, 160] width 16 height 8
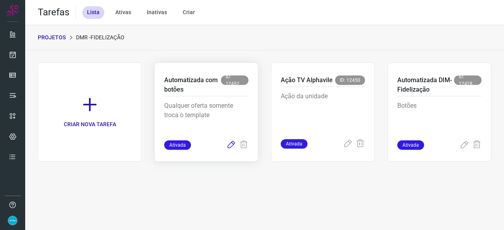
click at [232, 145] on icon at bounding box center [230, 145] width 9 height 9
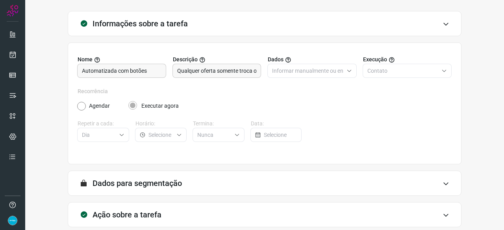
scroll to position [77, 0]
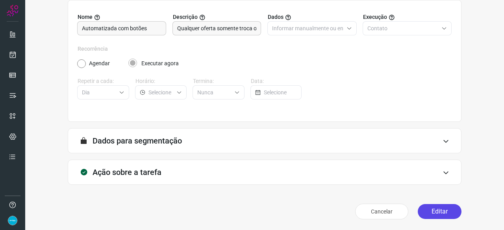
click at [426, 209] on button "Editar" at bounding box center [440, 211] width 44 height 15
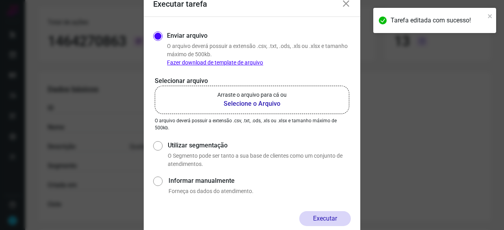
click at [243, 104] on b "Selecione o Arquivo" at bounding box center [251, 103] width 69 height 9
click at [0, 0] on input "Arraste o arquivo para cá ou Selecione o Arquivo" at bounding box center [0, 0] width 0 height 0
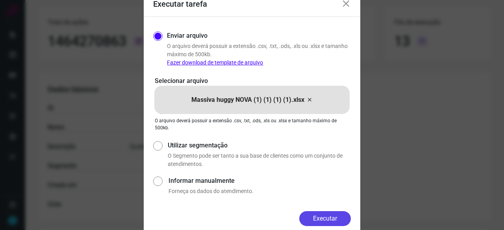
click at [338, 221] on button "Executar" at bounding box center [325, 218] width 52 height 15
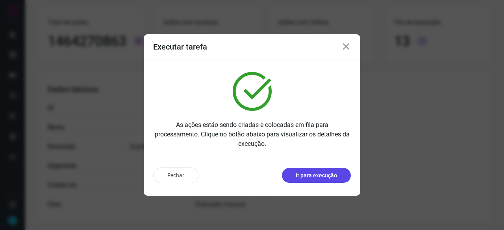
click at [312, 176] on p "Ir para execução" at bounding box center [316, 176] width 41 height 8
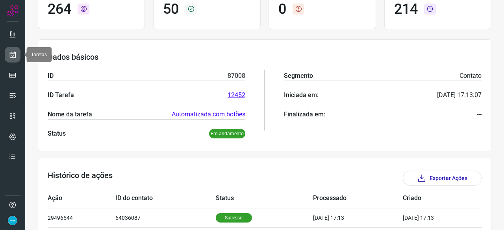
click at [12, 54] on icon at bounding box center [13, 55] width 8 height 8
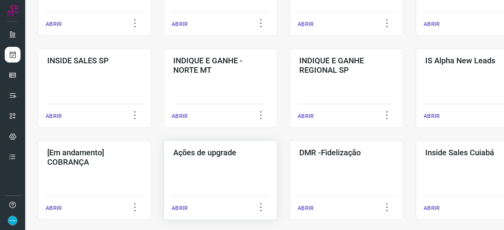
scroll to position [339, 0]
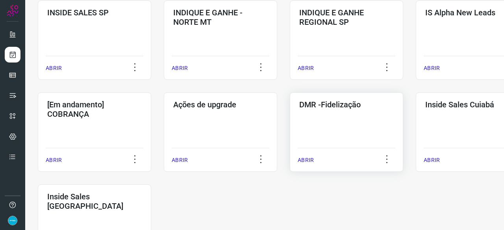
click at [302, 161] on p "ABRIR" at bounding box center [306, 160] width 16 height 8
